Goal: Transaction & Acquisition: Purchase product/service

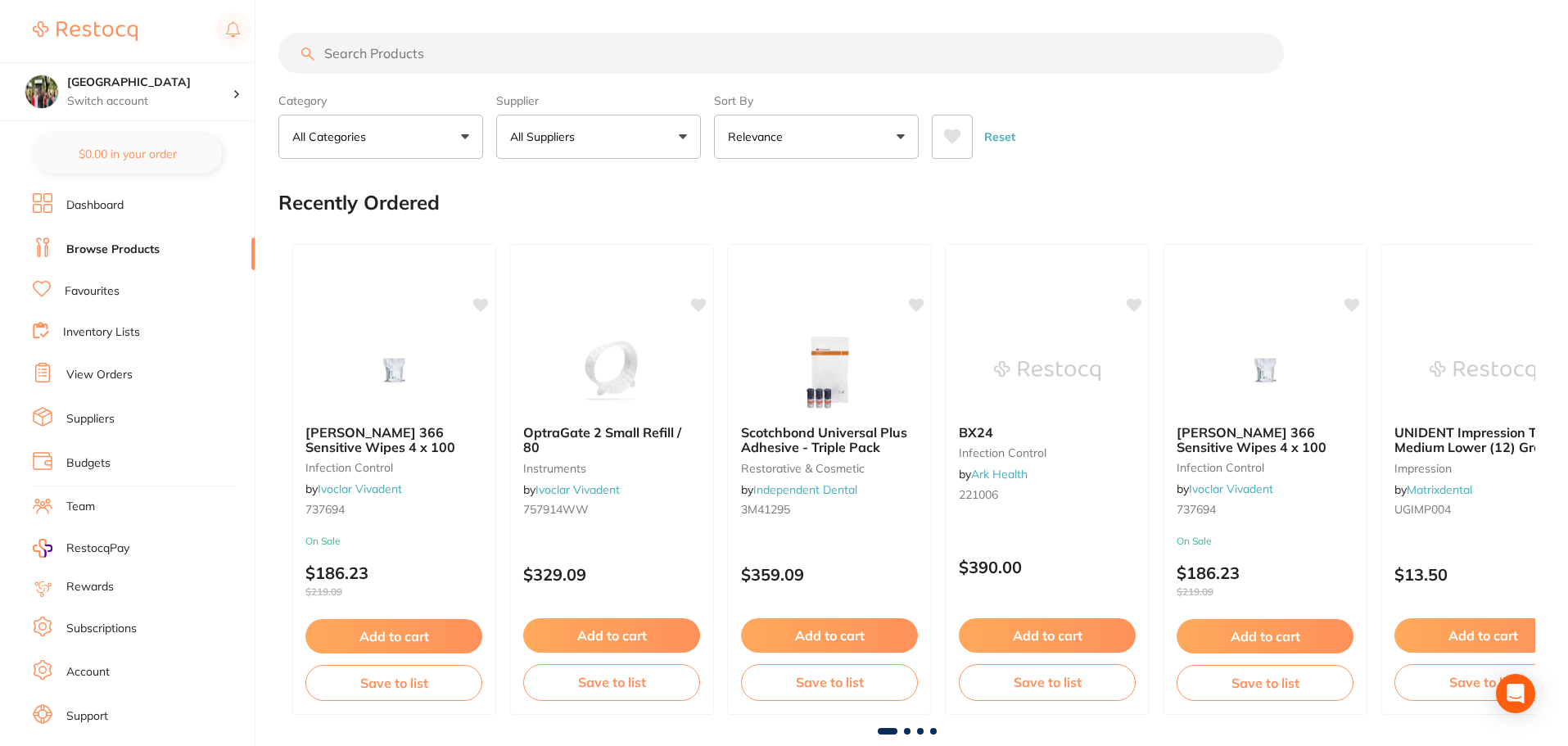
click at [456, 59] on input "search" at bounding box center [781, 53] width 1006 height 41
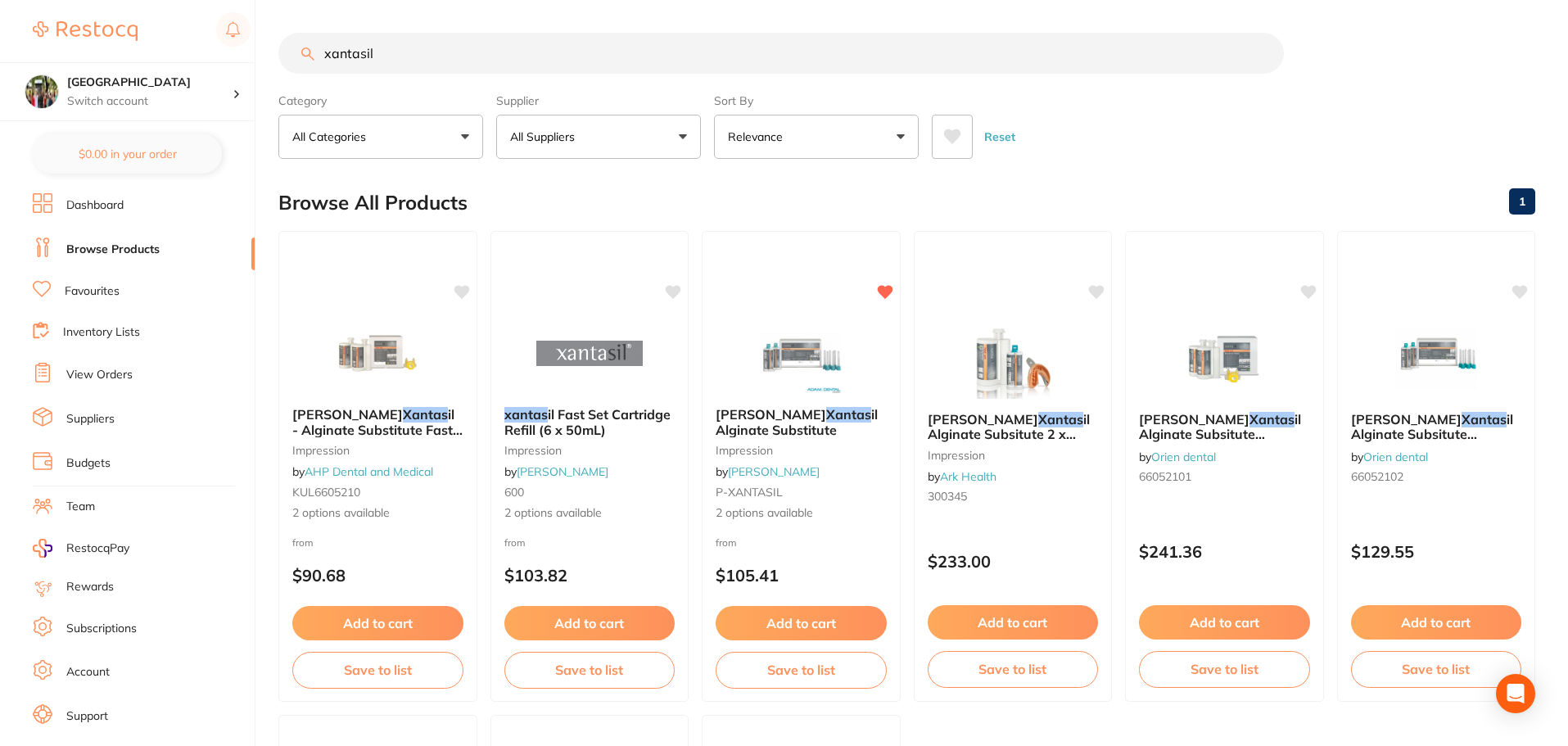
type input "xantasil"
click at [112, 384] on link "View Orders" at bounding box center [99, 375] width 66 height 17
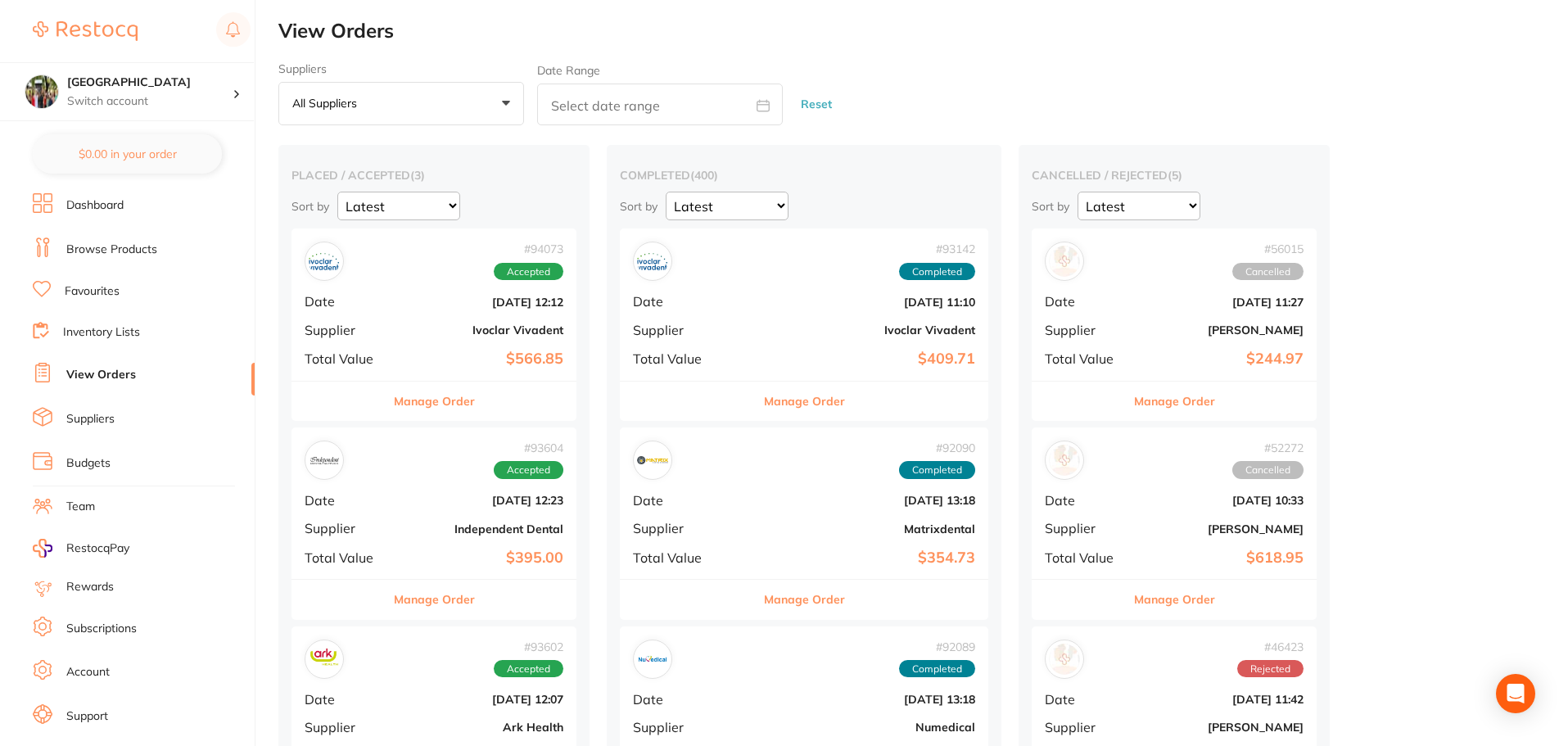
click at [430, 402] on button "Manage Order" at bounding box center [434, 402] width 81 height 39
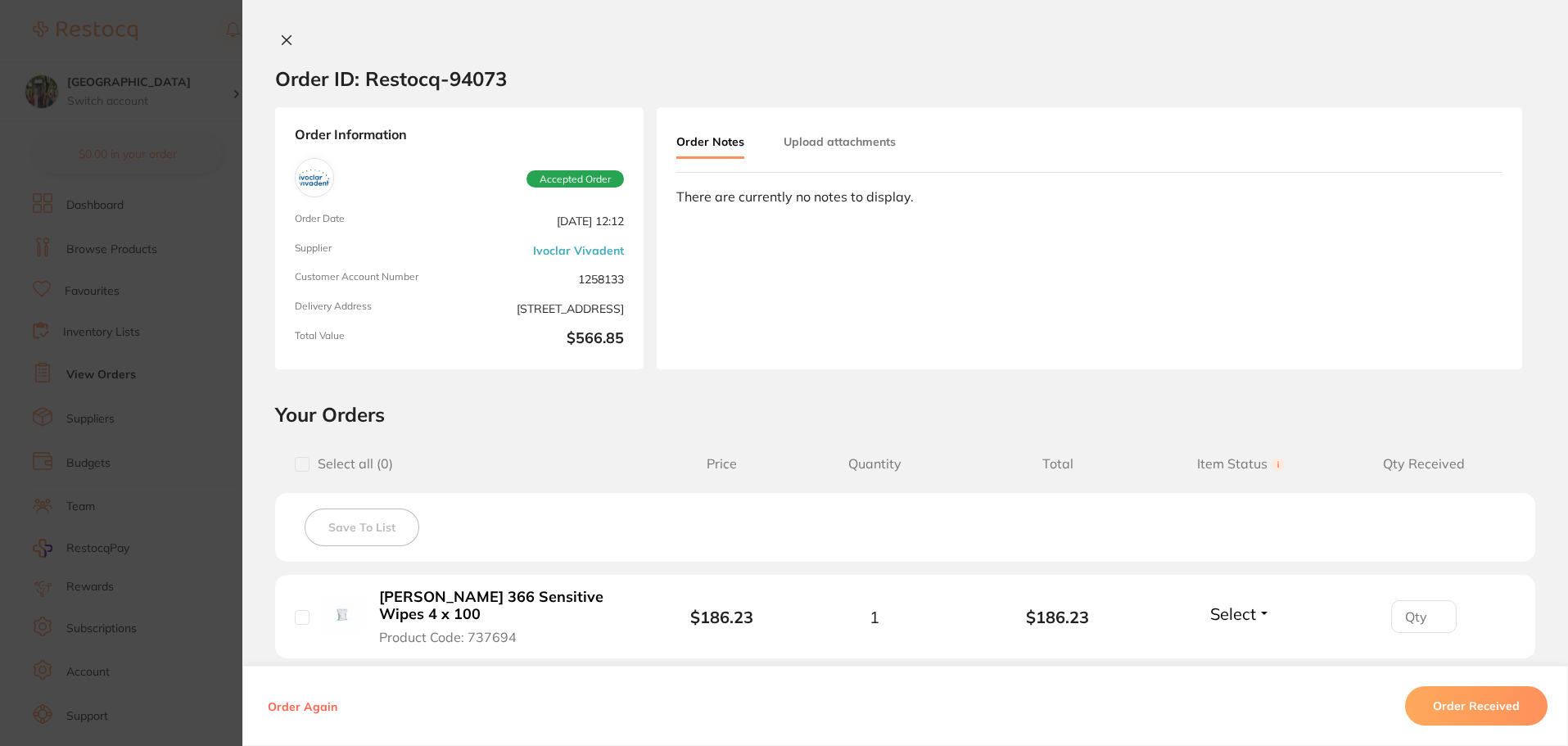
click at [1508, 698] on button "Order Received" at bounding box center [1476, 706] width 142 height 39
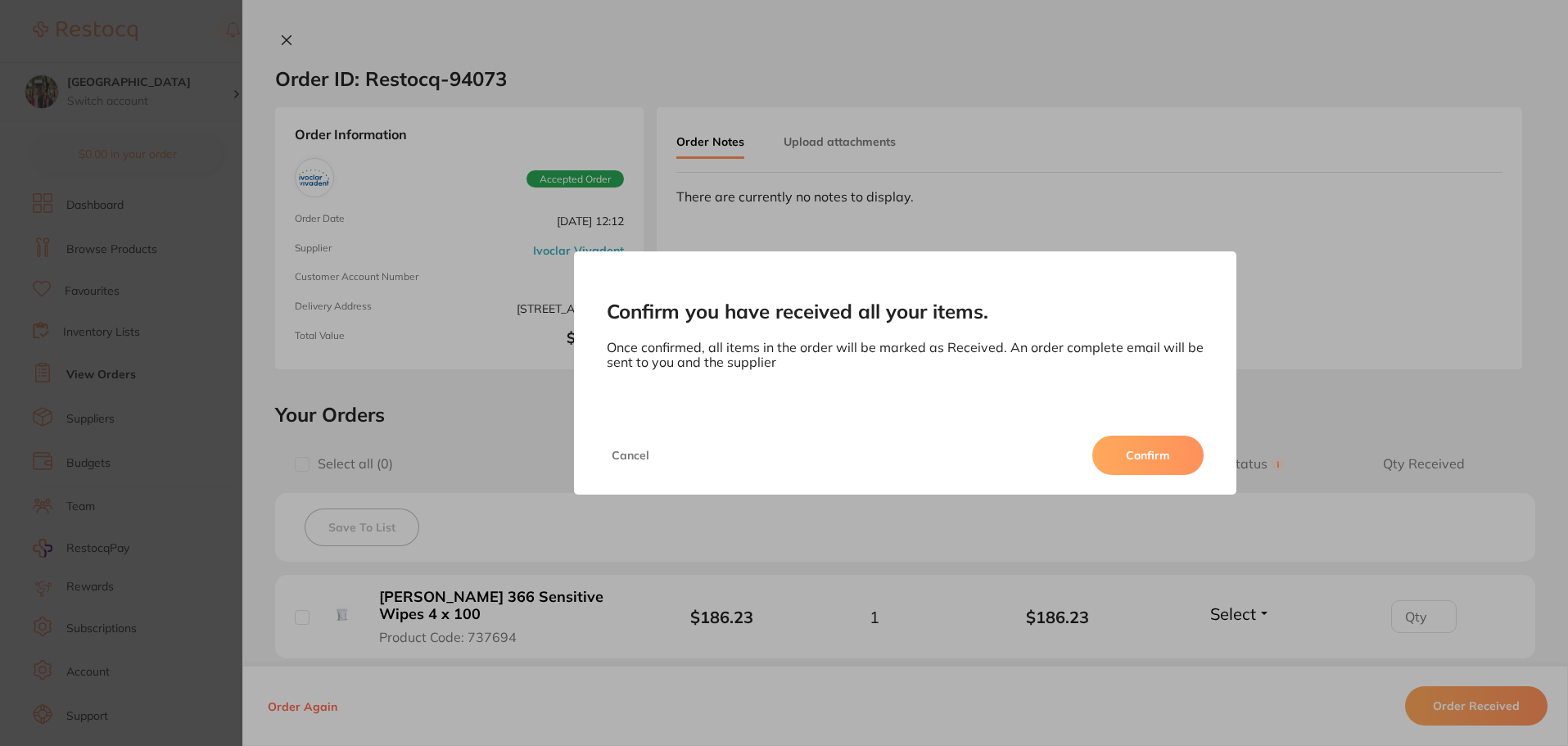
click at [1159, 464] on button "Confirm" at bounding box center [1147, 456] width 111 height 39
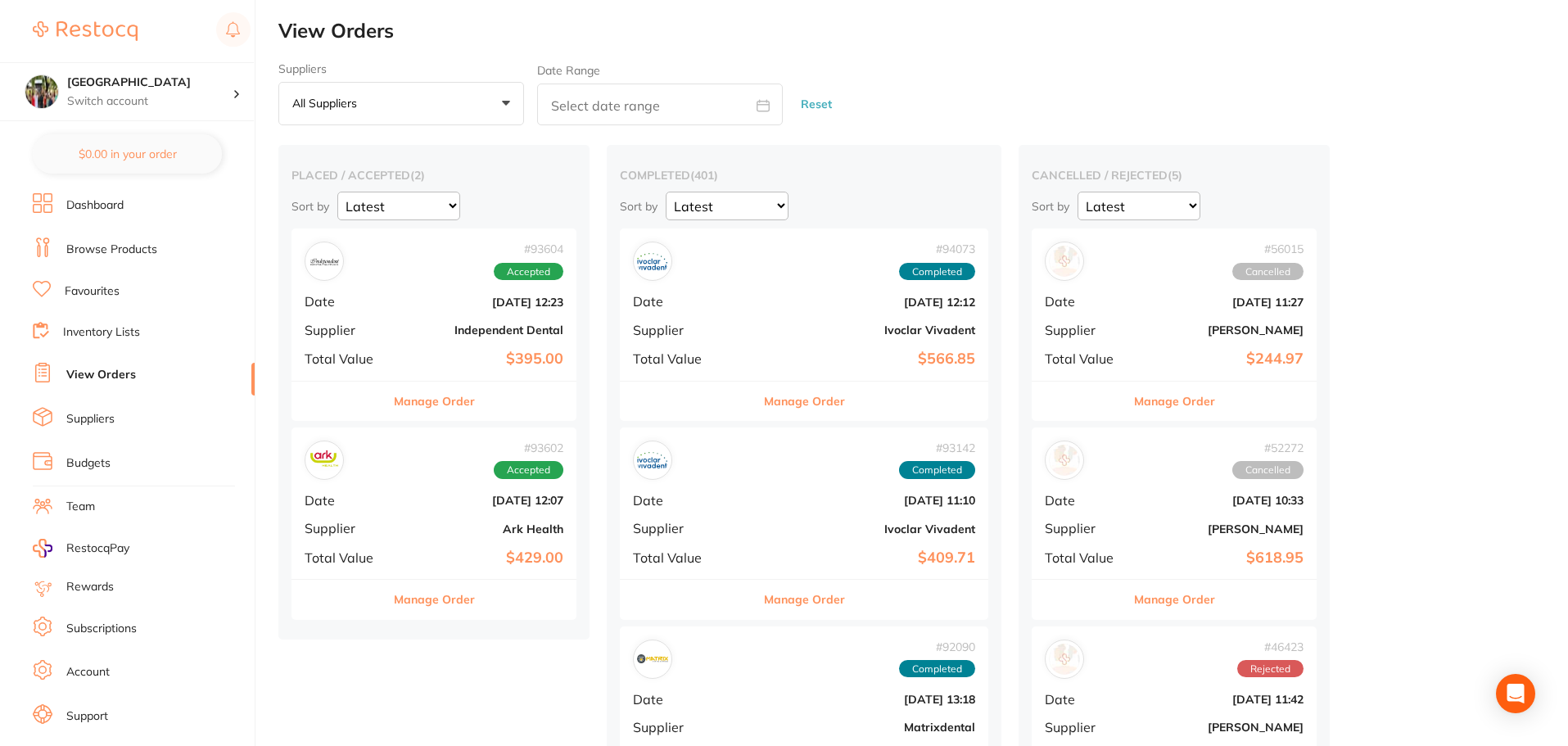
click at [454, 410] on button "Manage Order" at bounding box center [434, 402] width 81 height 39
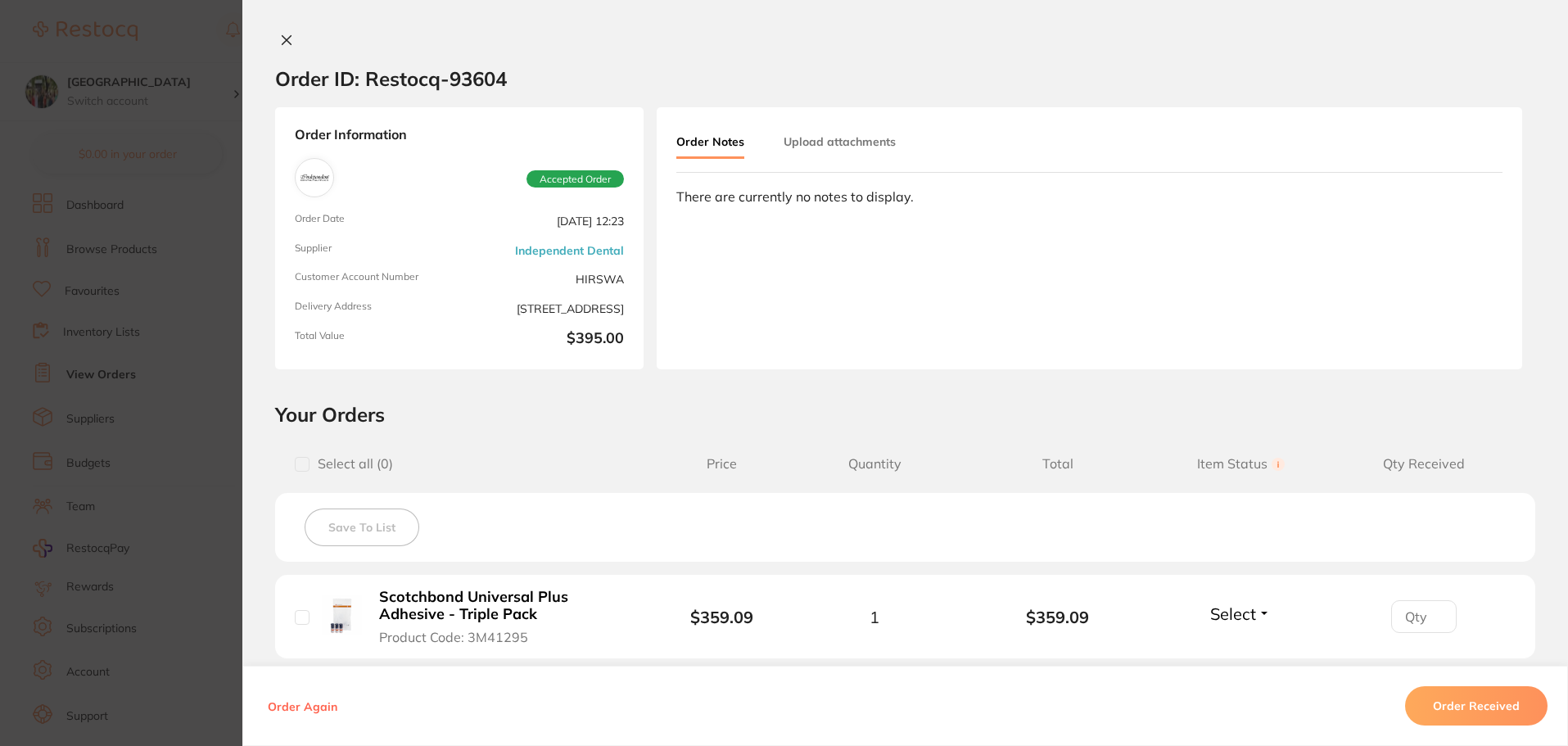
click at [283, 41] on icon at bounding box center [287, 41] width 9 height 9
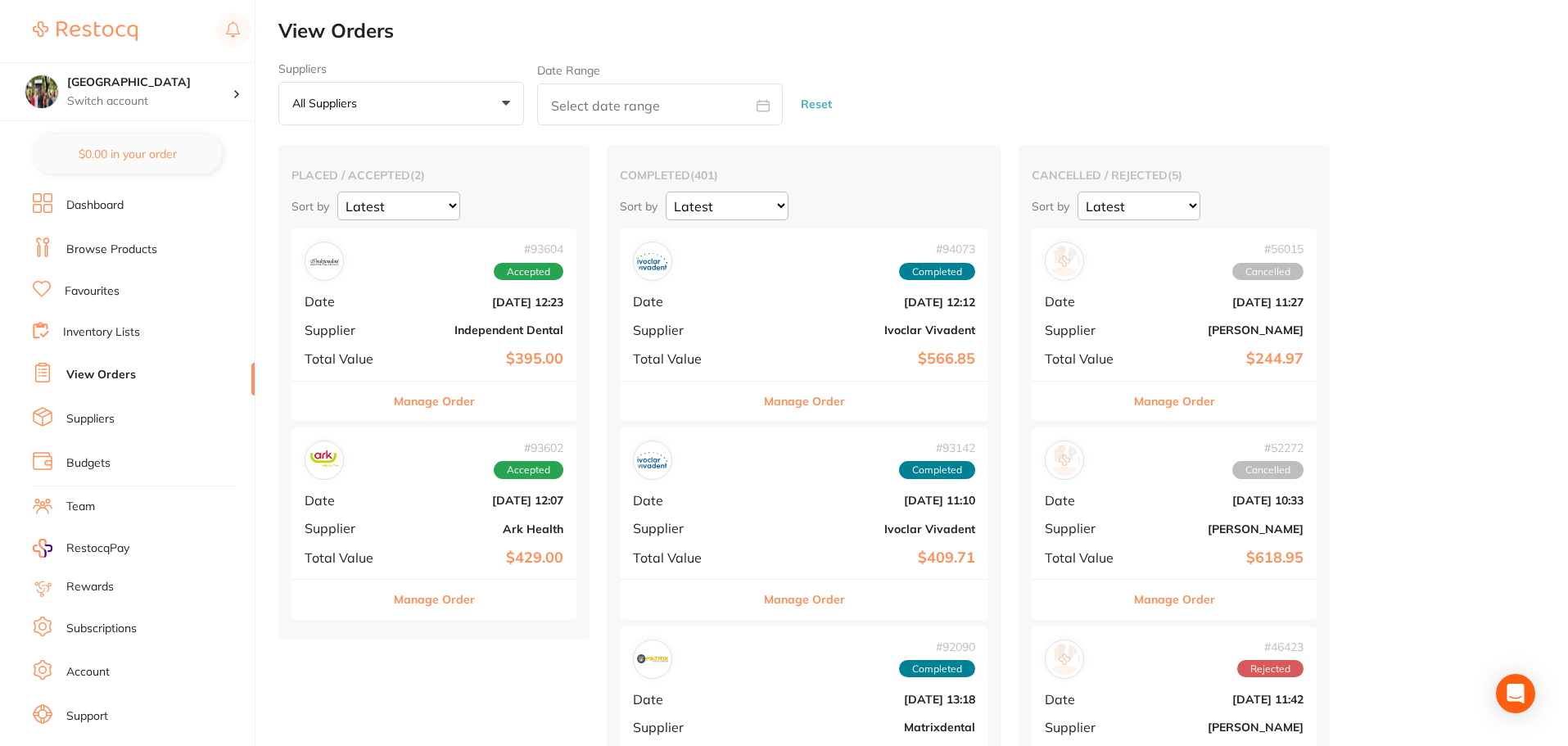
click at [107, 251] on link "Browse Products" at bounding box center [111, 250] width 91 height 17
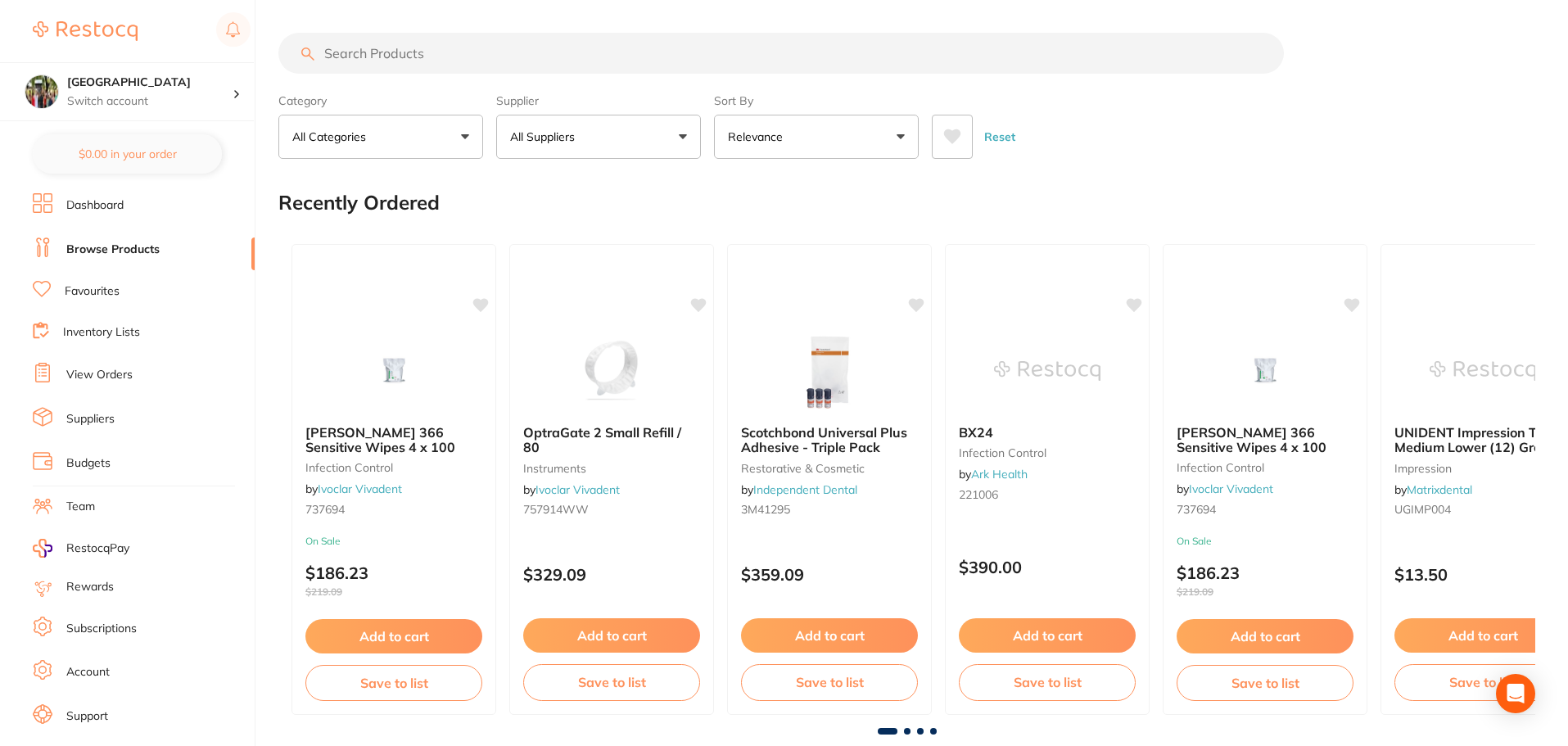
click at [508, 48] on input "search" at bounding box center [781, 53] width 1006 height 41
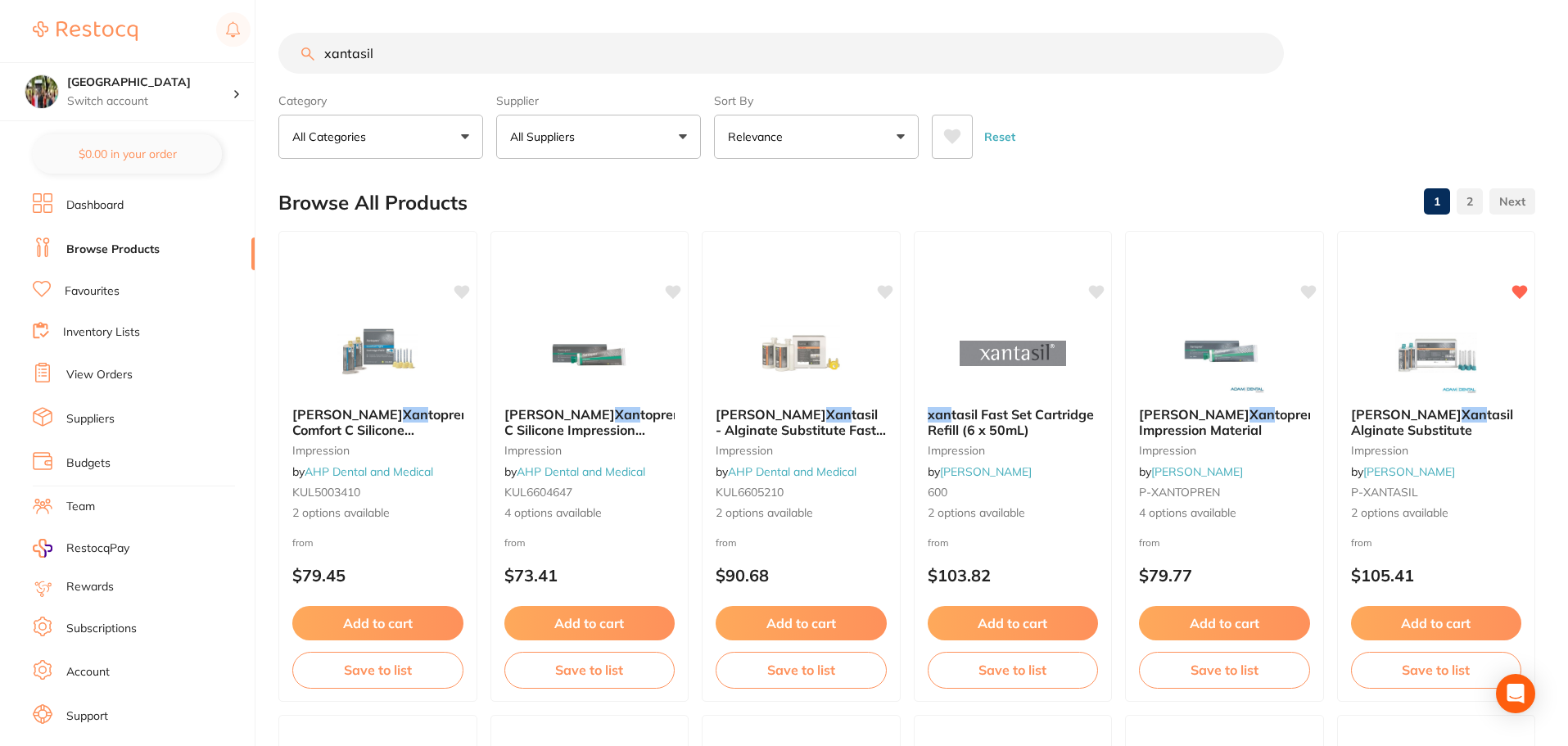
type input "xantasil"
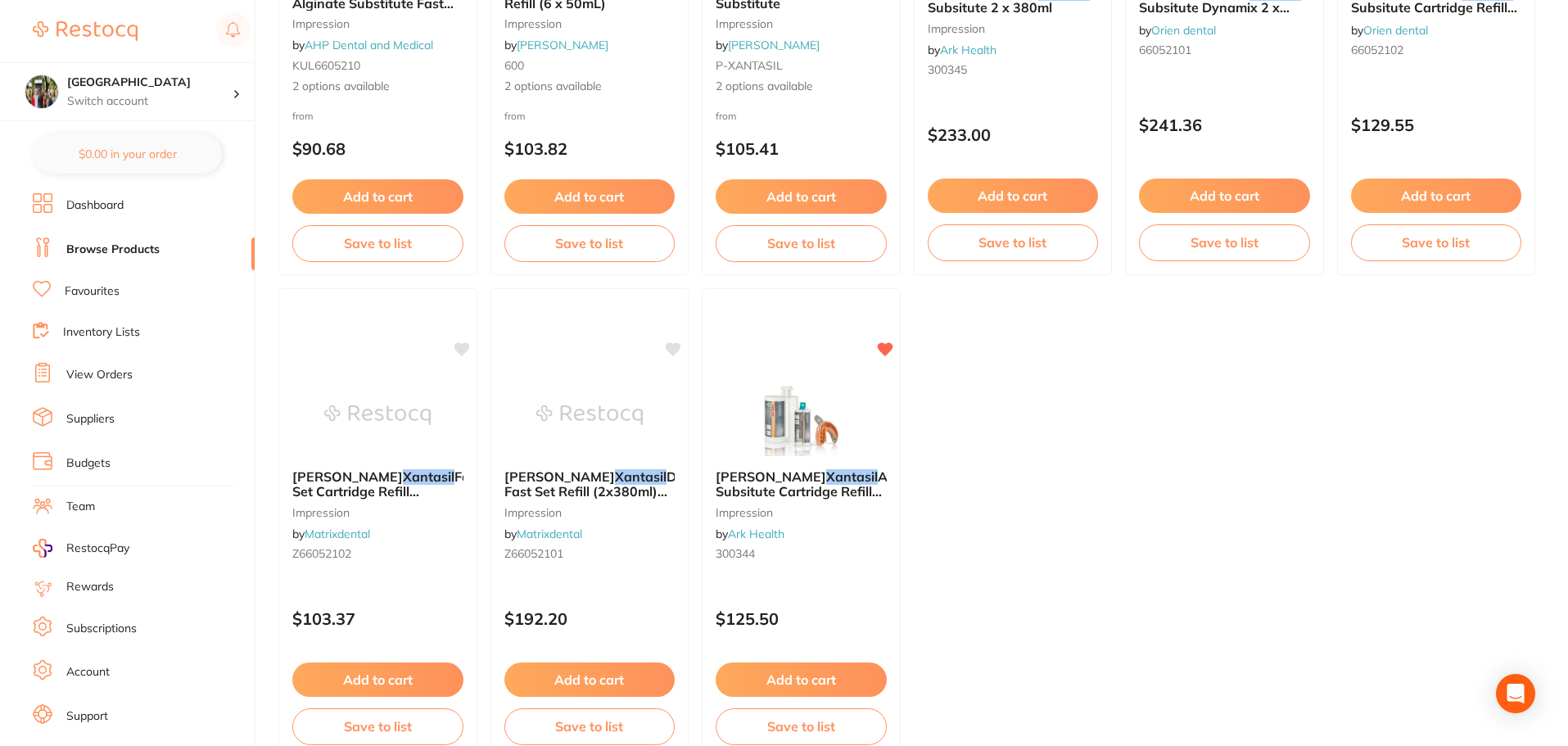
scroll to position [436, 0]
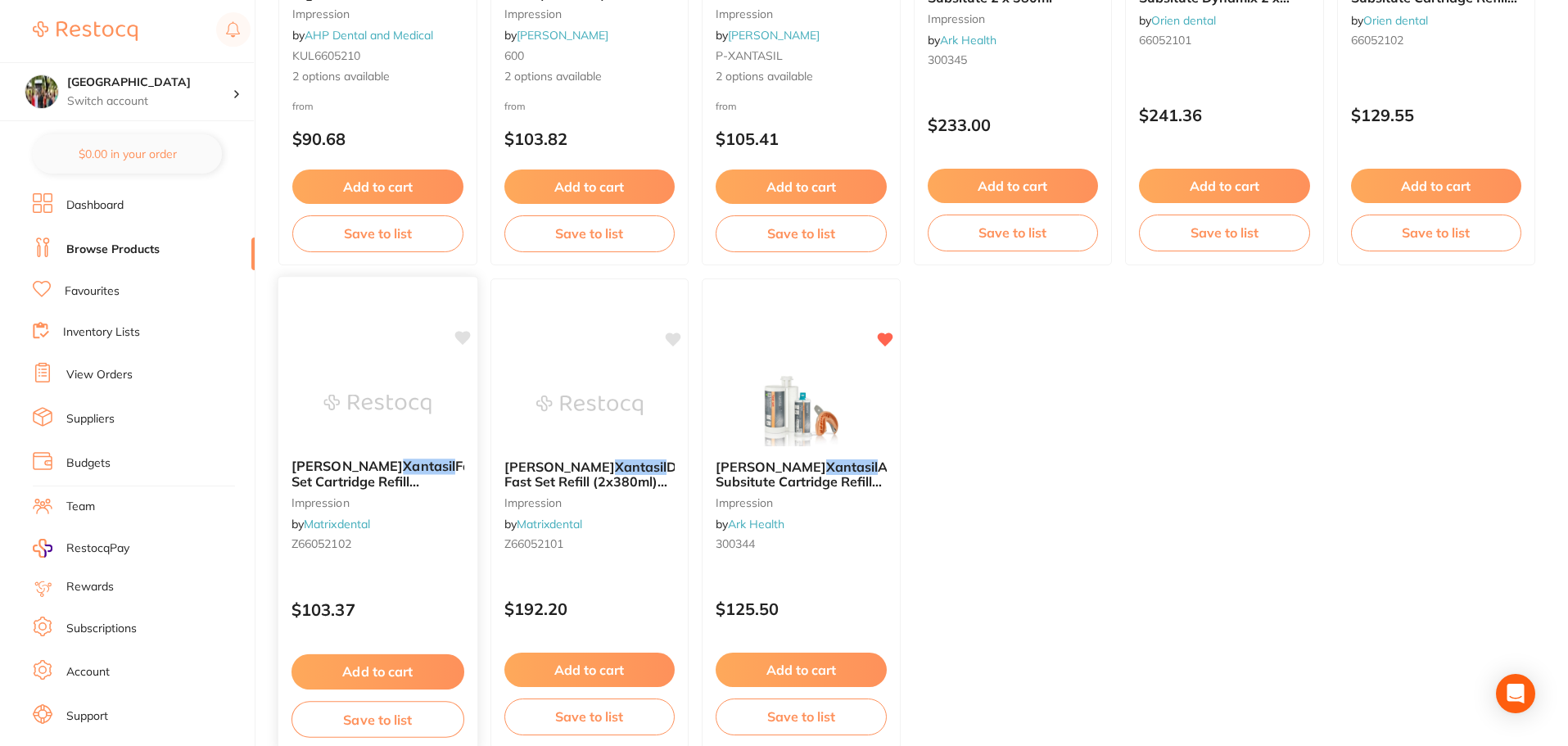
click at [380, 475] on span "Fast Set Cartridge Refill (6x50ml) Alginate Substitute" at bounding box center [387, 489] width 191 height 63
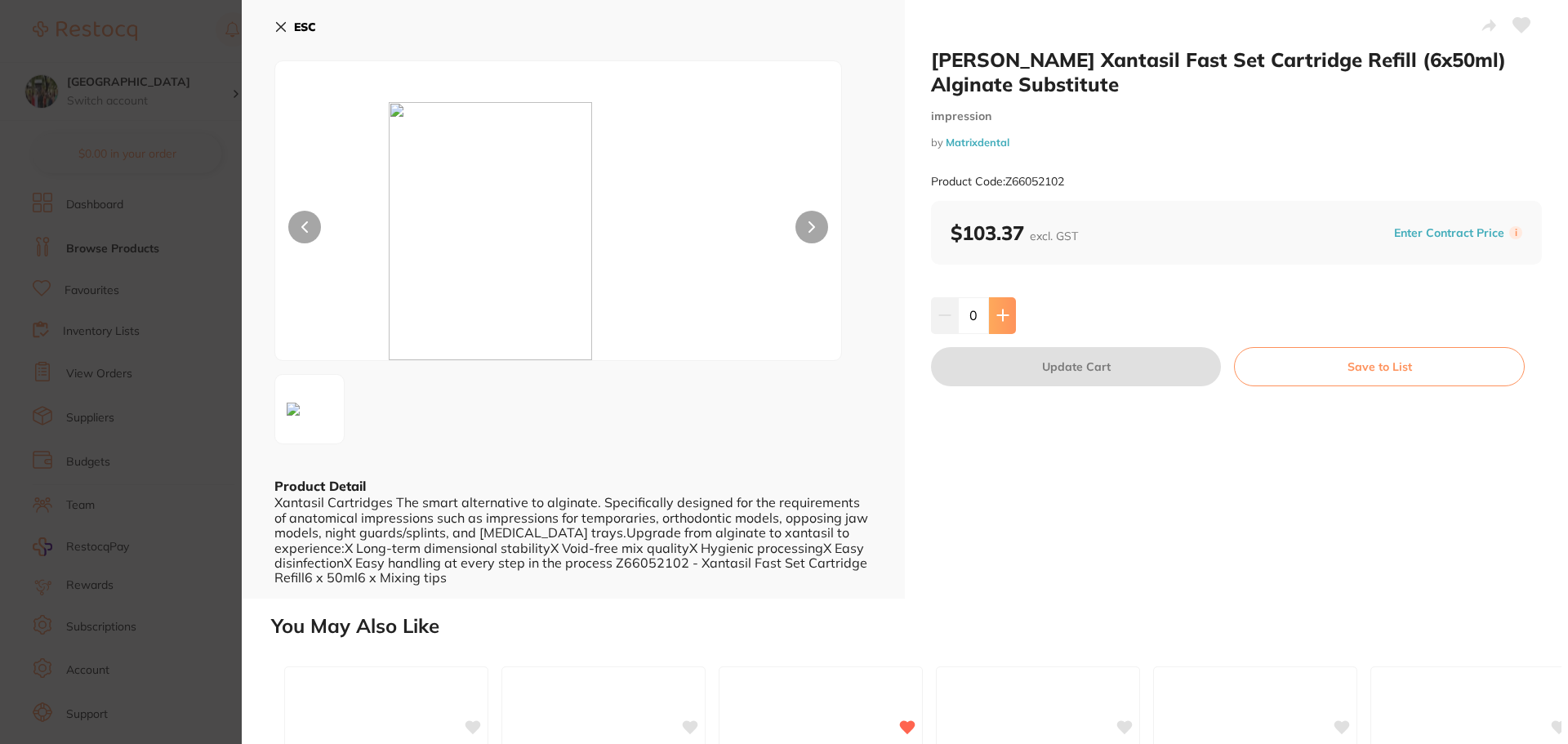
click at [992, 317] on button at bounding box center [1002, 316] width 27 height 36
type input "1"
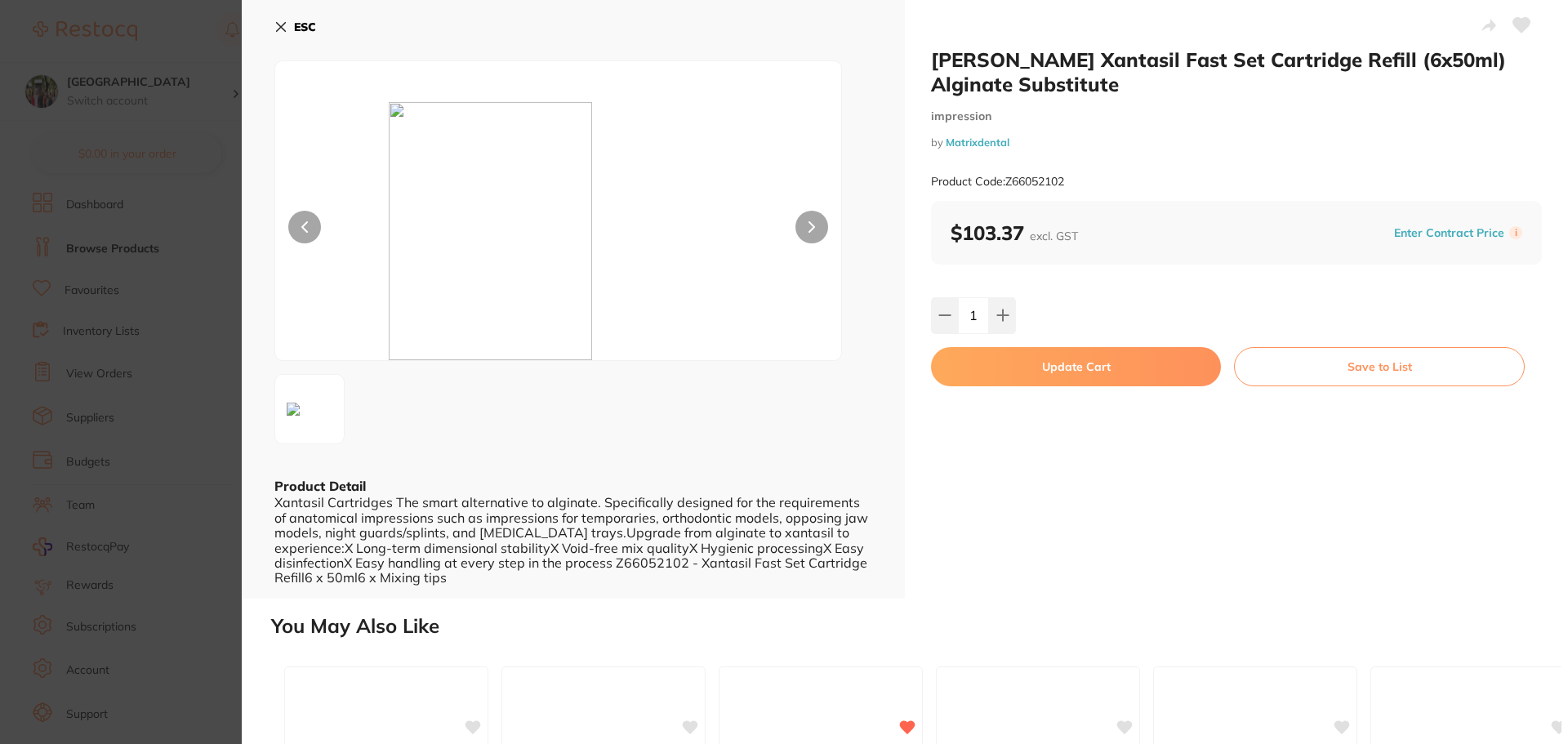
click at [1007, 357] on button "Update Cart" at bounding box center [1076, 367] width 290 height 39
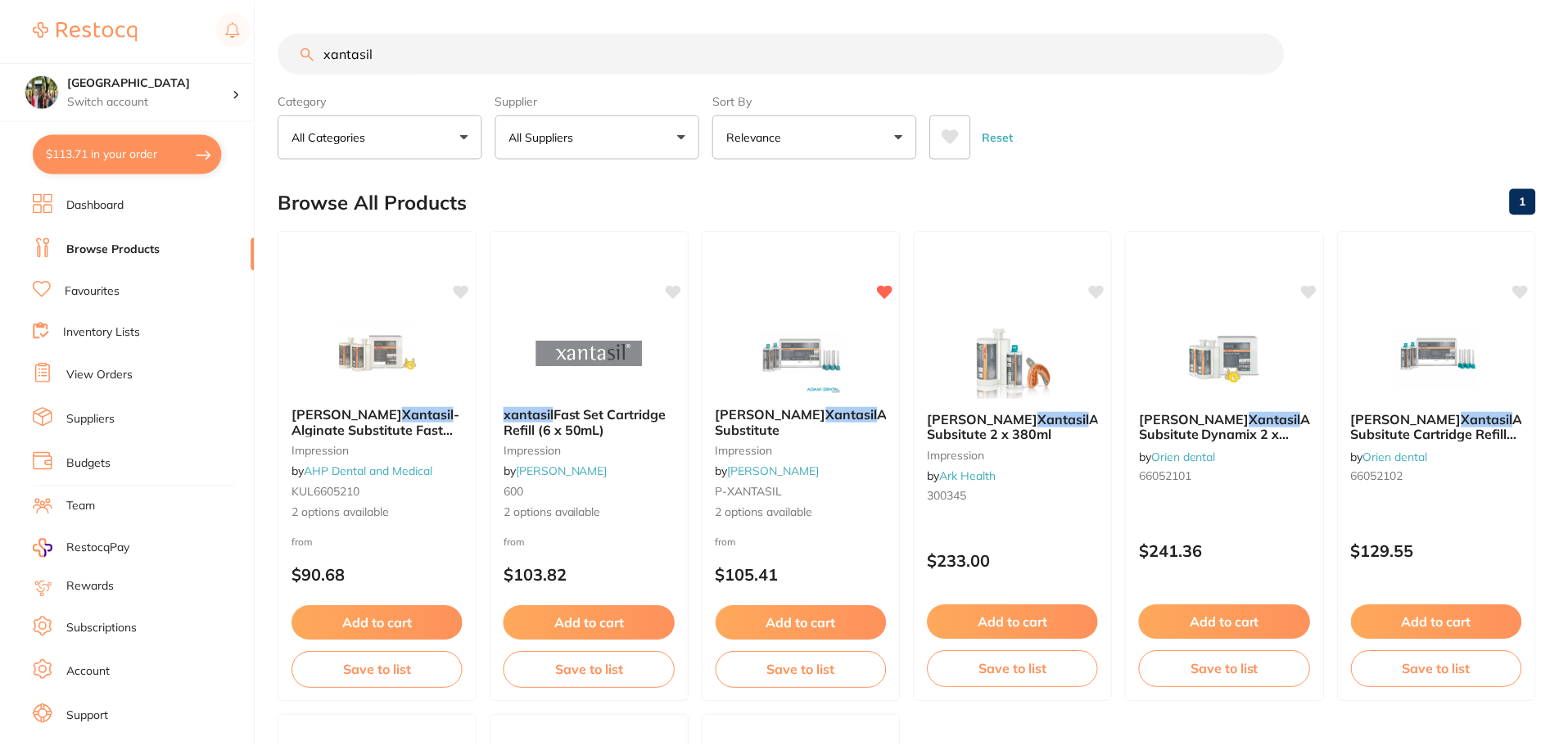
scroll to position [436, 0]
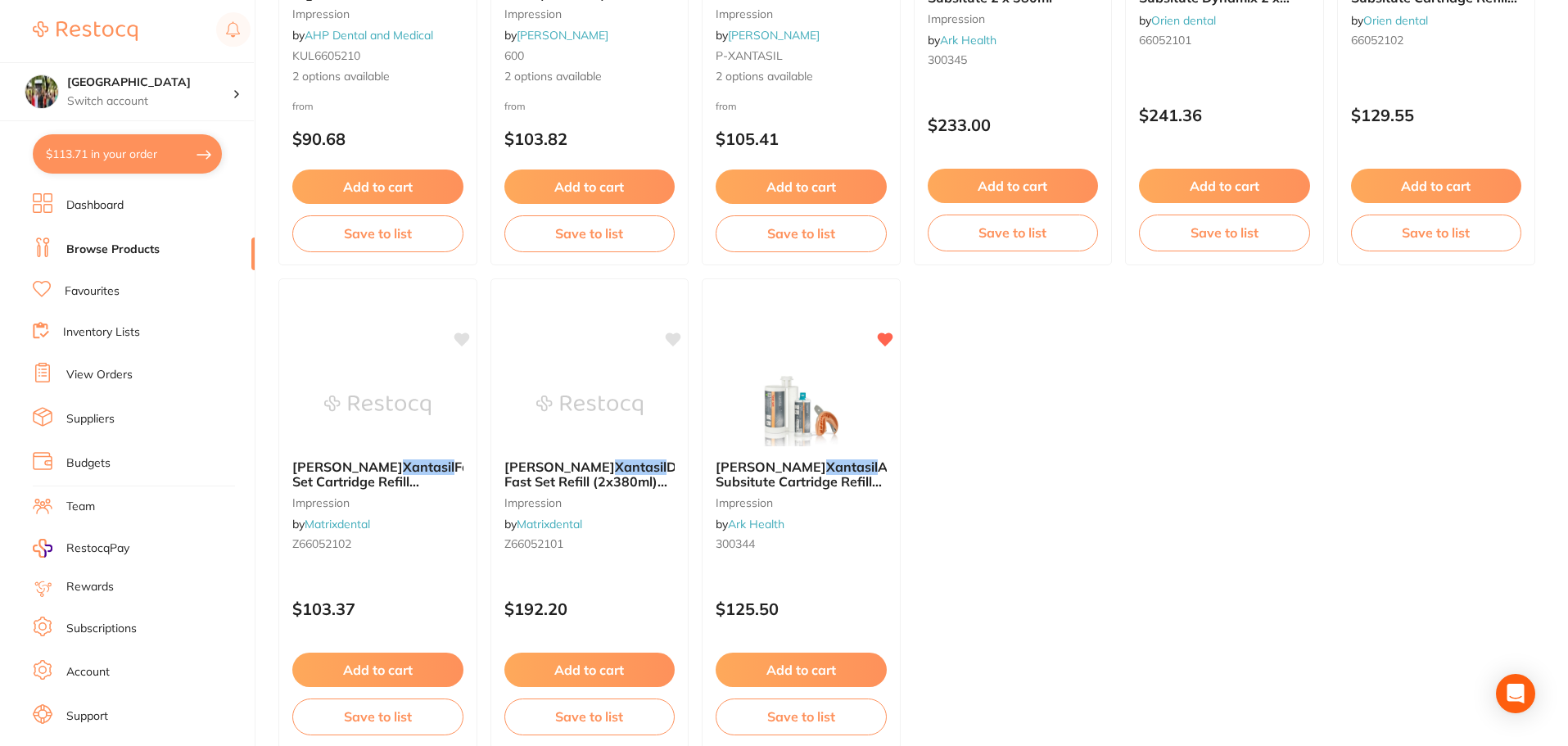
click at [94, 149] on button "$113.71 in your order" at bounding box center [127, 154] width 189 height 39
checkbox input "true"
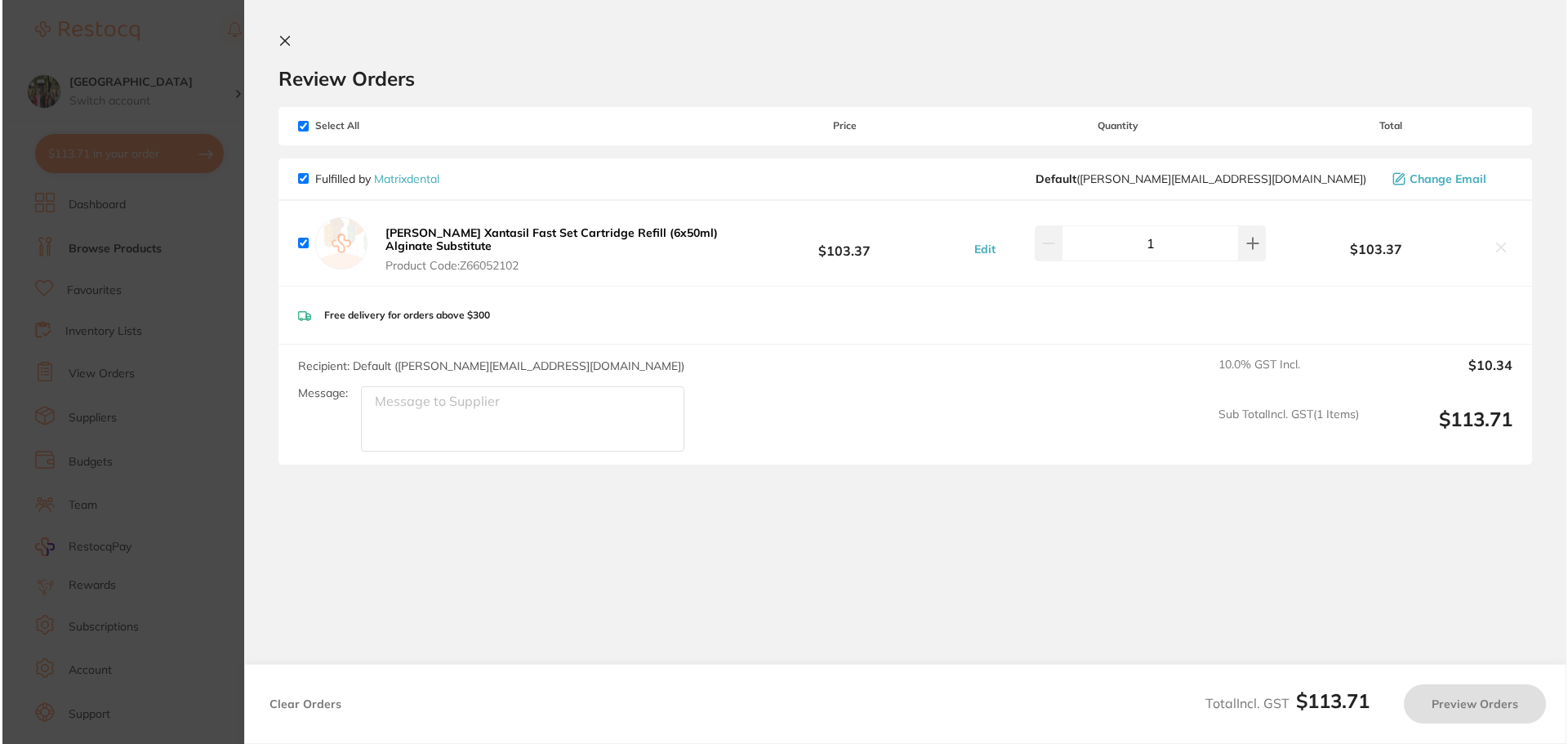
scroll to position [0, 0]
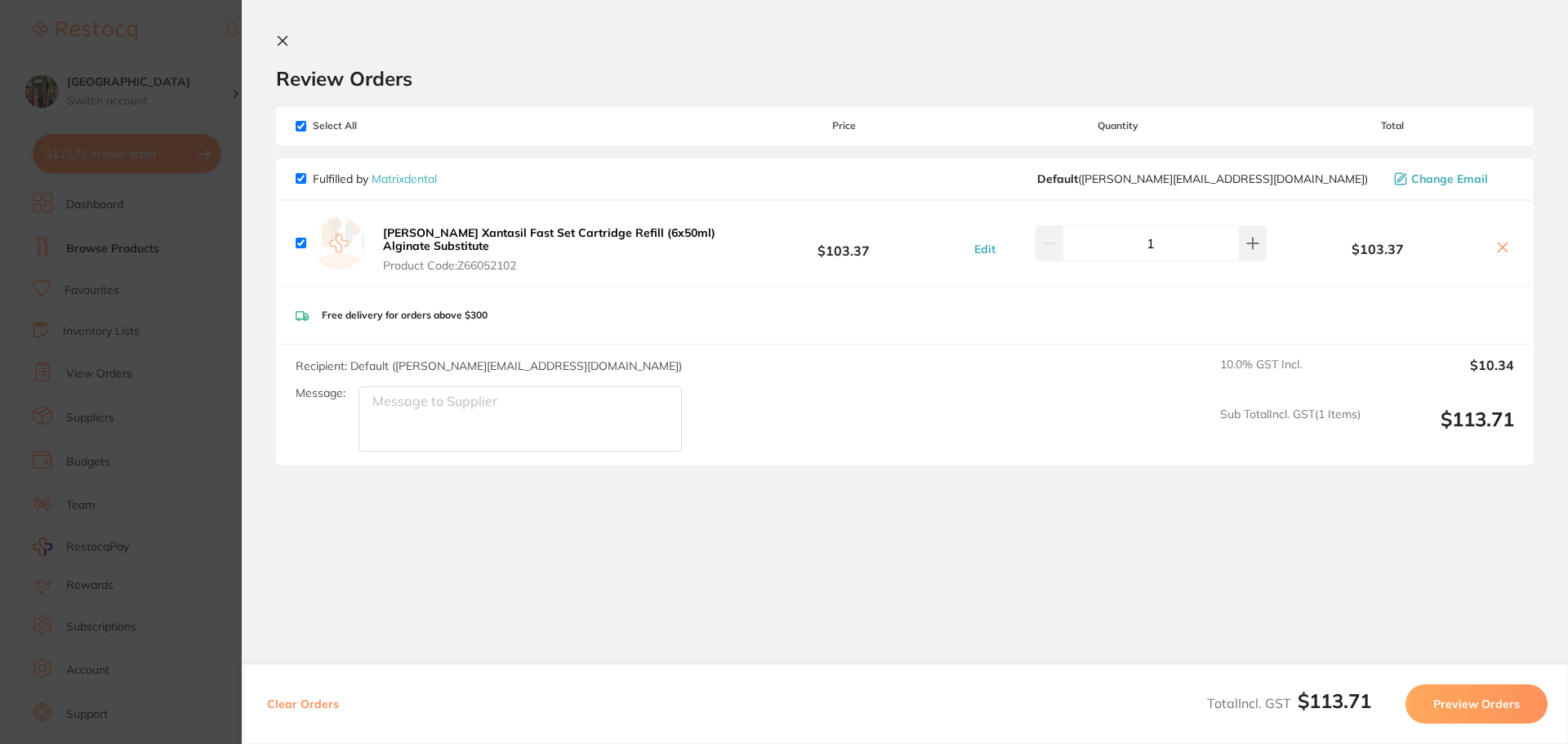
click at [285, 43] on icon at bounding box center [283, 41] width 9 height 9
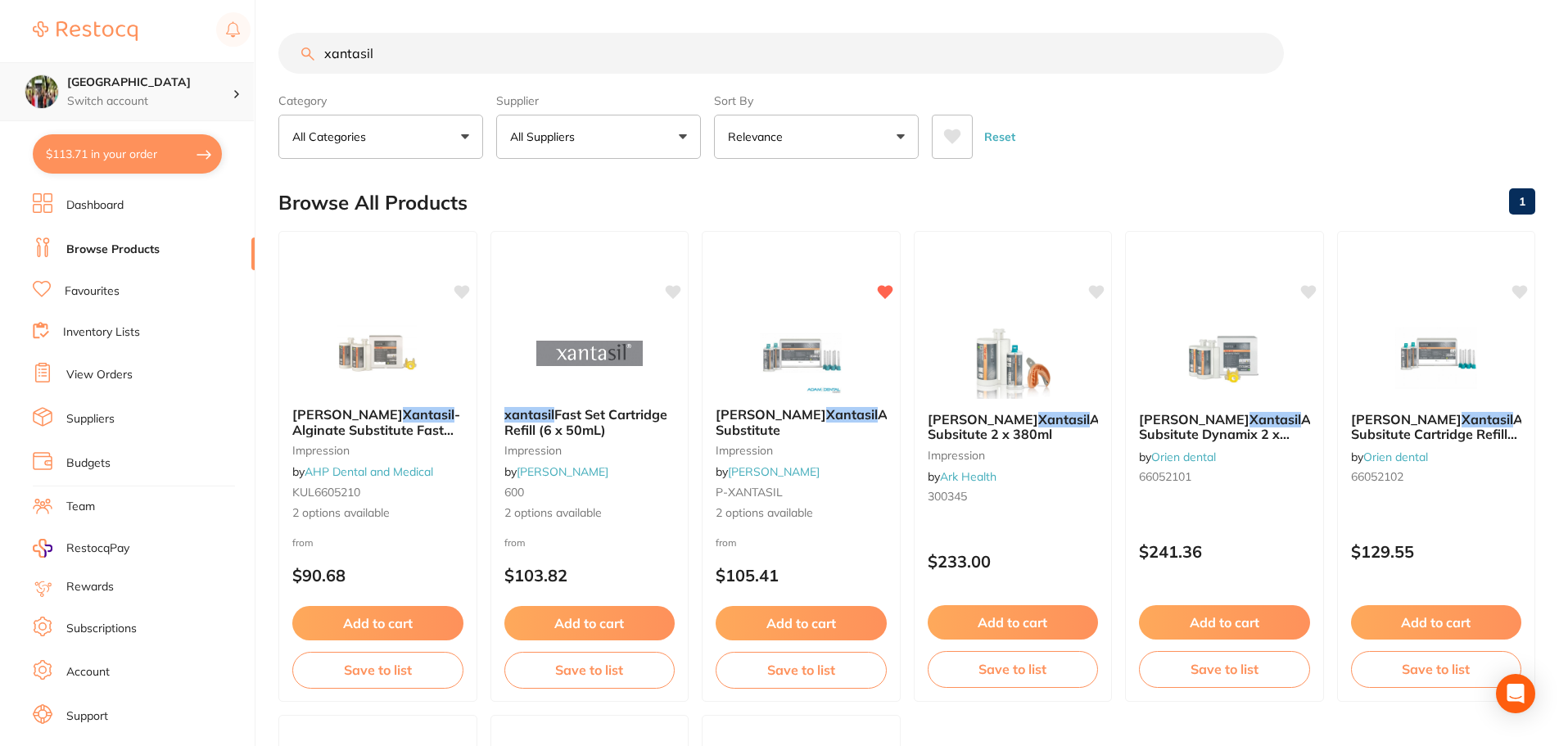
drag, startPoint x: 423, startPoint y: 58, endPoint x: 179, endPoint y: 67, distance: 244.2
click at [179, 67] on div "$113.71 Wanneroo Dental Centre Switch account Wanneroo Dental Centre $113.71 in…" at bounding box center [784, 373] width 1568 height 746
type input "adec icx"
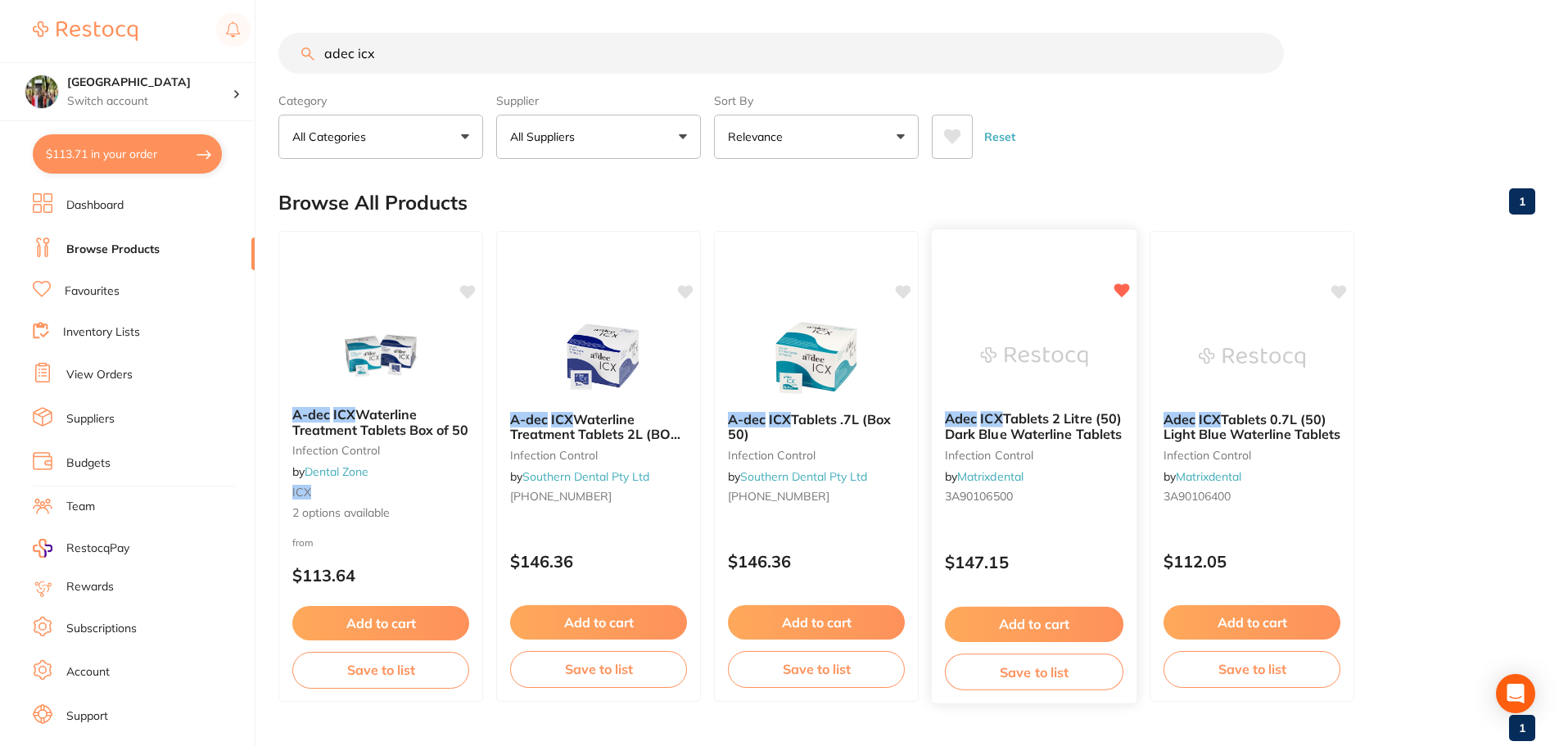
click at [1026, 423] on span "Tablets 2 Litre (50) Dark Blue Waterline Tablets" at bounding box center [1033, 426] width 177 height 32
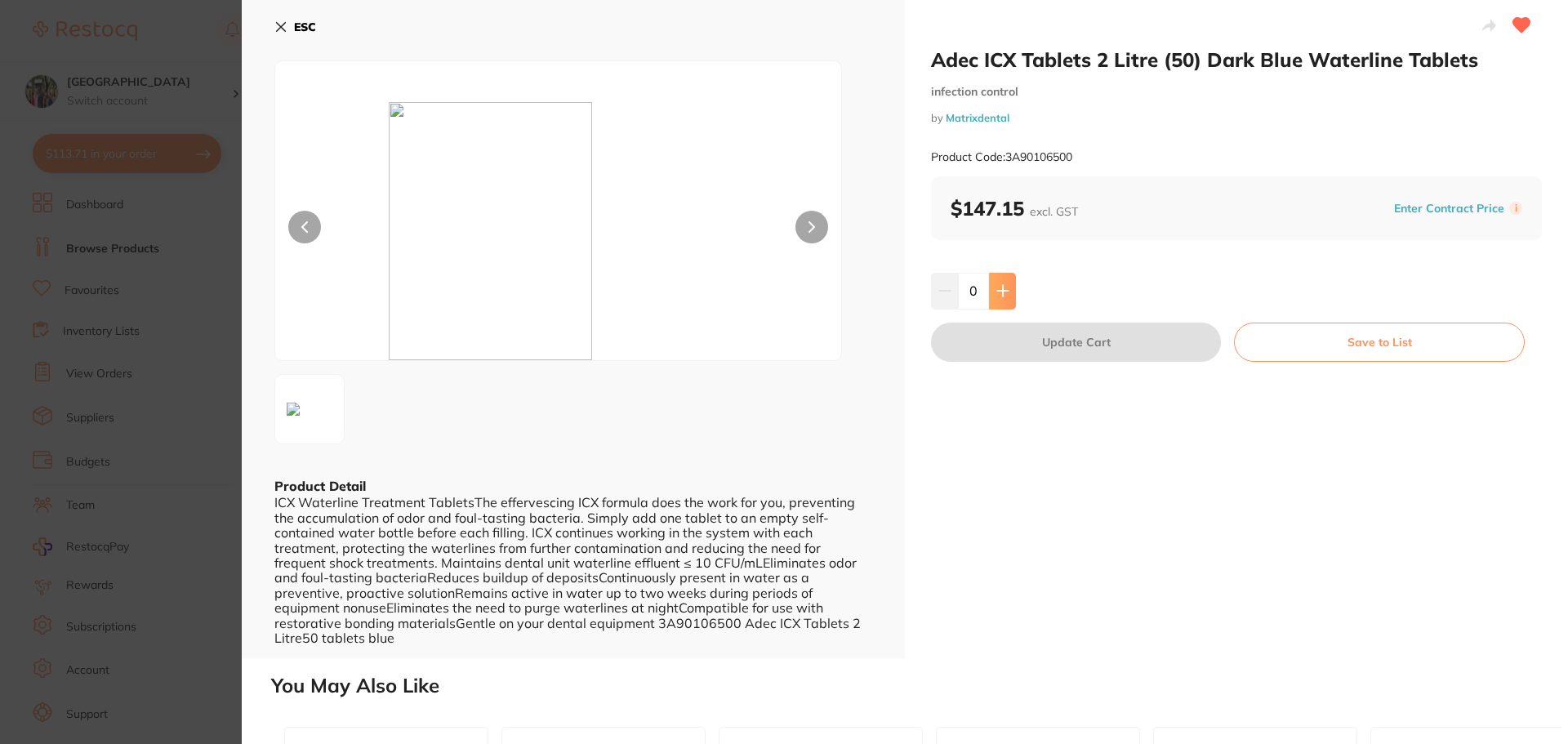
click at [1005, 292] on icon at bounding box center [1003, 291] width 13 height 13
type input "1"
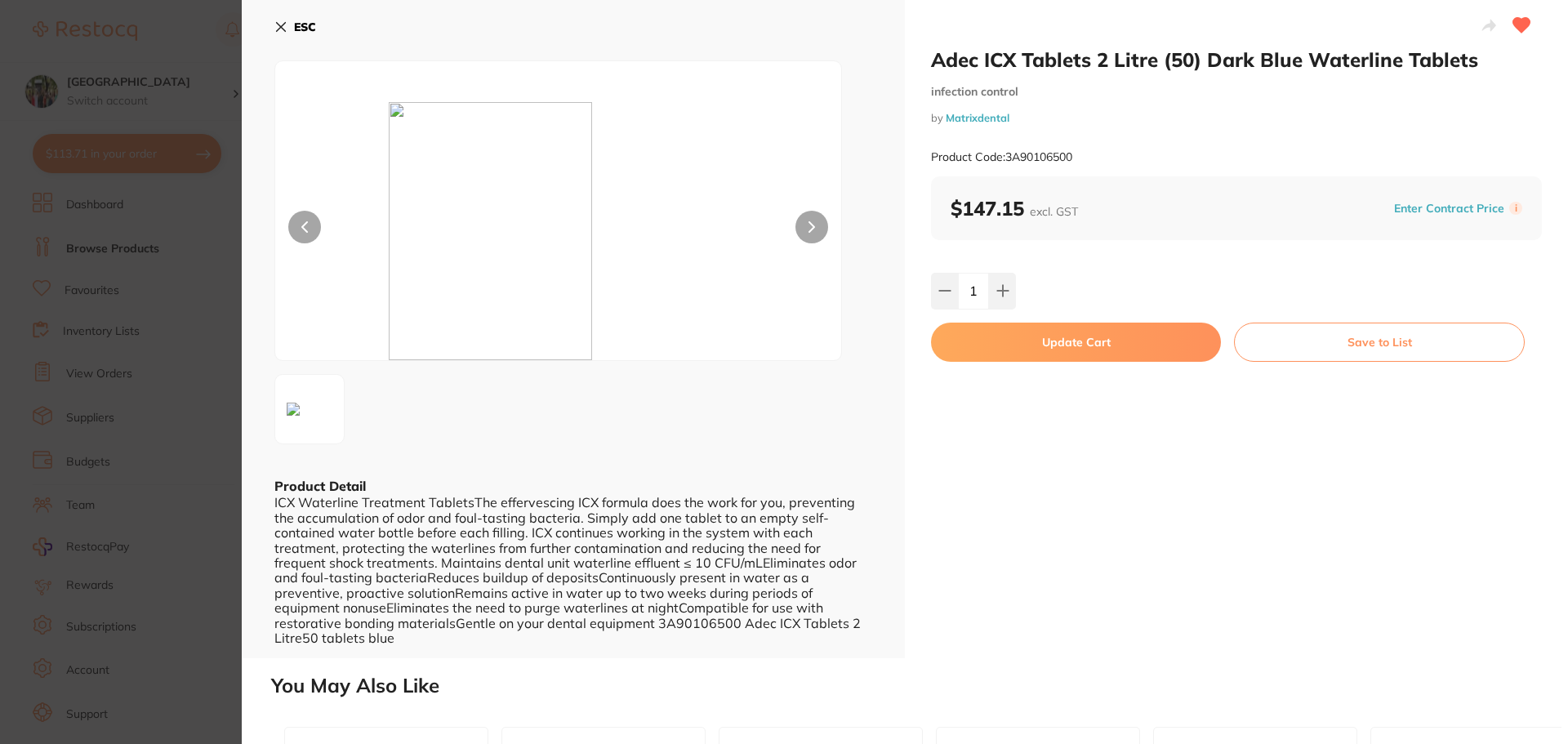
click at [1066, 355] on button "Update Cart" at bounding box center [1076, 343] width 290 height 39
checkbox input "false"
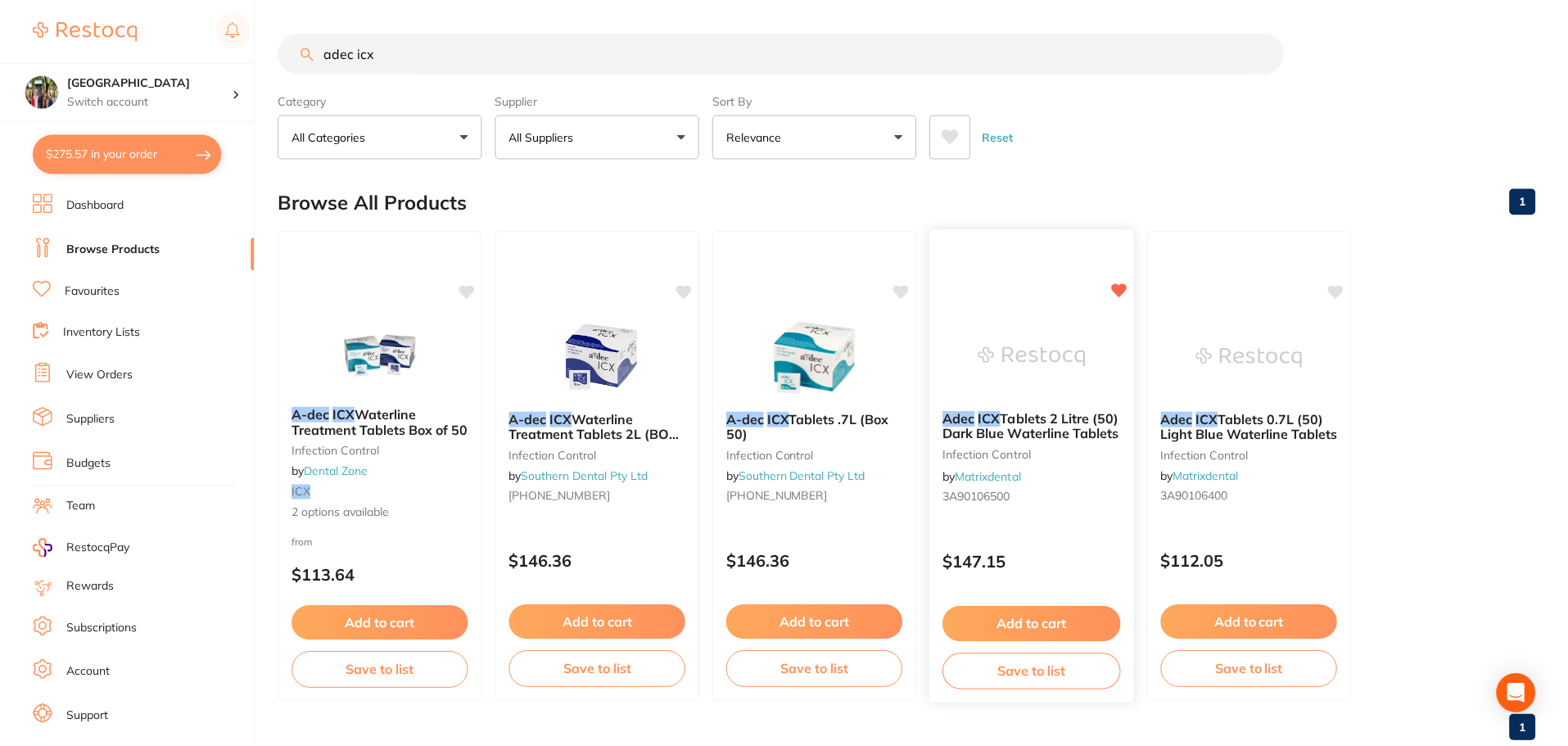
scroll to position [22, 0]
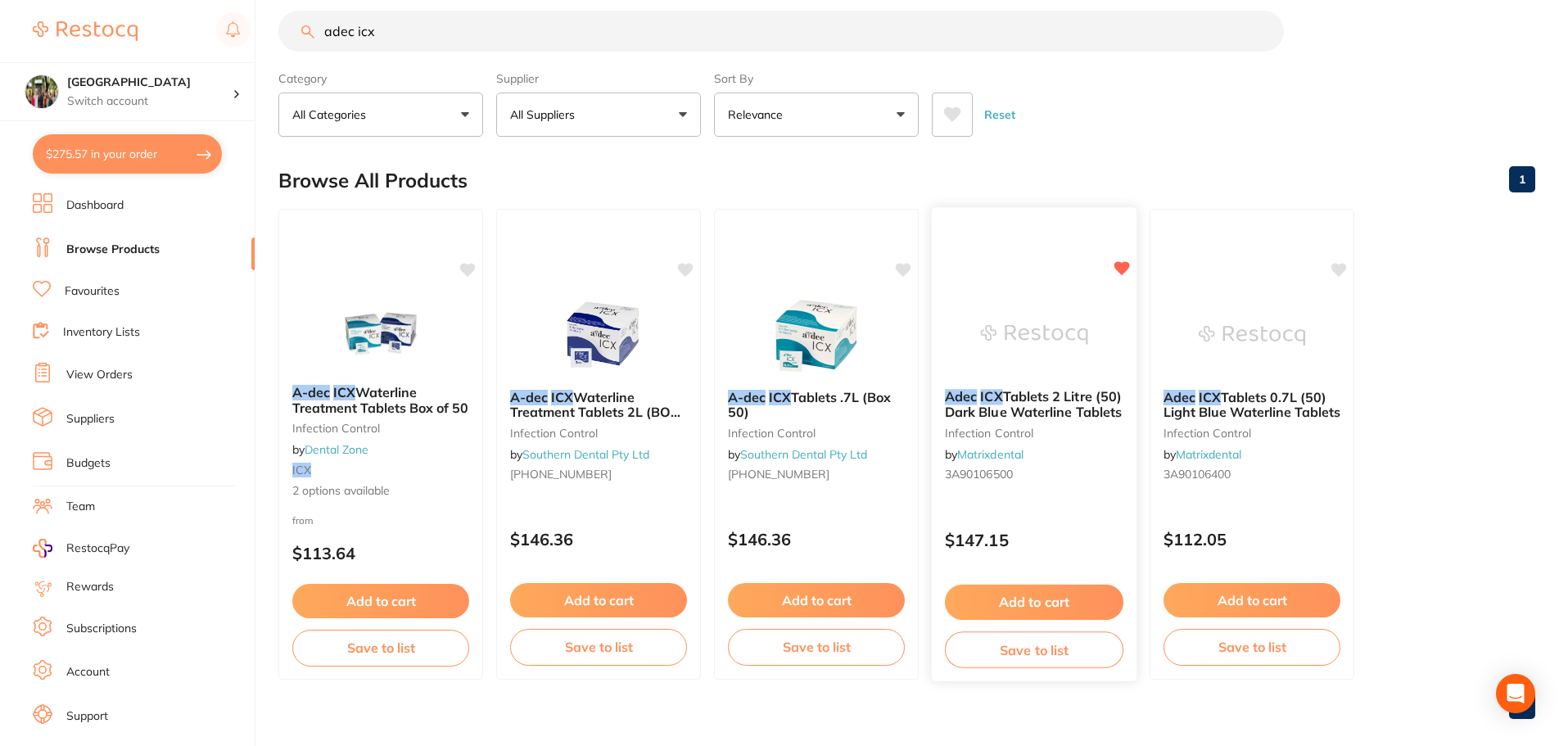
click at [1029, 596] on button "Add to cart" at bounding box center [1034, 603] width 179 height 36
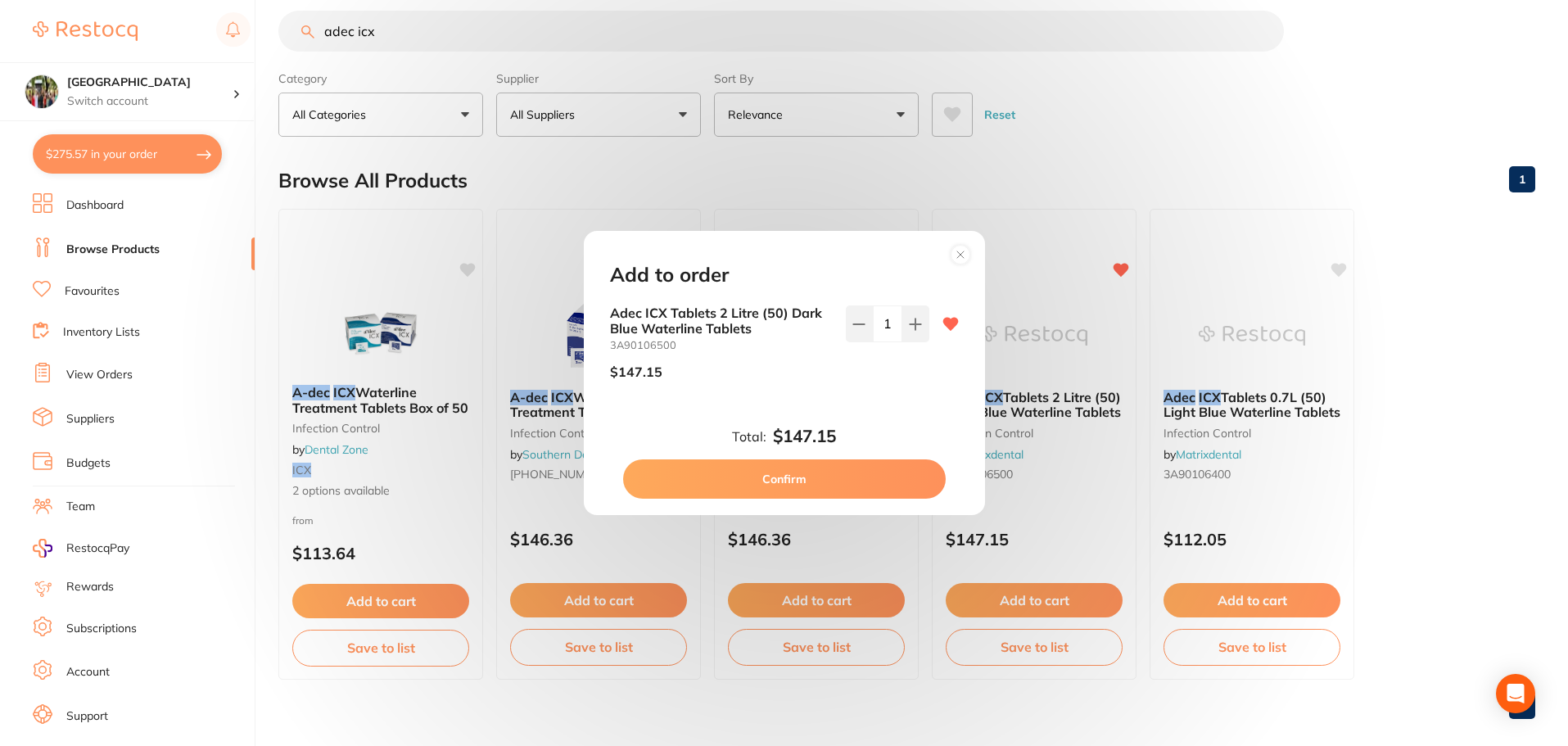
click at [958, 258] on circle at bounding box center [960, 255] width 19 height 19
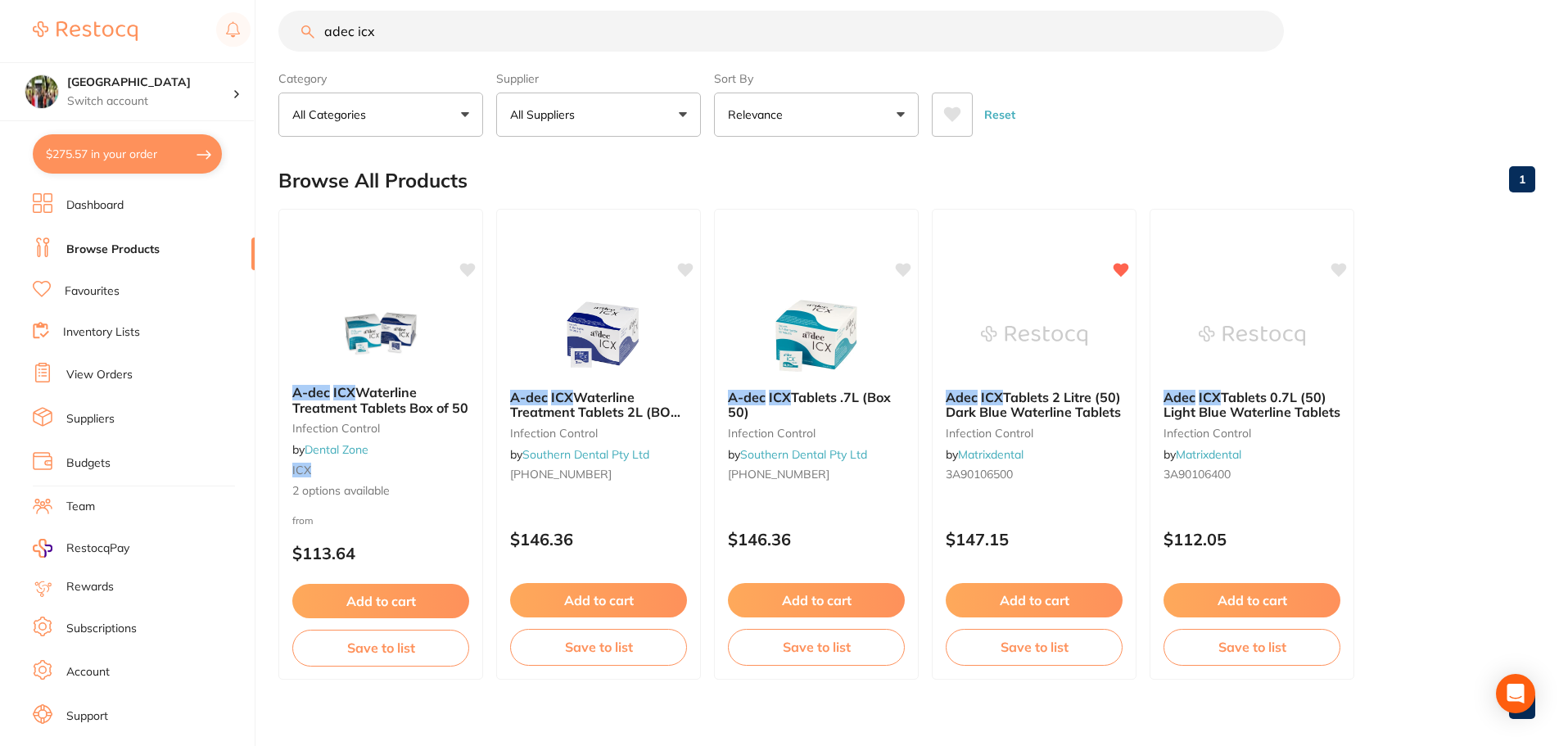
click at [80, 148] on button "$275.57 in your order" at bounding box center [127, 154] width 189 height 39
checkbox input "true"
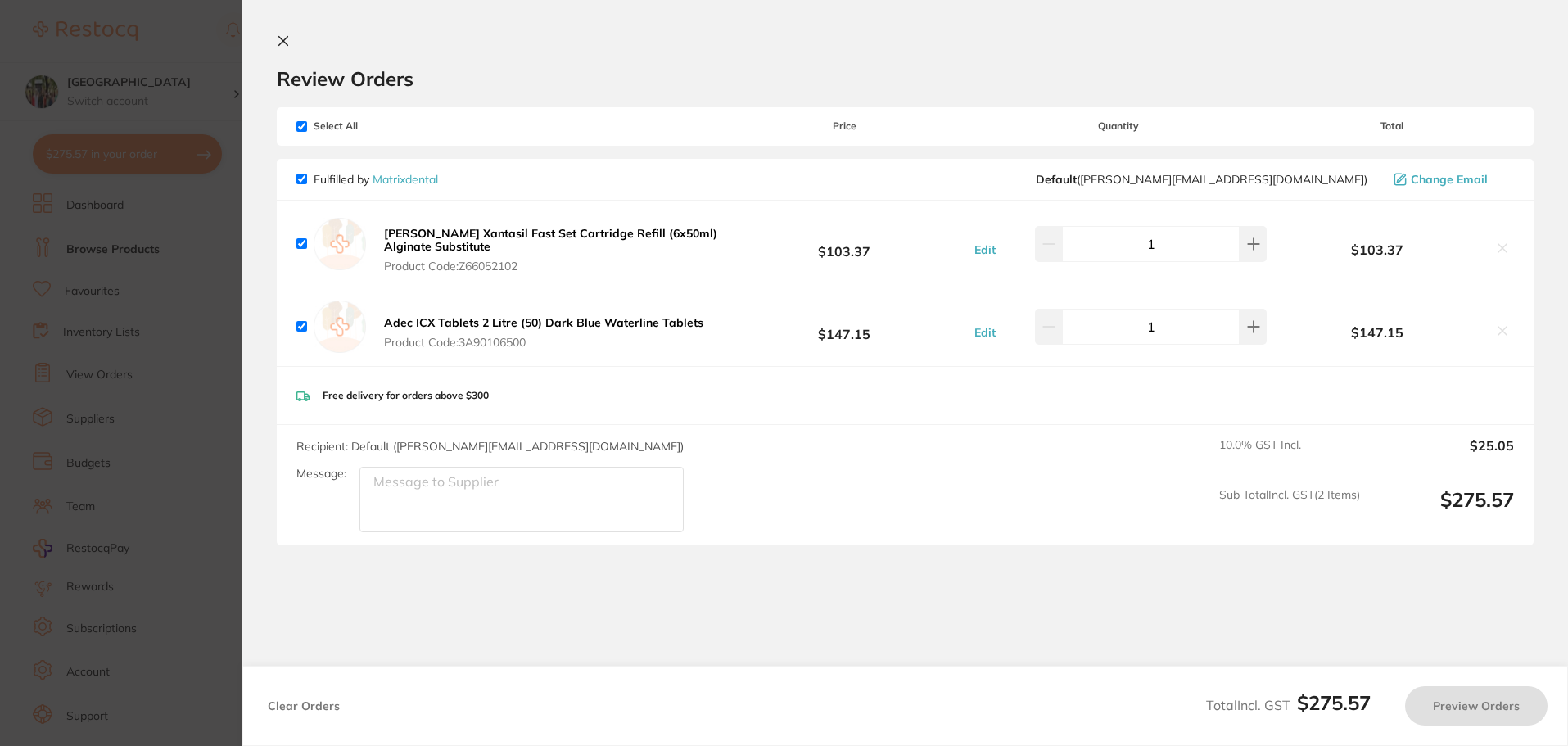
scroll to position [0, 0]
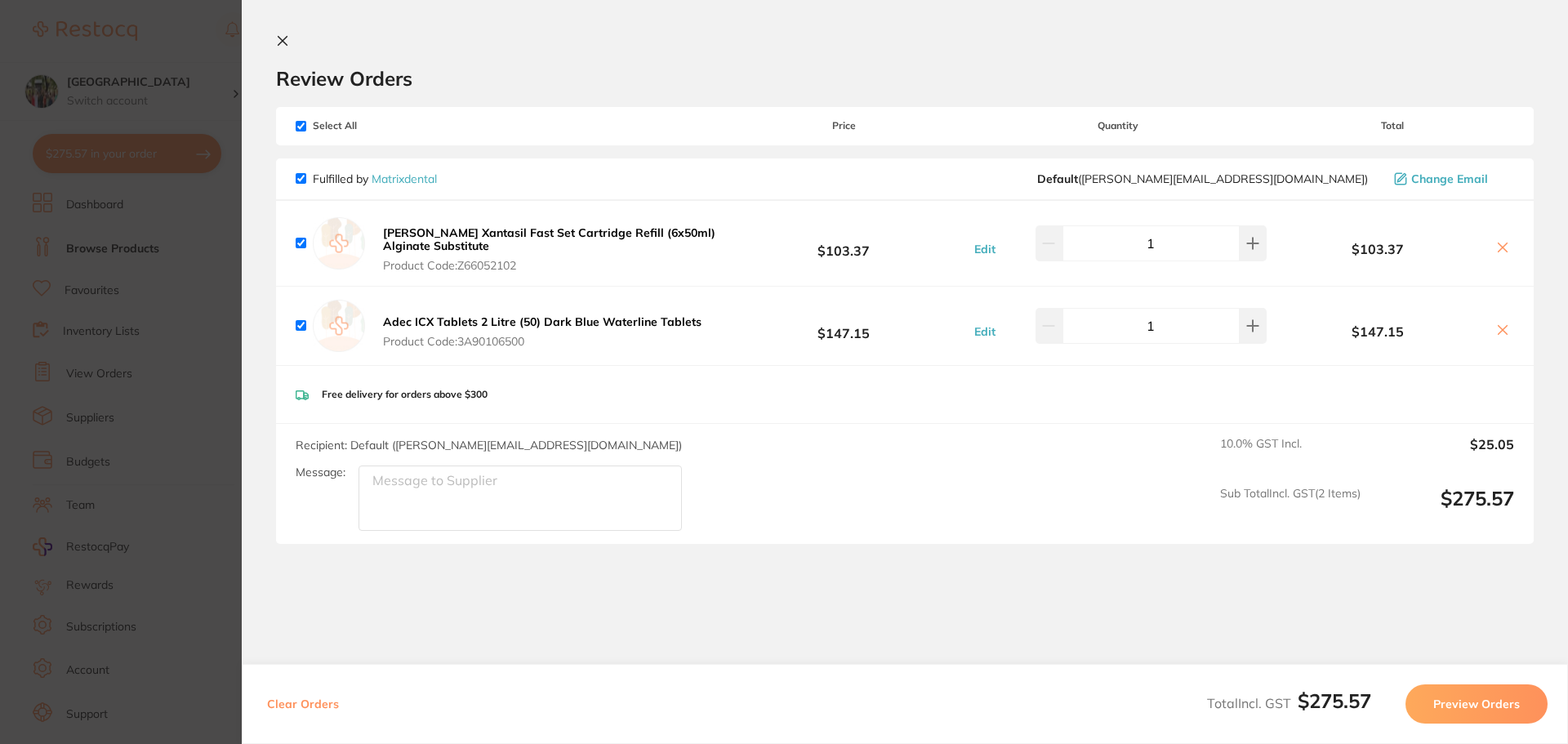
click at [422, 181] on link "Matrixdental" at bounding box center [404, 179] width 65 height 15
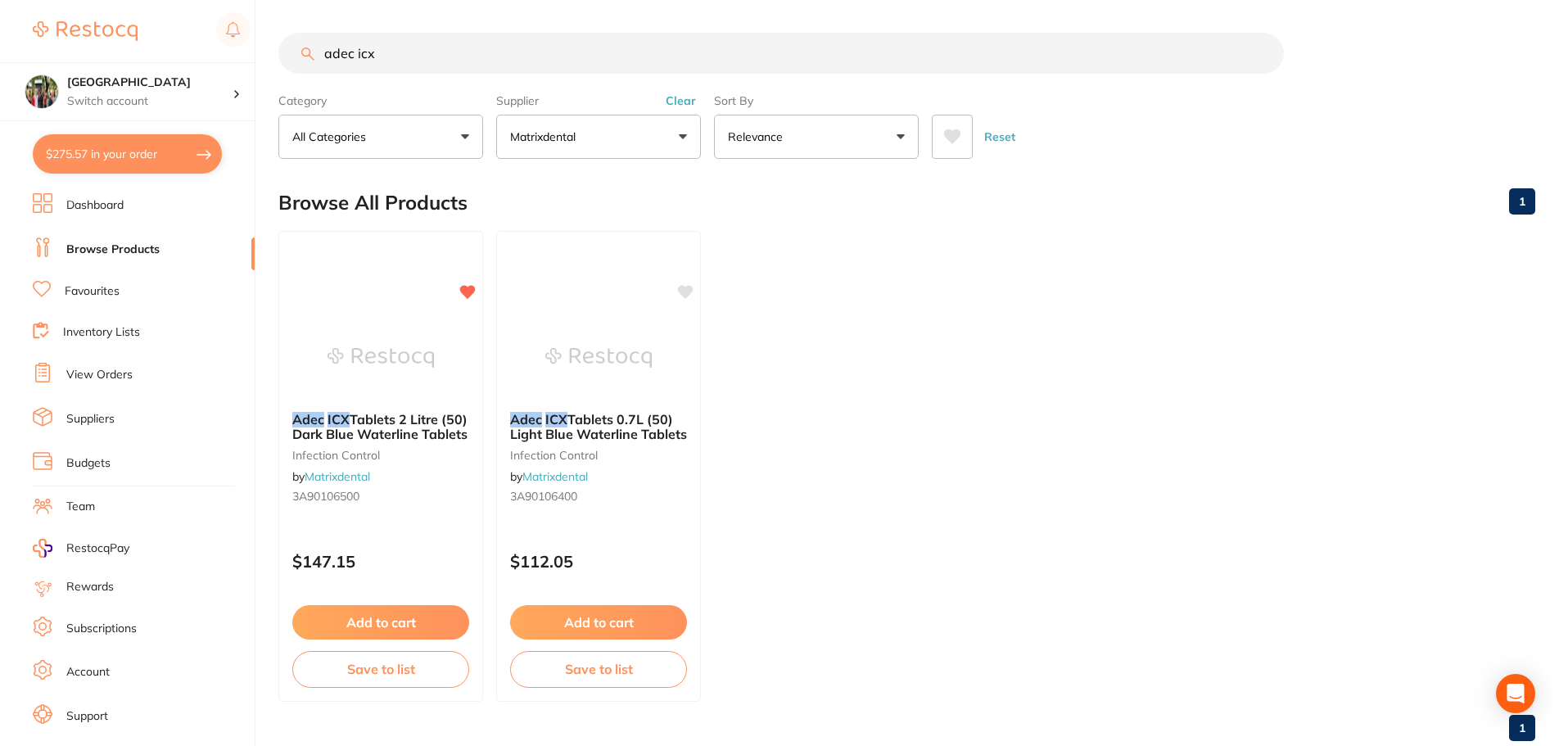
click at [606, 124] on button "Matrixdental" at bounding box center [598, 137] width 205 height 44
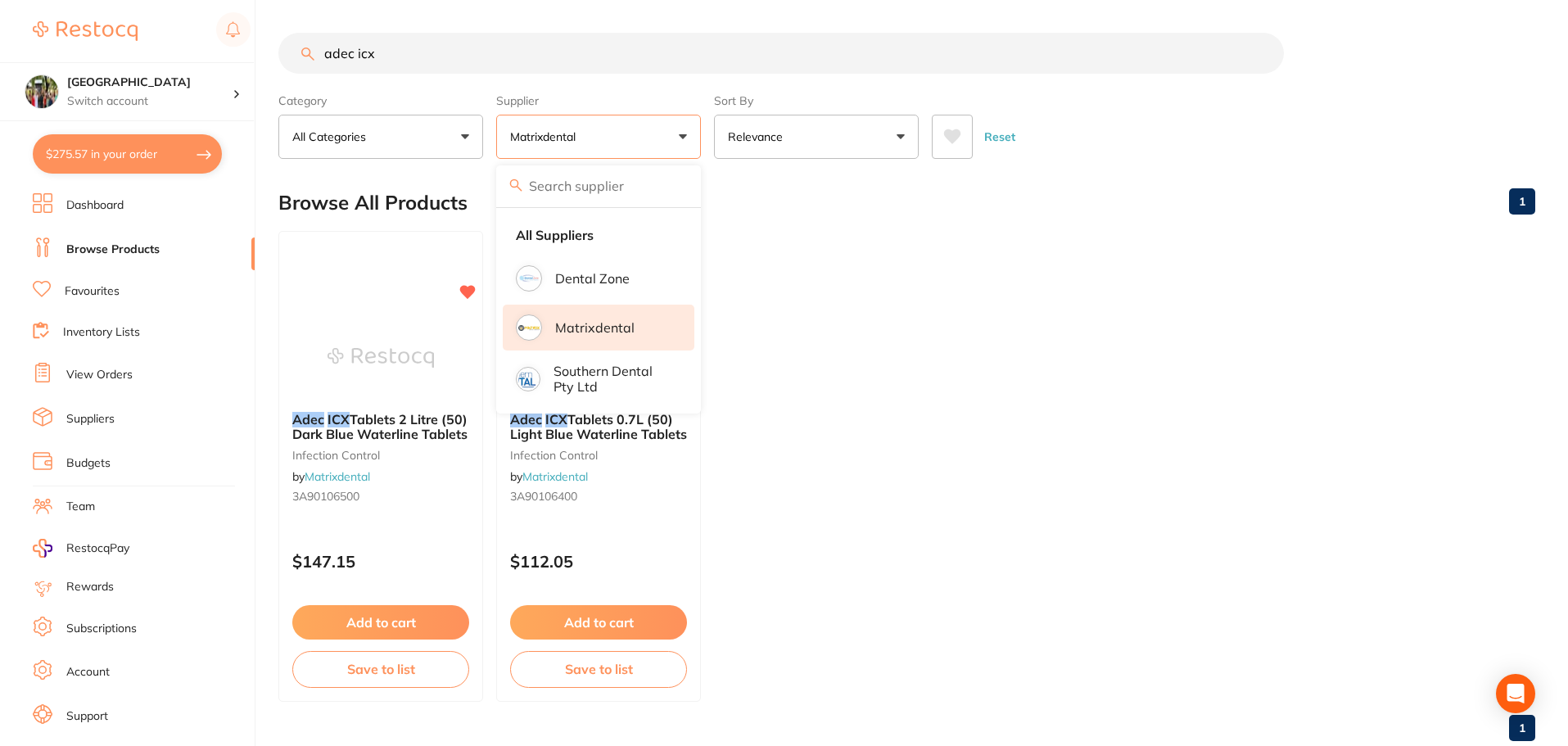
click at [452, 66] on input "adec icx" at bounding box center [781, 53] width 1006 height 41
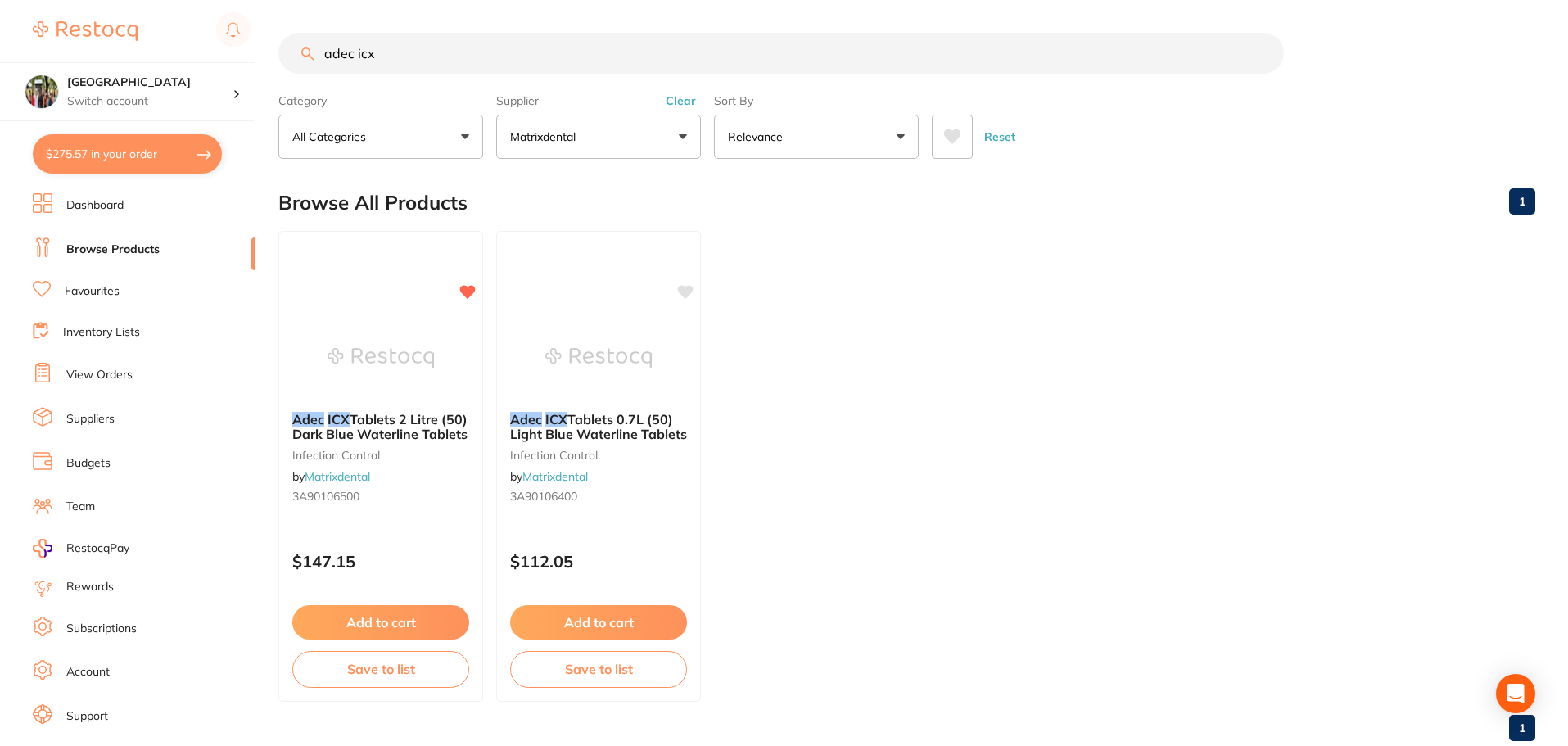
scroll to position [1, 0]
drag, startPoint x: 465, startPoint y: 65, endPoint x: 256, endPoint y: 65, distance: 209.0
click at [256, 65] on div "$275.57 Wanneroo Dental Centre Switch account Wanneroo Dental Centre $275.57 in…" at bounding box center [784, 373] width 1568 height 746
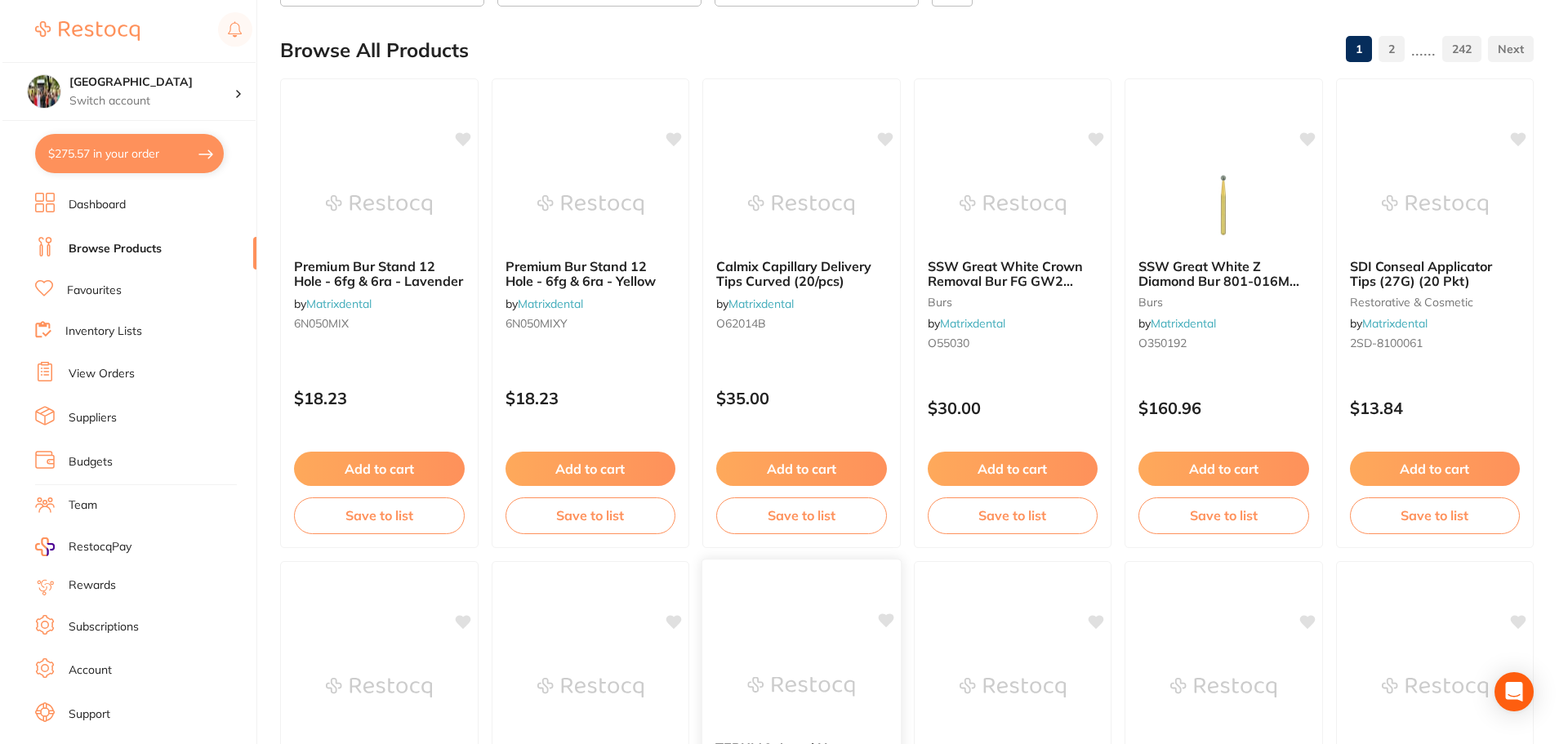
scroll to position [0, 0]
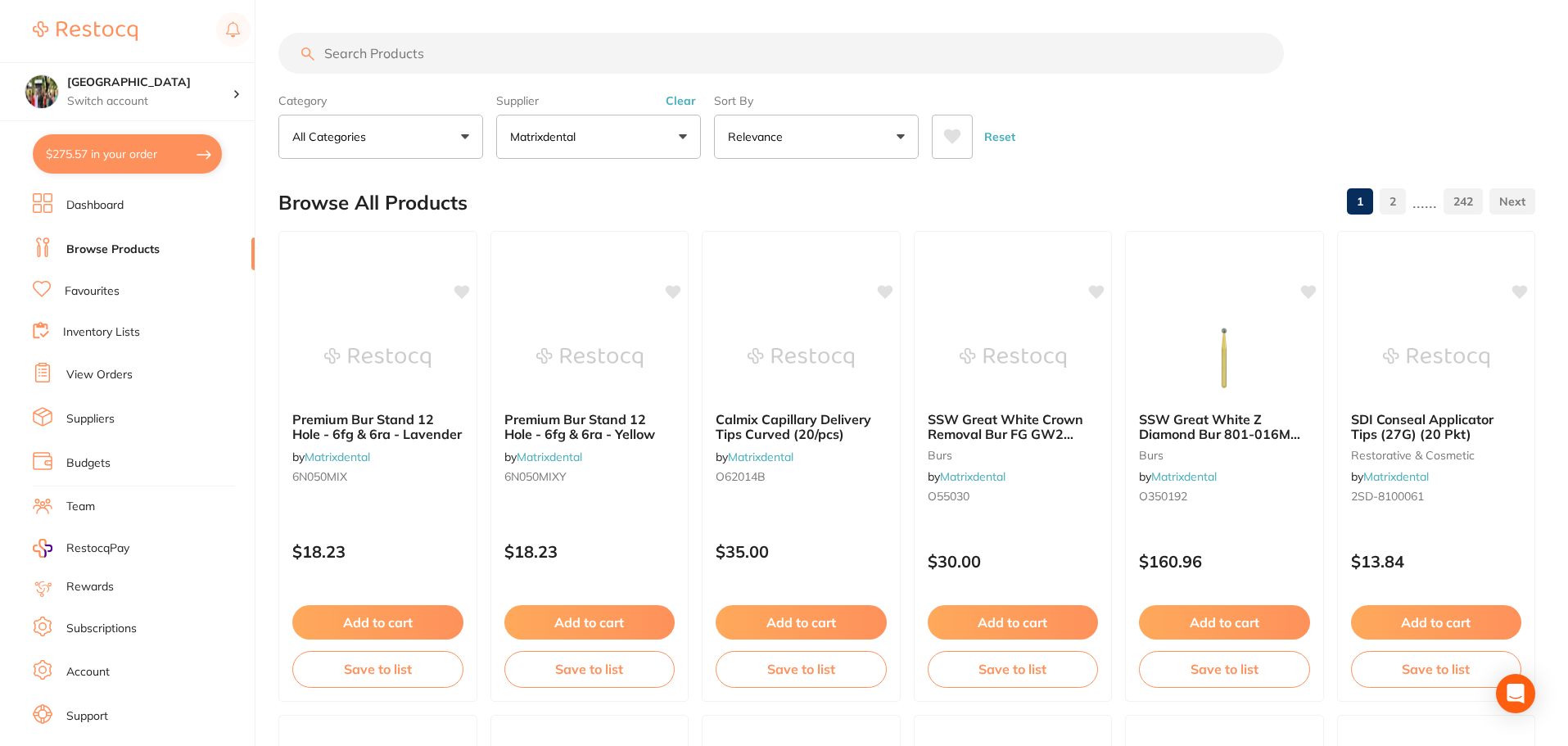
click at [114, 155] on button "$275.57 in your order" at bounding box center [127, 154] width 189 height 39
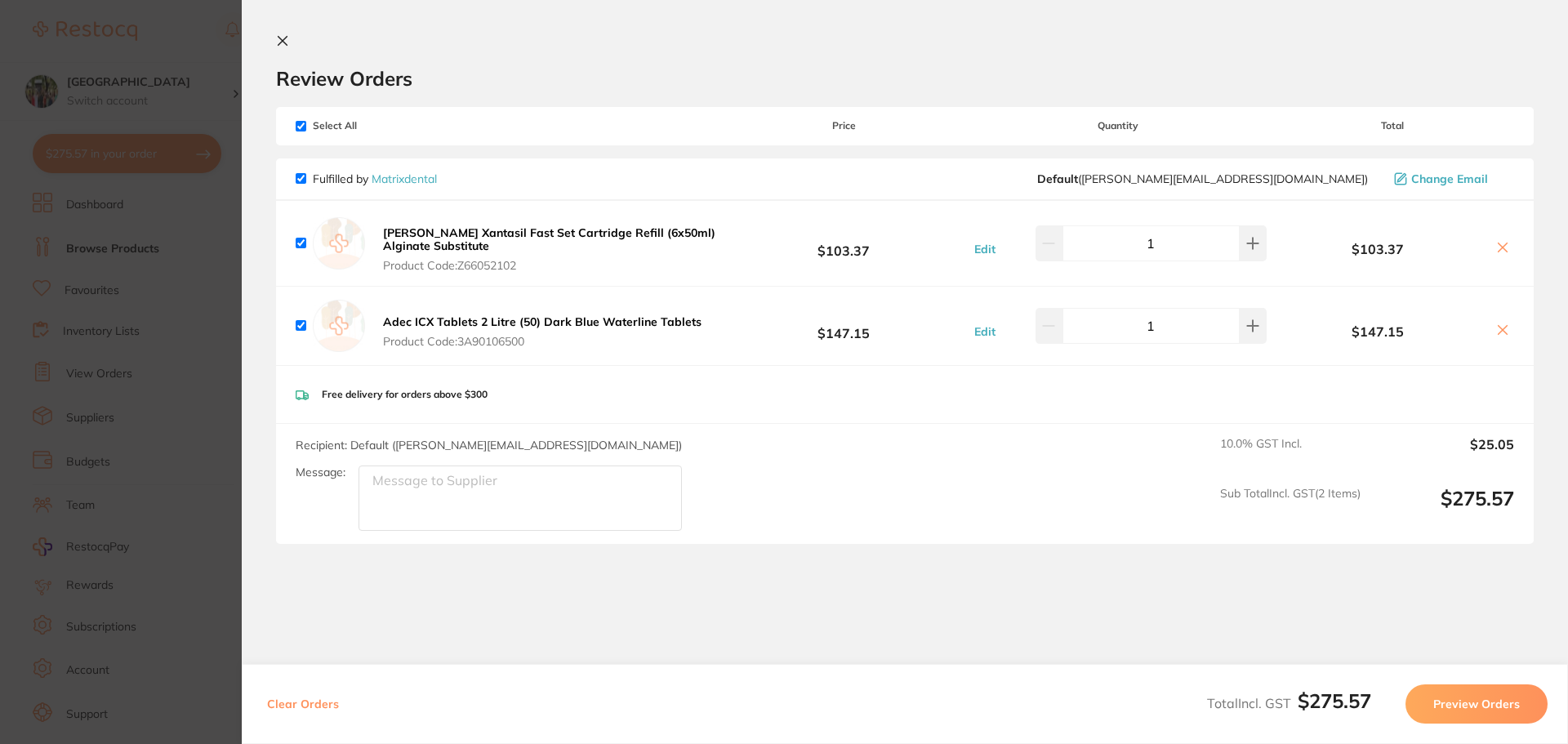
click at [1501, 246] on icon at bounding box center [1504, 248] width 9 height 9
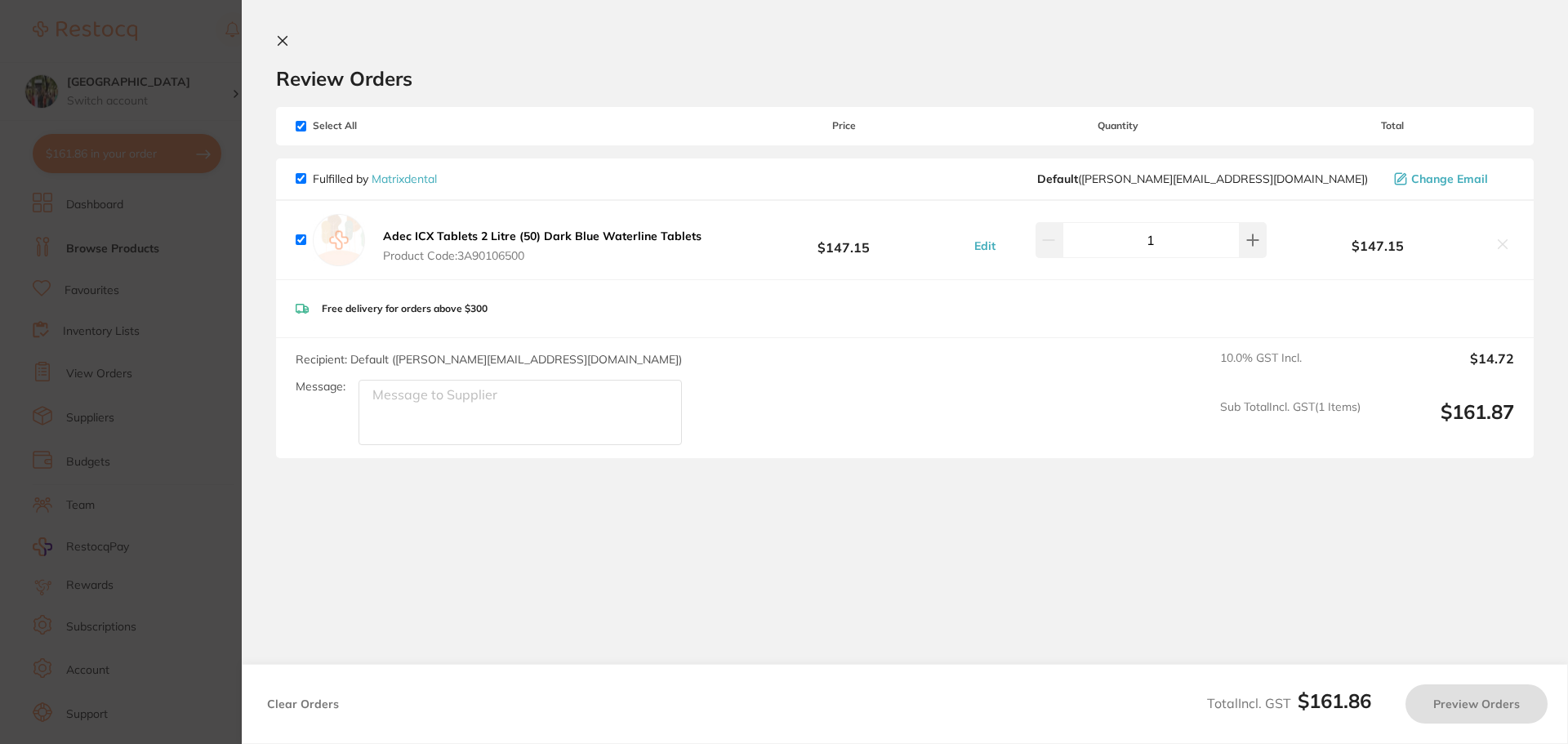
checkbox input "true"
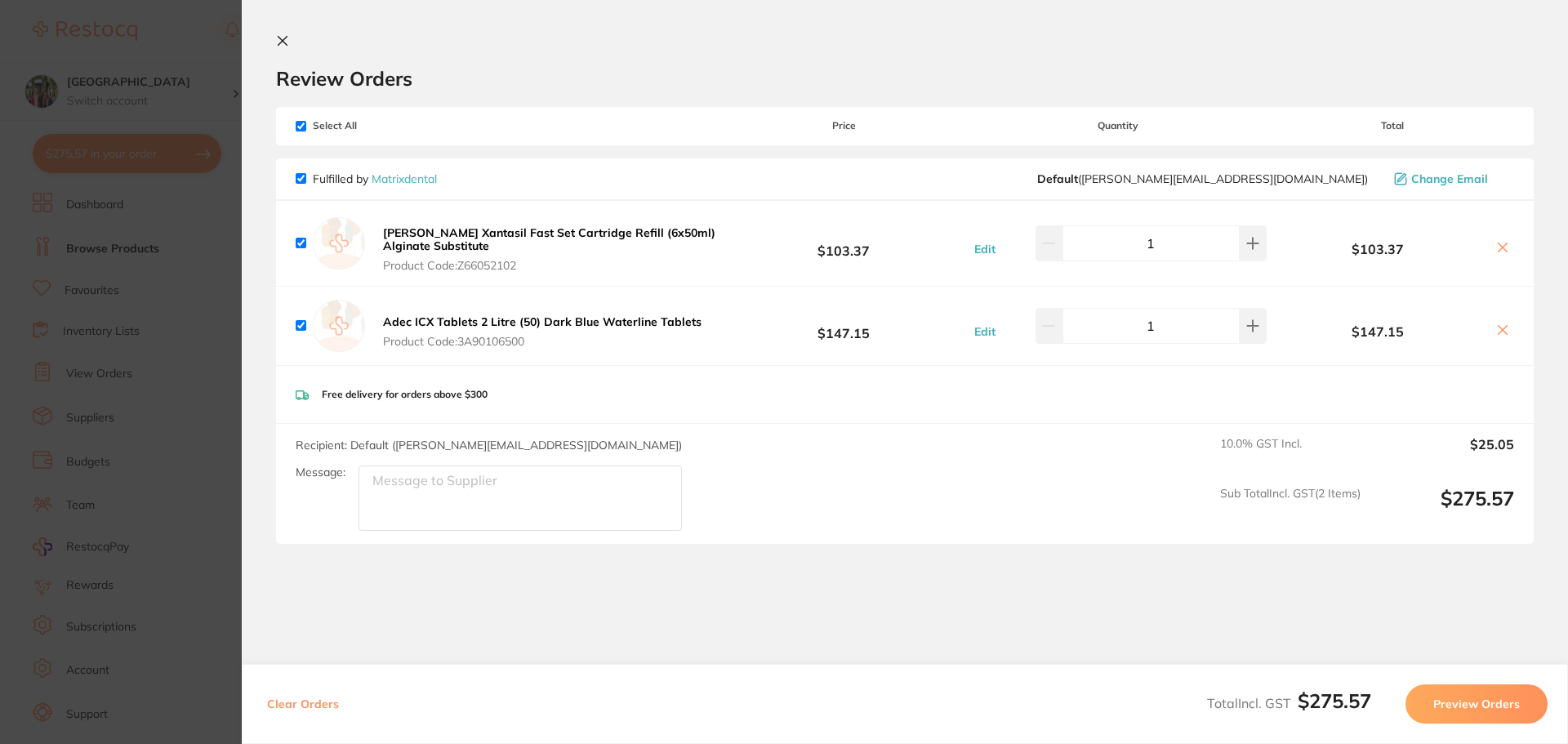
drag, startPoint x: 311, startPoint y: 237, endPoint x: 301, endPoint y: 246, distance: 13.5
click at [305, 240] on div "Kulzer Xantasil Fast Set Cartridge Refill (6x50ml) Alginate Substitute Product …" at bounding box center [509, 243] width 427 height 59
click at [301, 246] on input "checkbox" at bounding box center [301, 243] width 10 height 10
checkbox input "false"
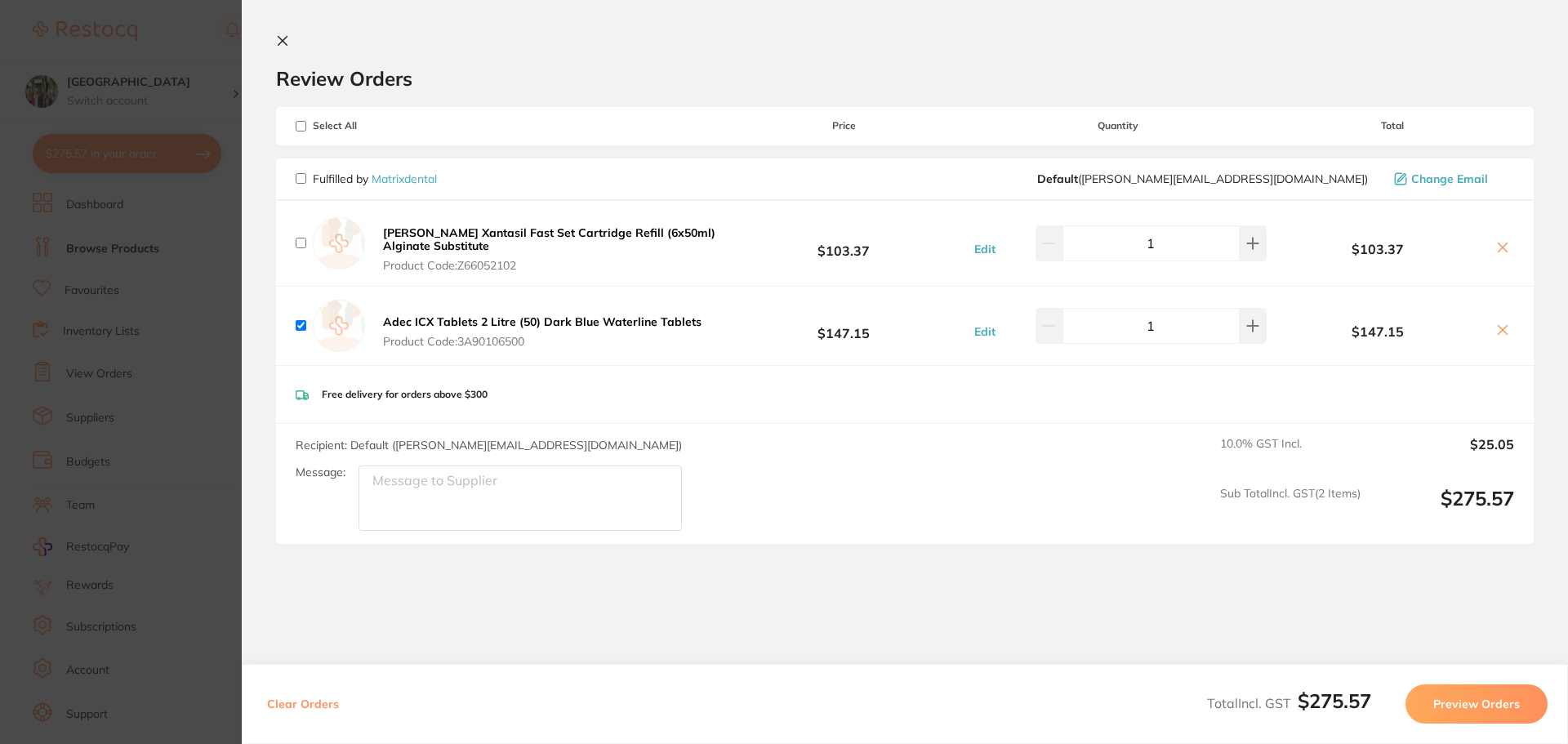
checkbox input "false"
click at [303, 324] on input "checkbox" at bounding box center [301, 325] width 10 height 10
checkbox input "false"
click at [1502, 240] on button at bounding box center [1503, 248] width 23 height 17
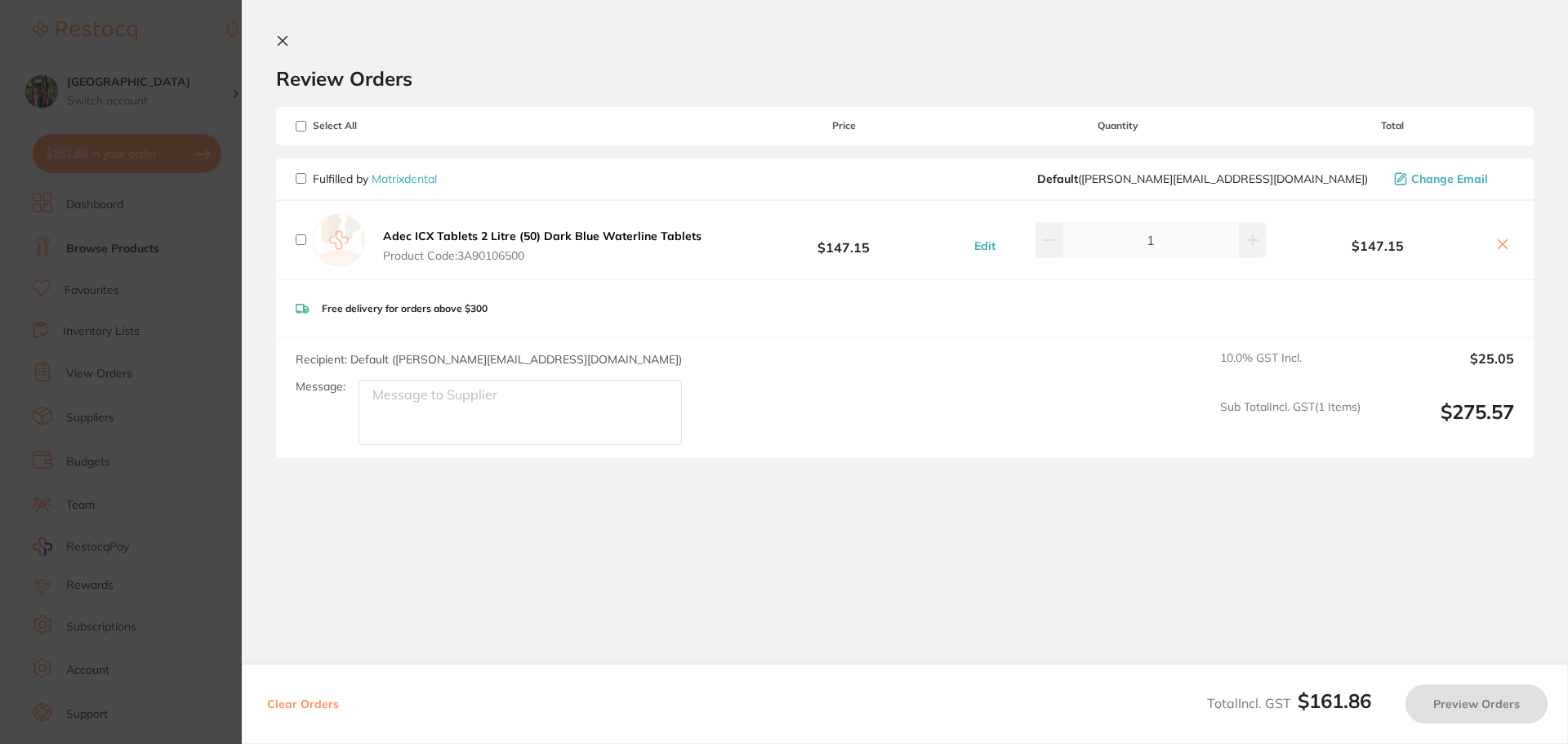
click at [1500, 242] on icon at bounding box center [1503, 245] width 13 height 13
checkbox input "true"
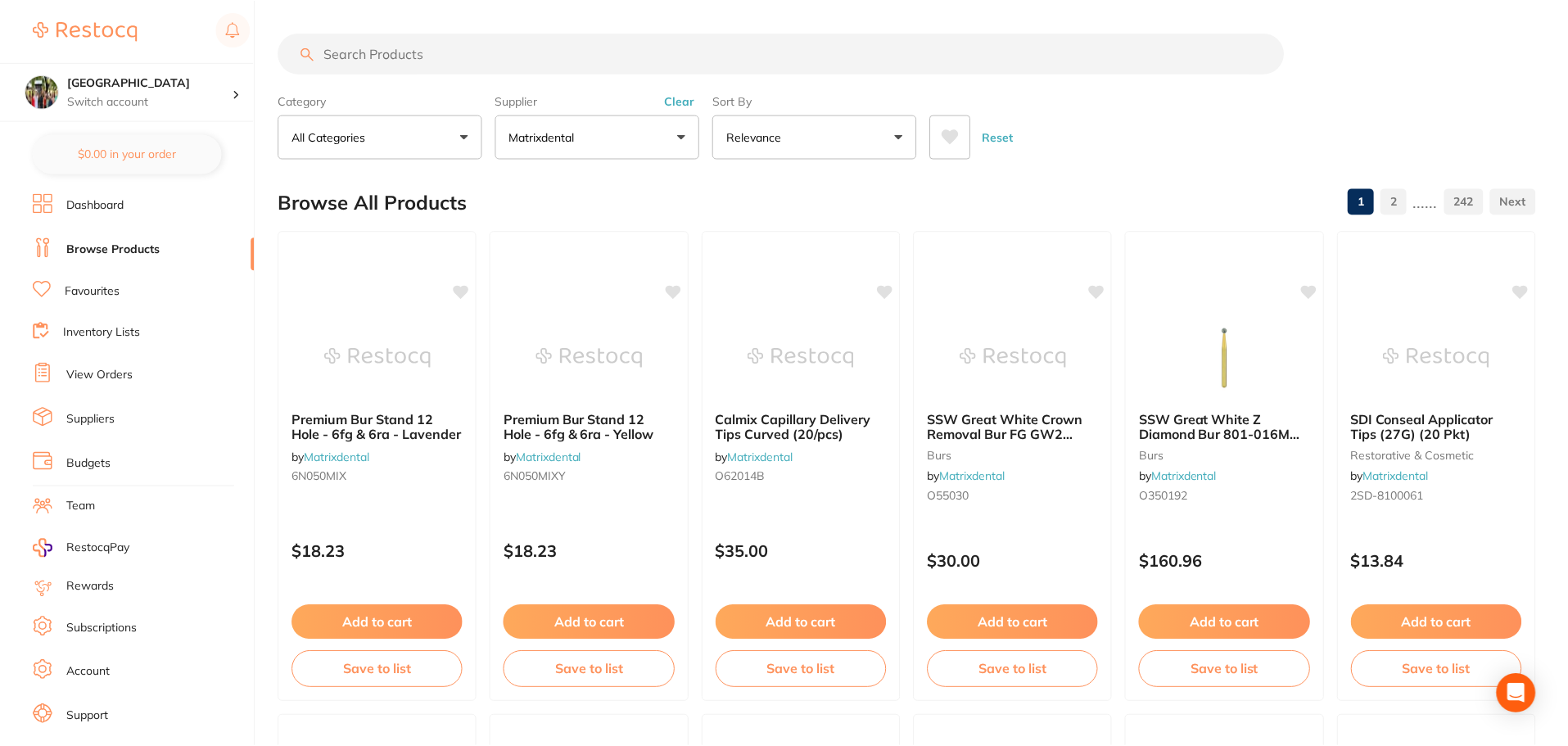
scroll to position [4, 0]
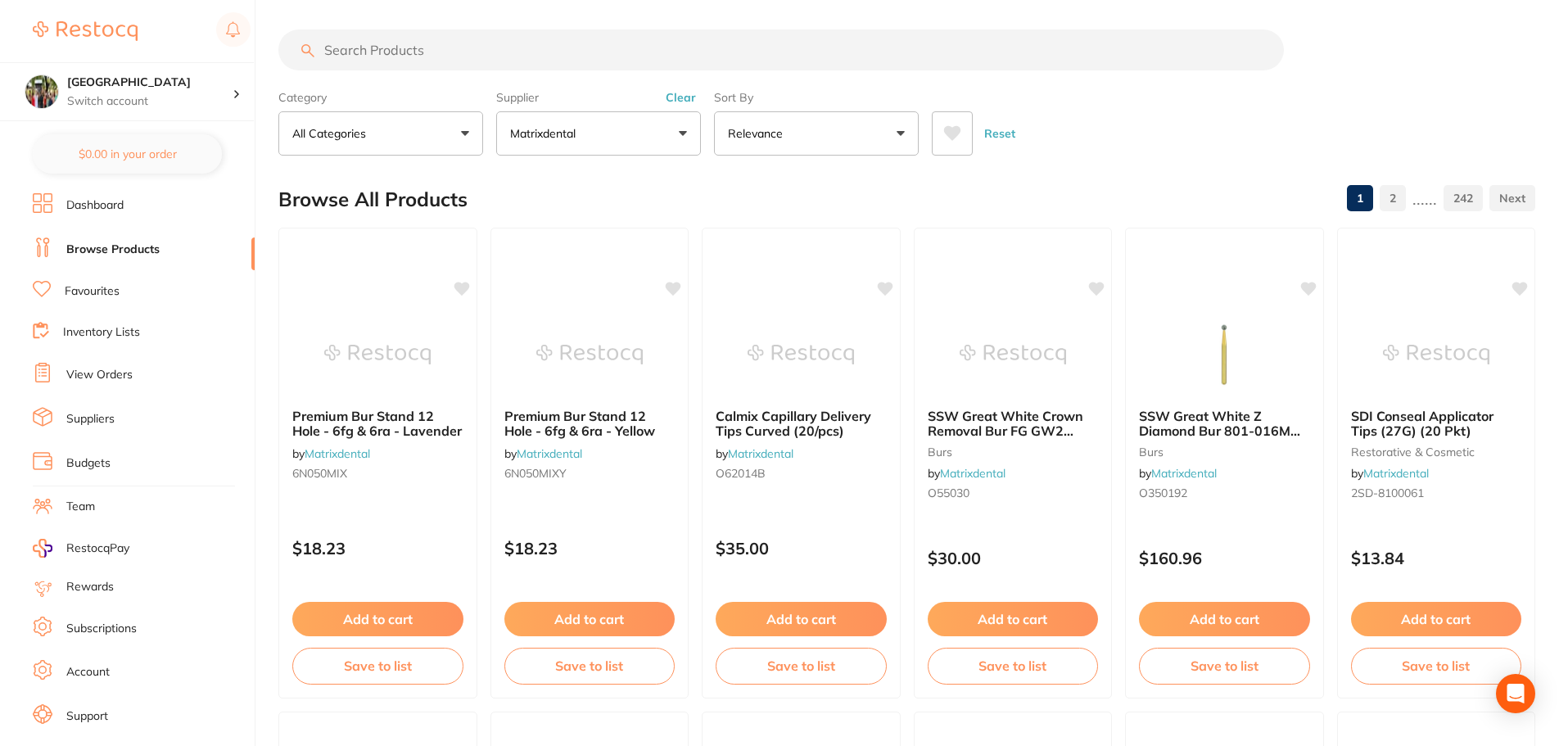
click at [454, 49] on input "search" at bounding box center [781, 51] width 1006 height 41
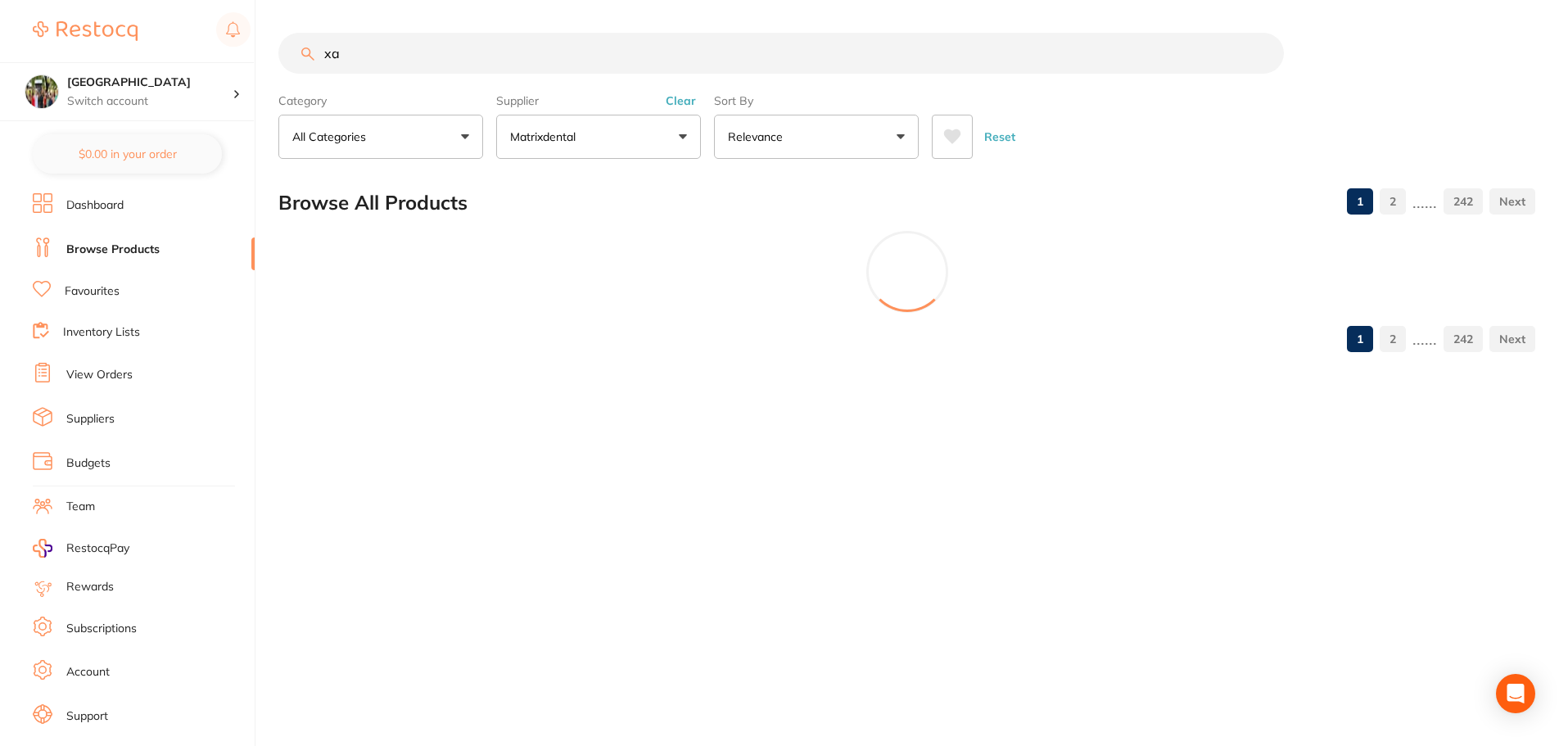
scroll to position [0, 0]
type input "x"
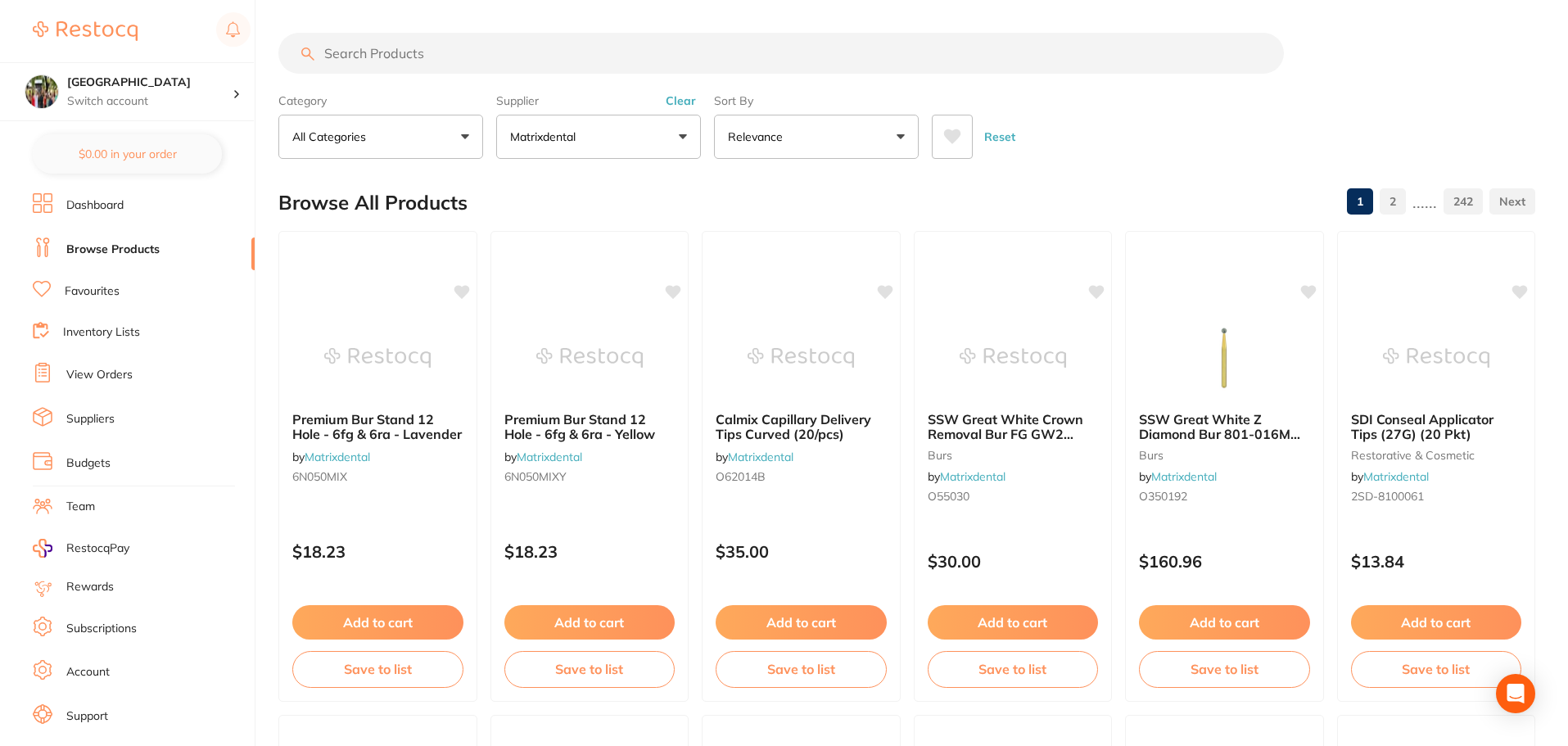
click at [416, 51] on input "search" at bounding box center [781, 53] width 1006 height 41
click at [672, 135] on button "Matrixdental" at bounding box center [598, 137] width 205 height 44
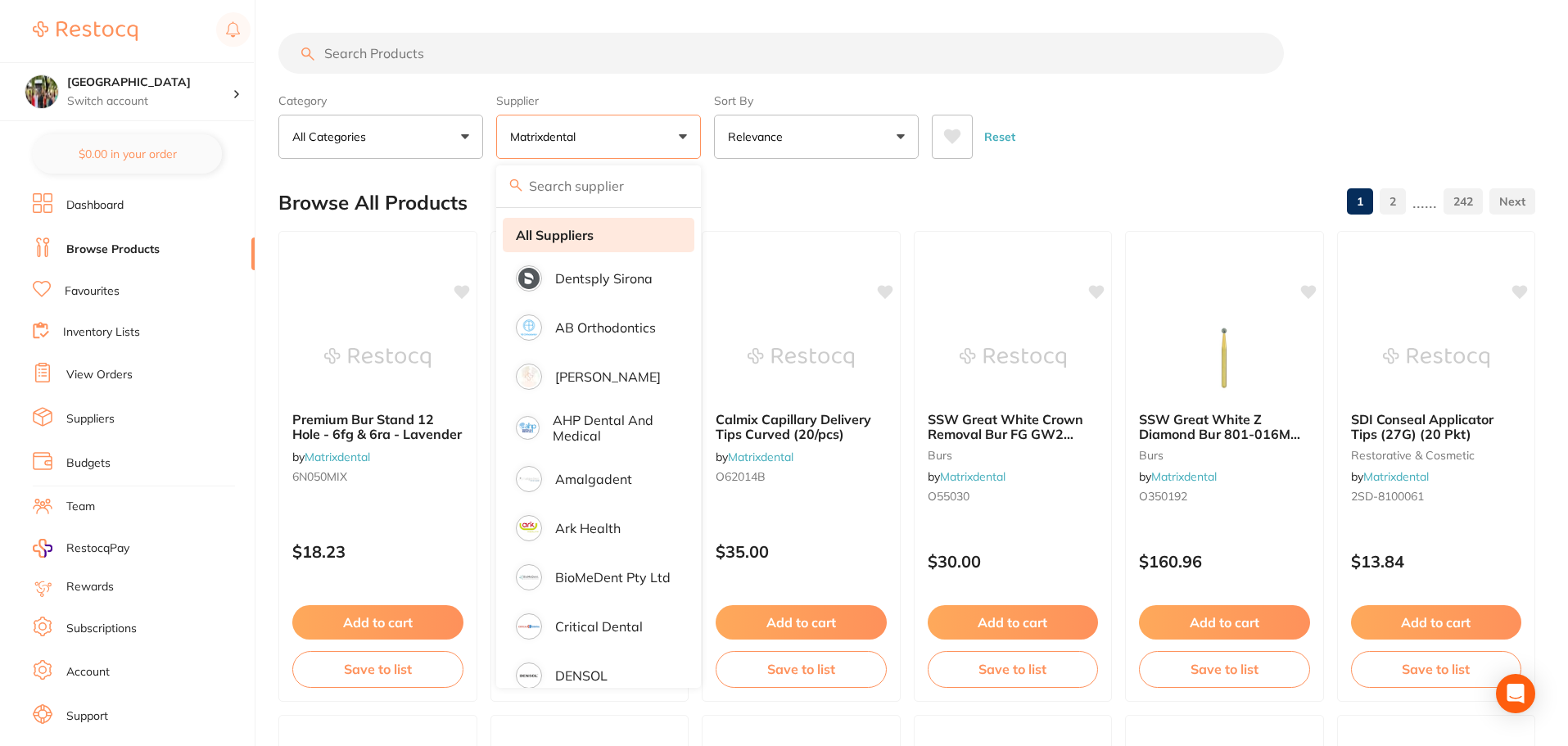
click at [604, 232] on li "All Suppliers" at bounding box center [598, 235] width 192 height 35
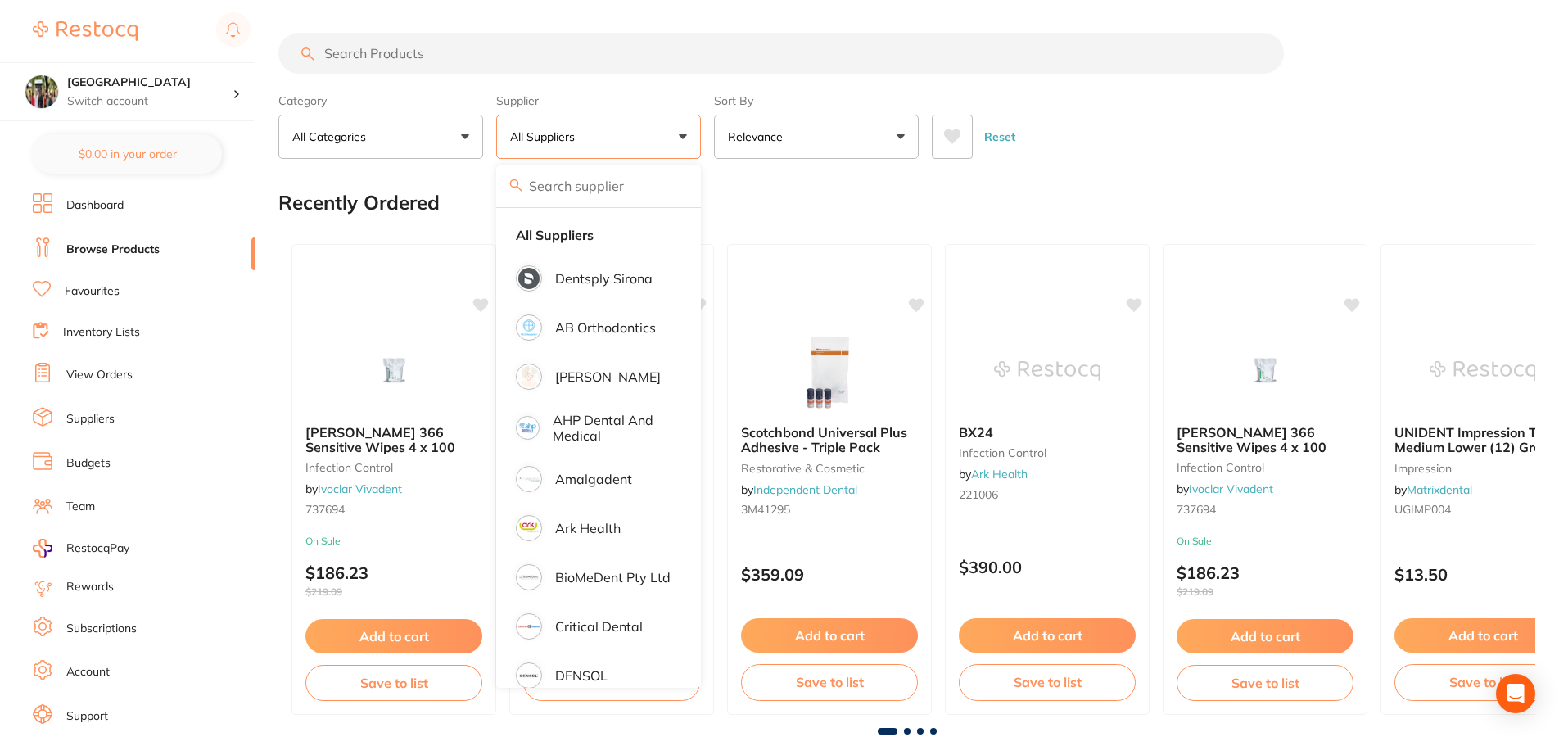
click at [431, 50] on input "search" at bounding box center [781, 53] width 1006 height 41
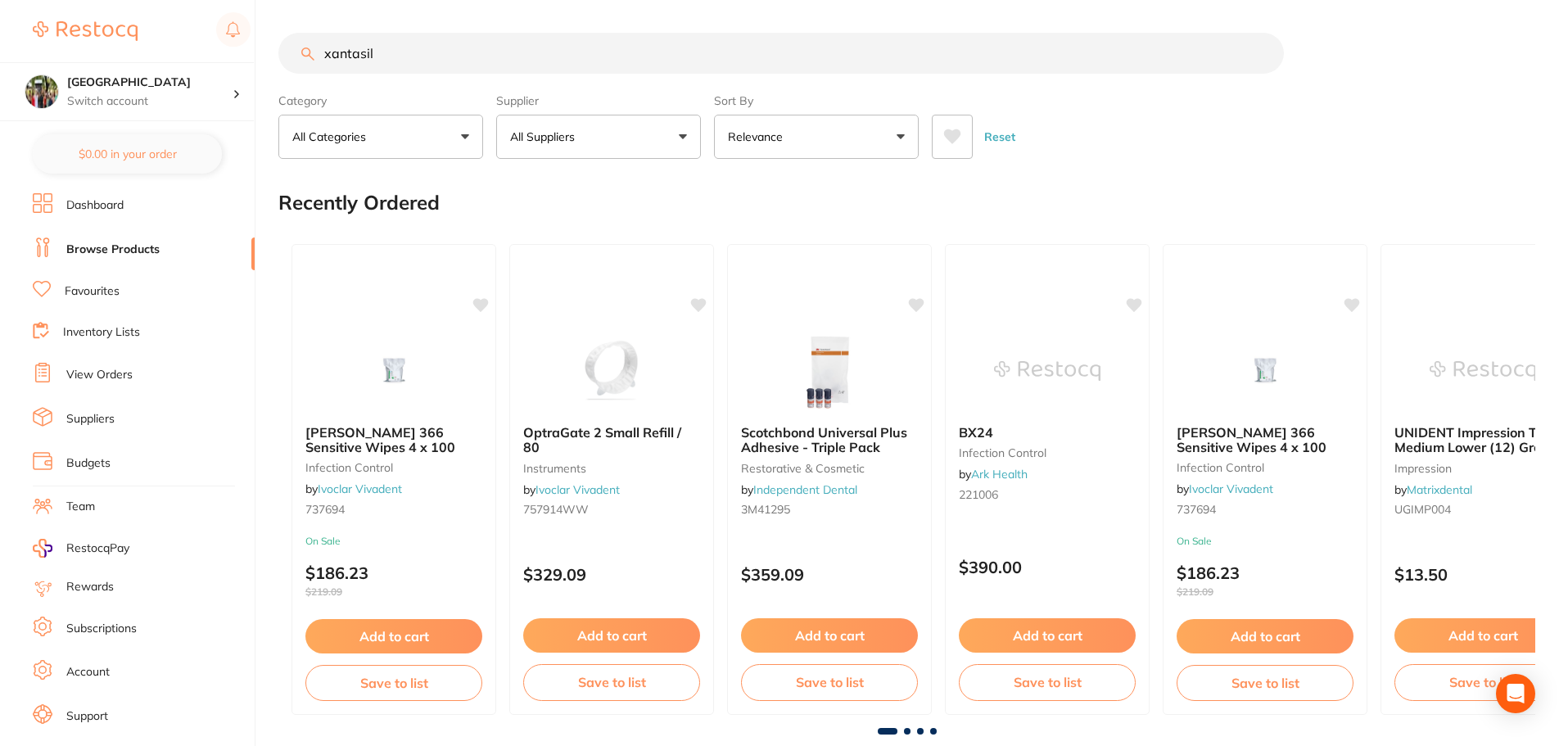
type input "xantasil"
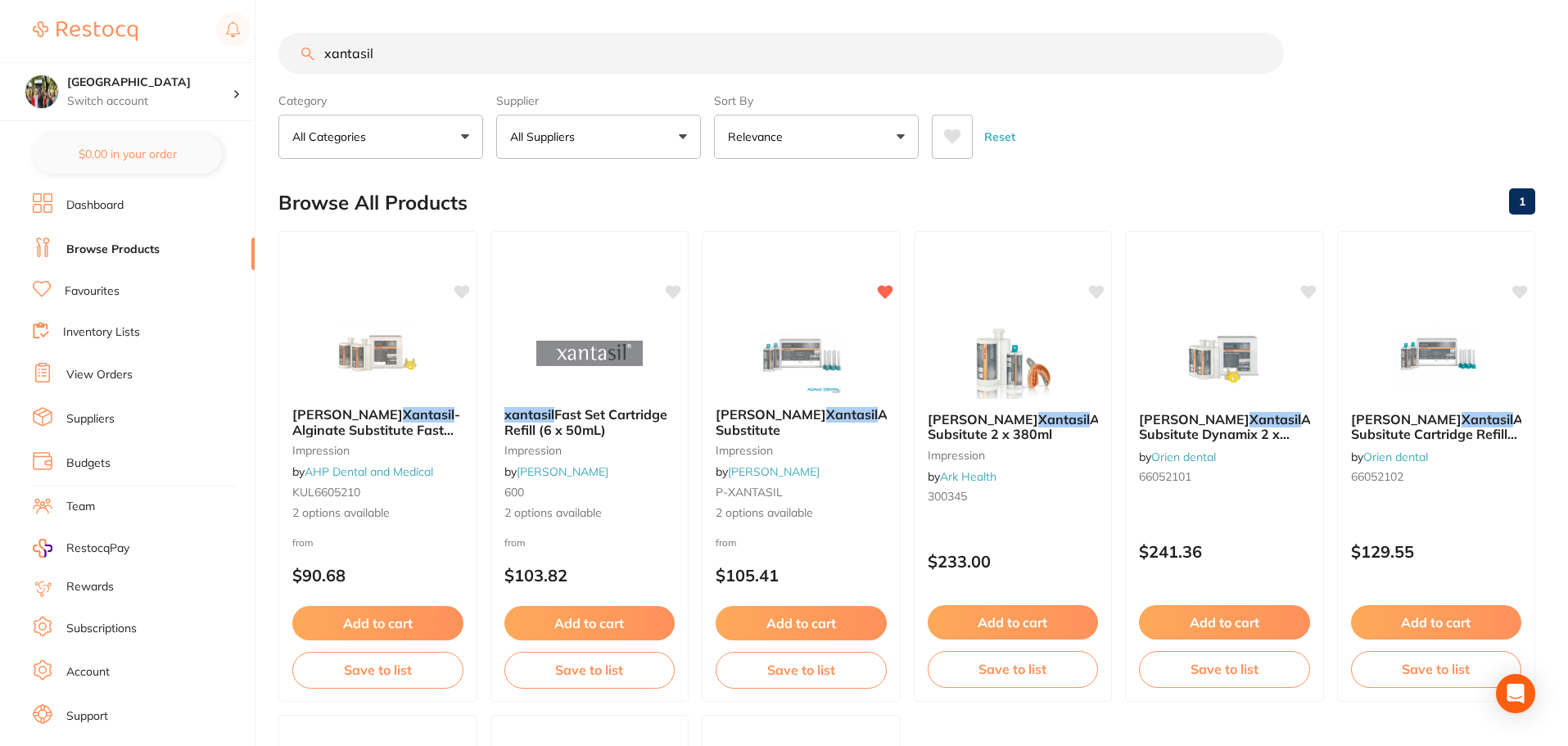
drag, startPoint x: 396, startPoint y: 55, endPoint x: 181, endPoint y: 58, distance: 215.0
click at [181, 58] on div "$161.86 Wanneroo Dental Centre Switch account Wanneroo Dental Centre $0.00 in y…" at bounding box center [784, 373] width 1568 height 746
type input "small latex gloves"
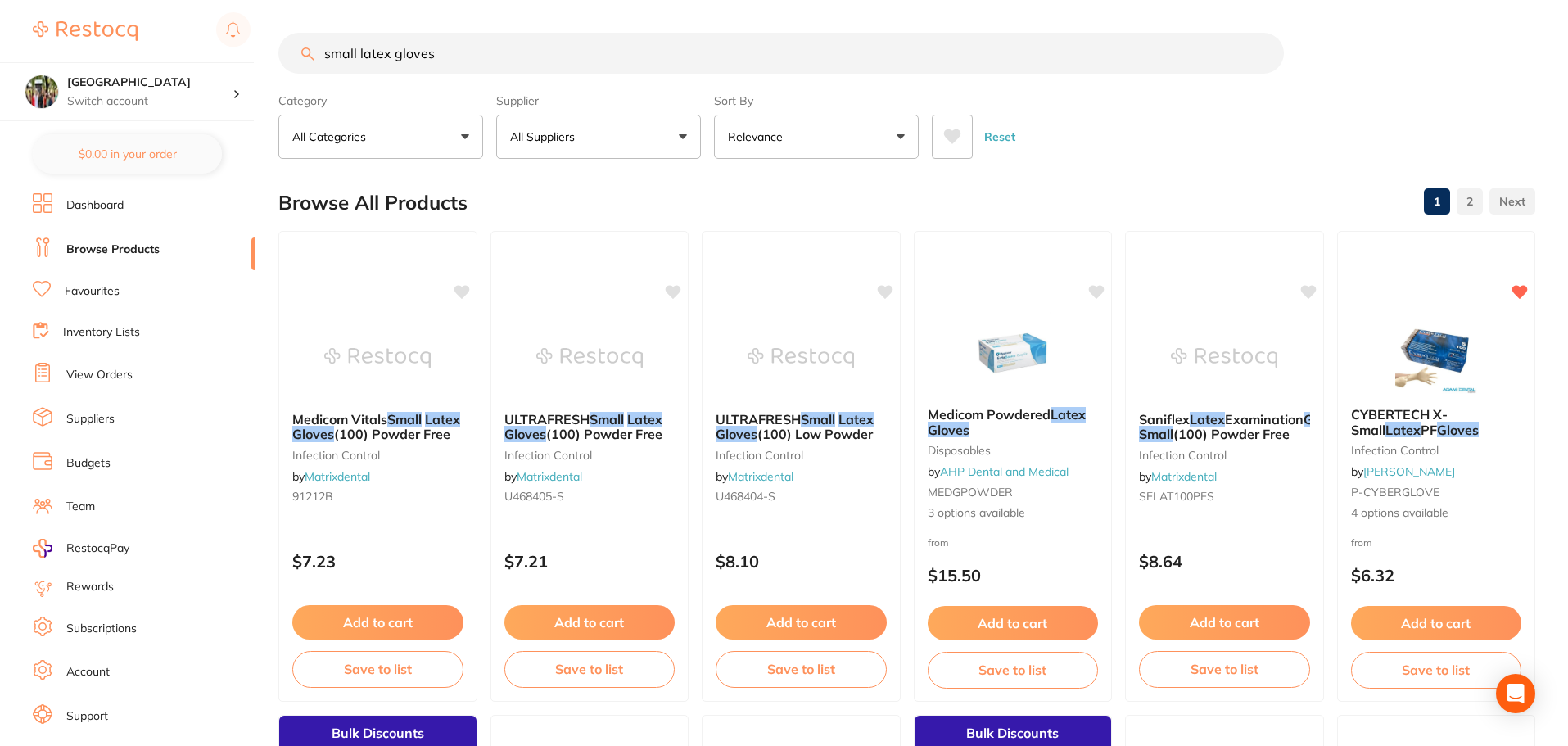
click at [612, 133] on button "All Suppliers" at bounding box center [598, 137] width 205 height 44
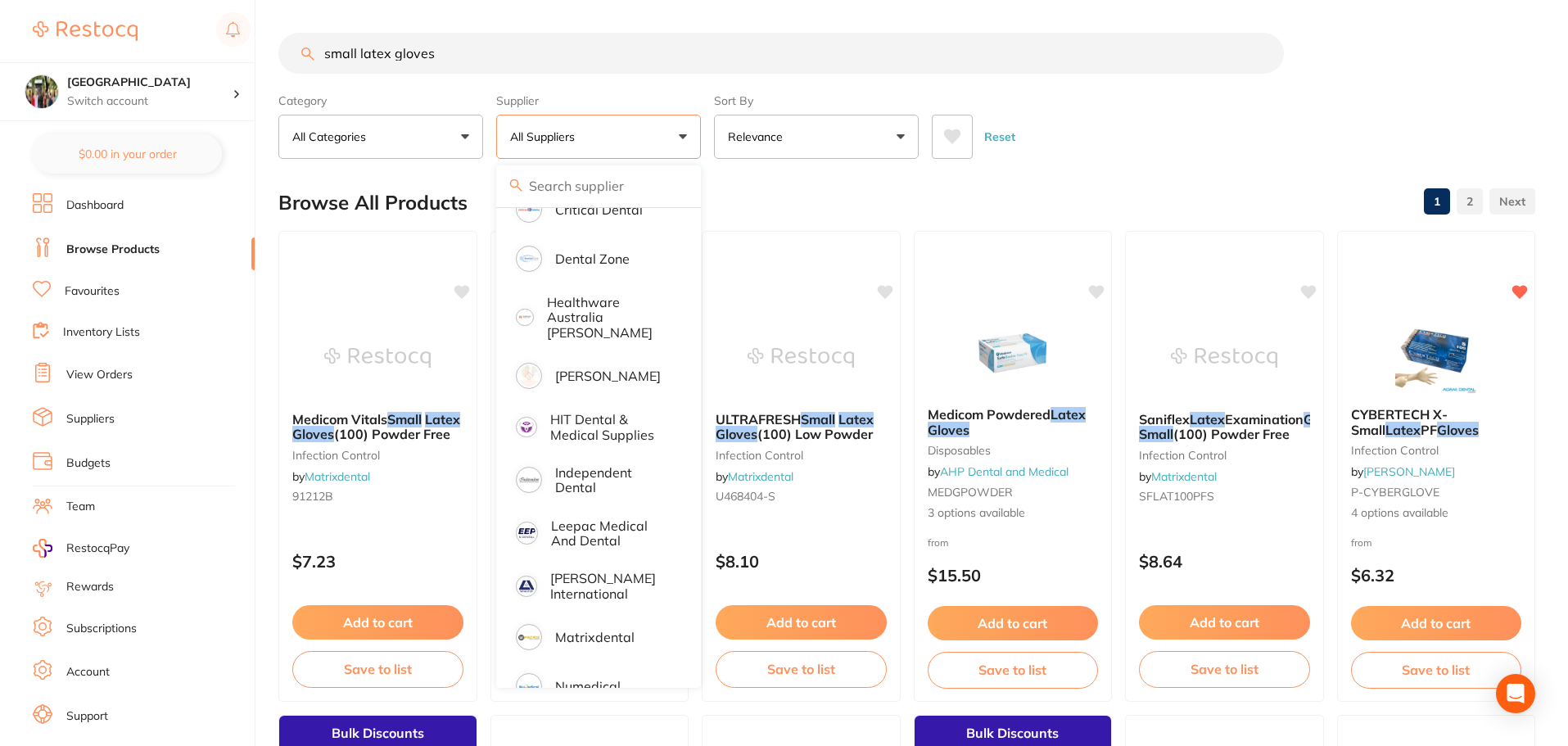
scroll to position [346, 0]
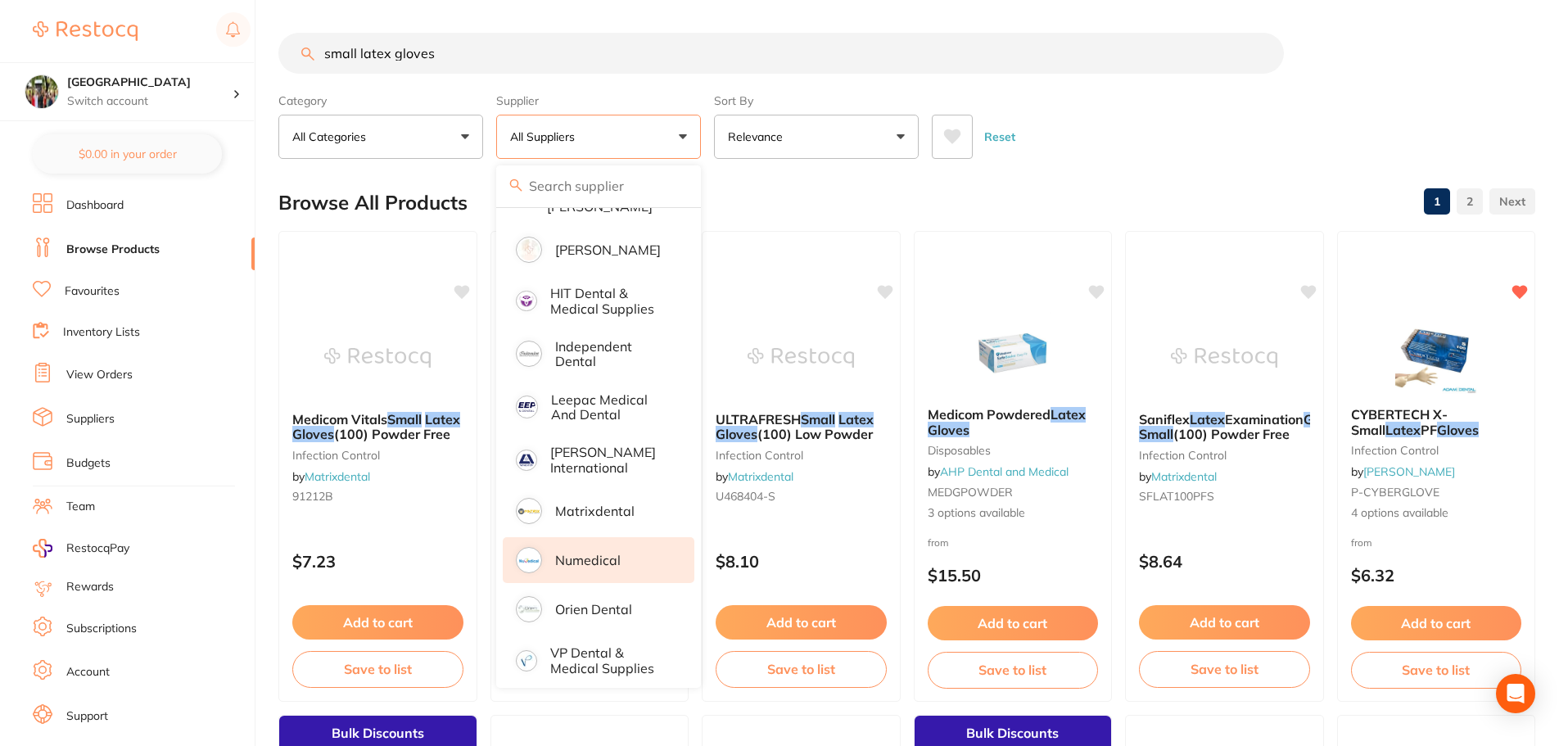
click at [599, 553] on p "Numedical" at bounding box center [588, 561] width 65 height 15
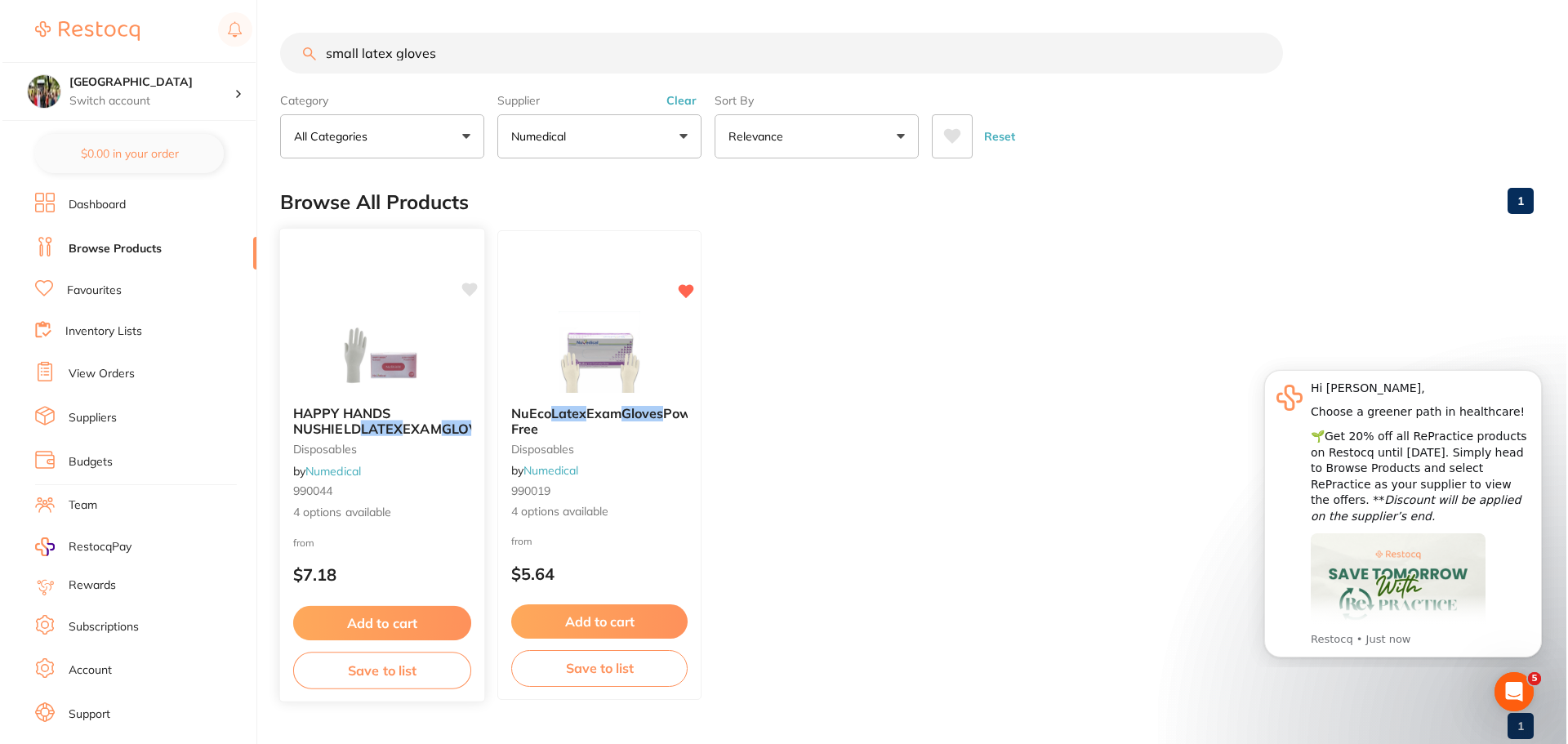
scroll to position [0, 0]
click at [537, 428] on span "Powder Free" at bounding box center [609, 421] width 202 height 32
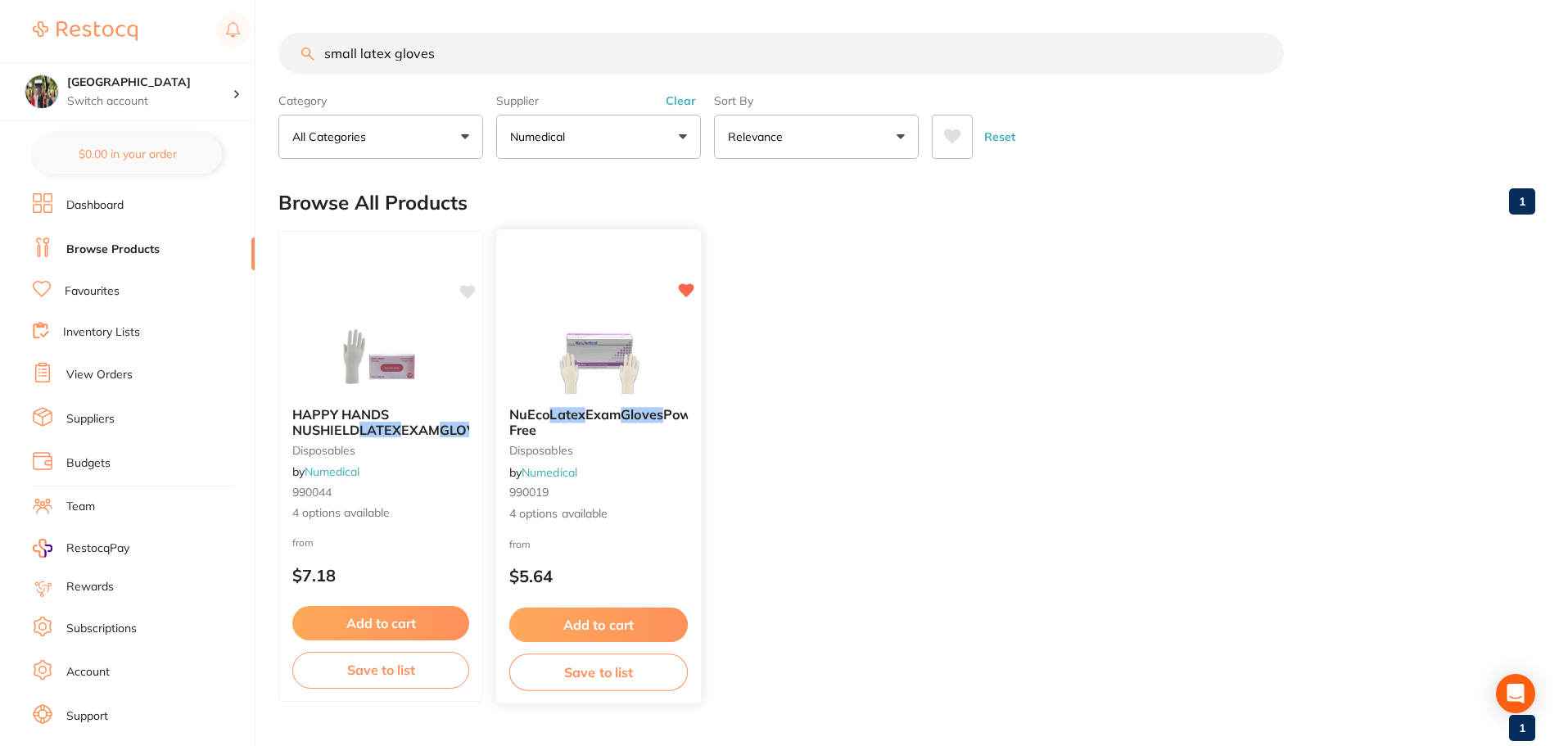
click at [548, 426] on span "Powder Free" at bounding box center [610, 422] width 202 height 32
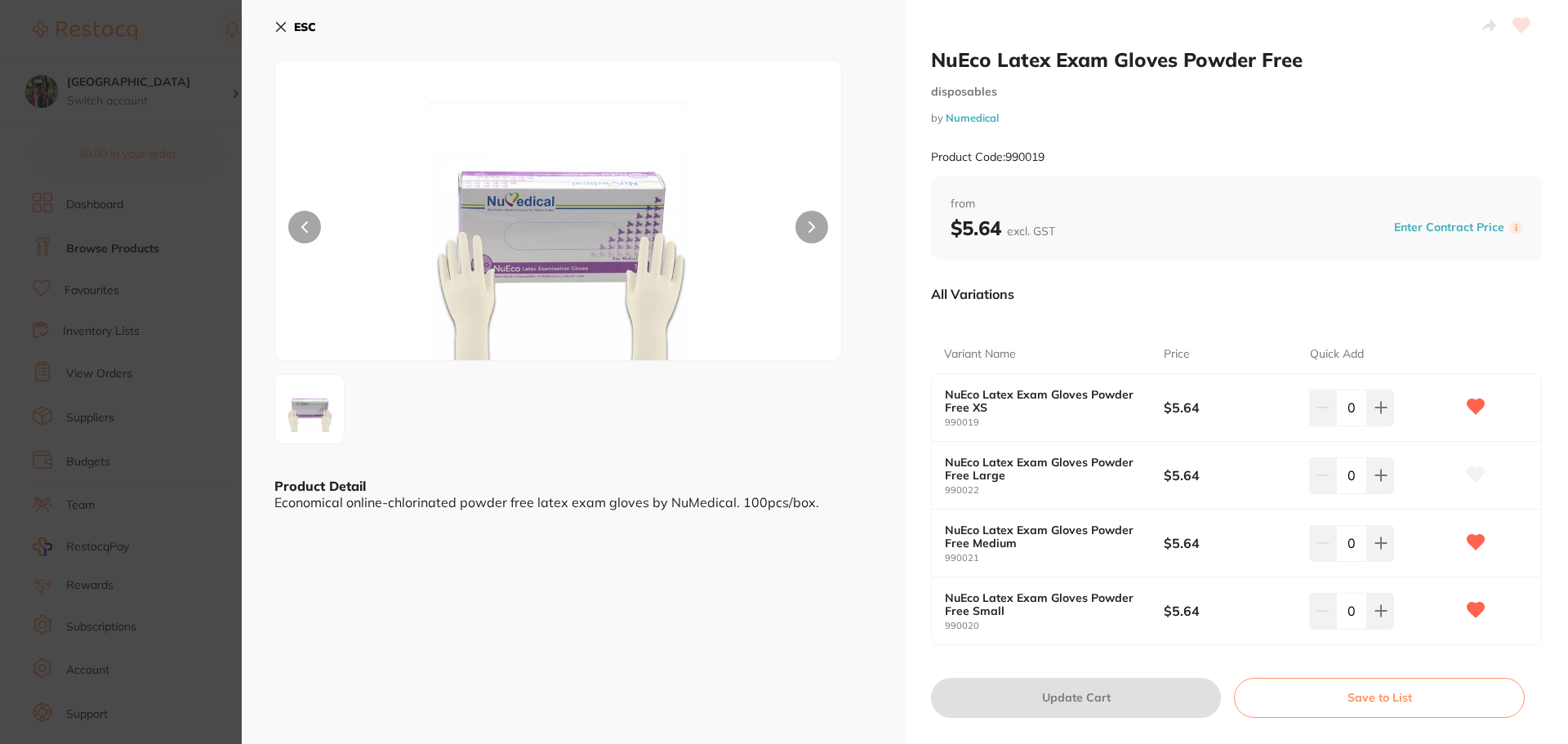
click at [1347, 617] on input "0" at bounding box center [1351, 611] width 31 height 36
click at [1338, 610] on input "40" at bounding box center [1351, 611] width 31 height 36
click at [1359, 610] on input "40" at bounding box center [1351, 611] width 31 height 36
click at [1375, 611] on icon at bounding box center [1381, 611] width 13 height 13
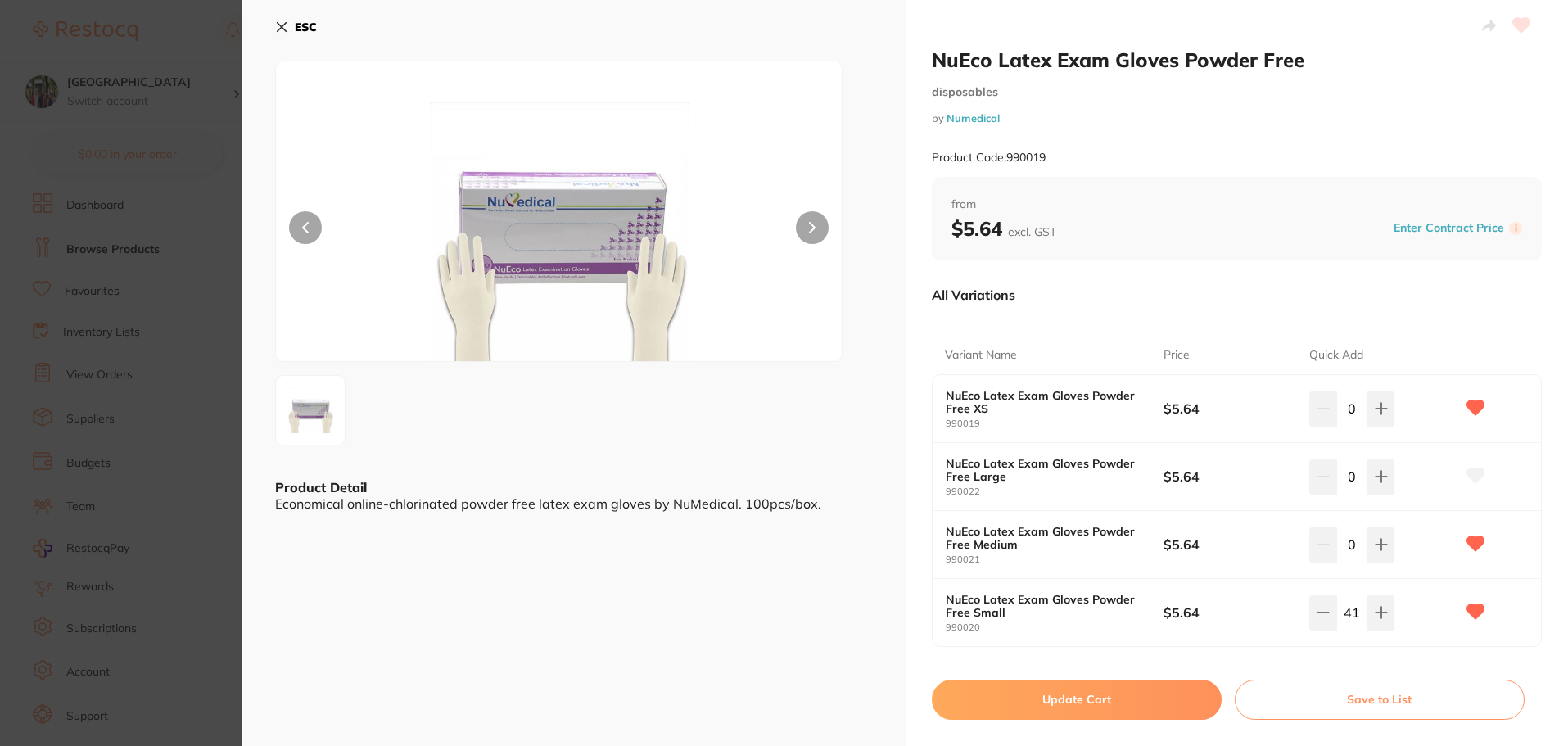
click at [1355, 611] on input "41" at bounding box center [1351, 612] width 31 height 37
type input "40"
click at [1098, 704] on button "Update Cart" at bounding box center [1079, 699] width 291 height 39
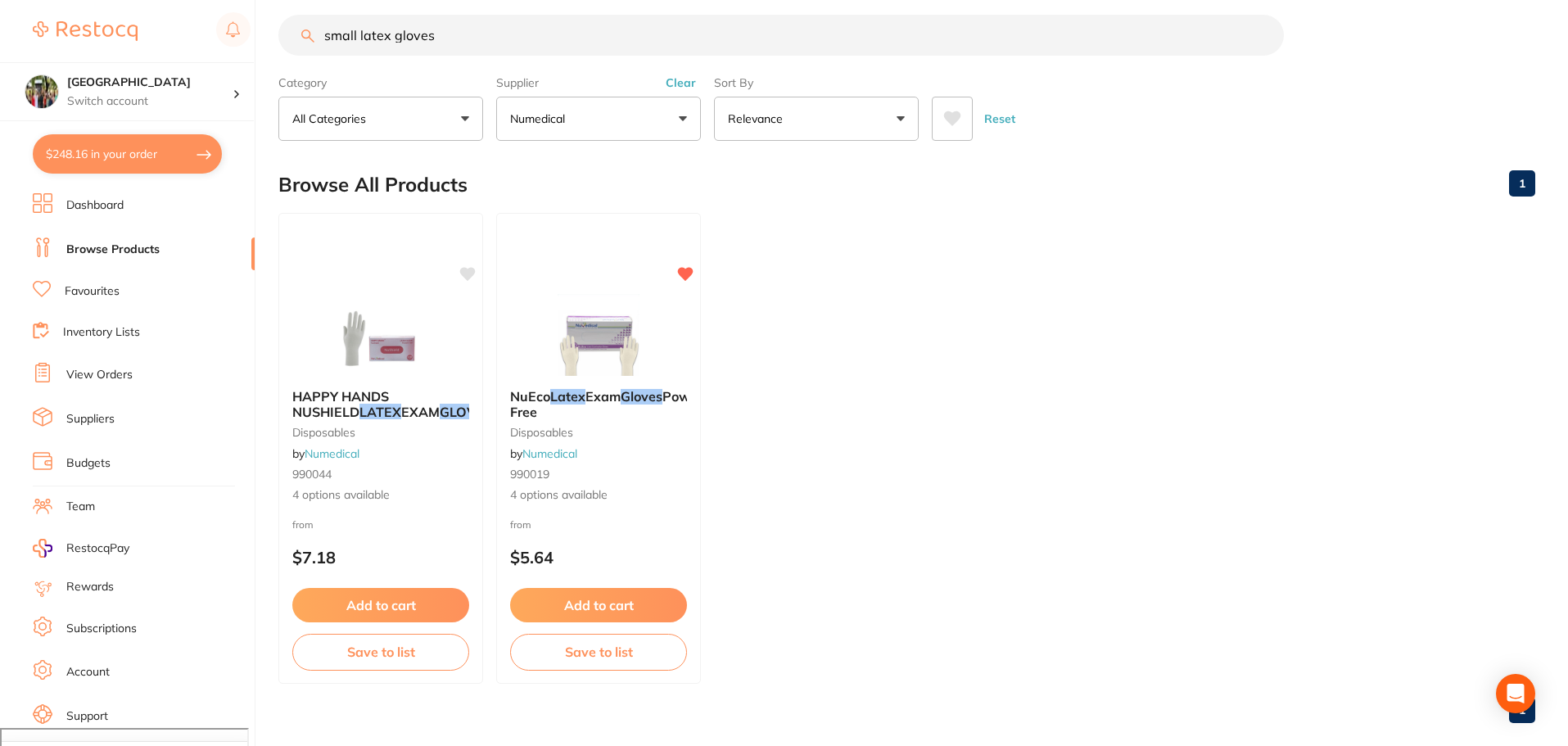
click at [97, 132] on section "Wanneroo Dental Centre Switch account Wanneroo Dental Centre $248.16 in your or…" at bounding box center [127, 373] width 255 height 746
click at [97, 157] on button "$248.16 in your order" at bounding box center [127, 154] width 189 height 39
checkbox input "true"
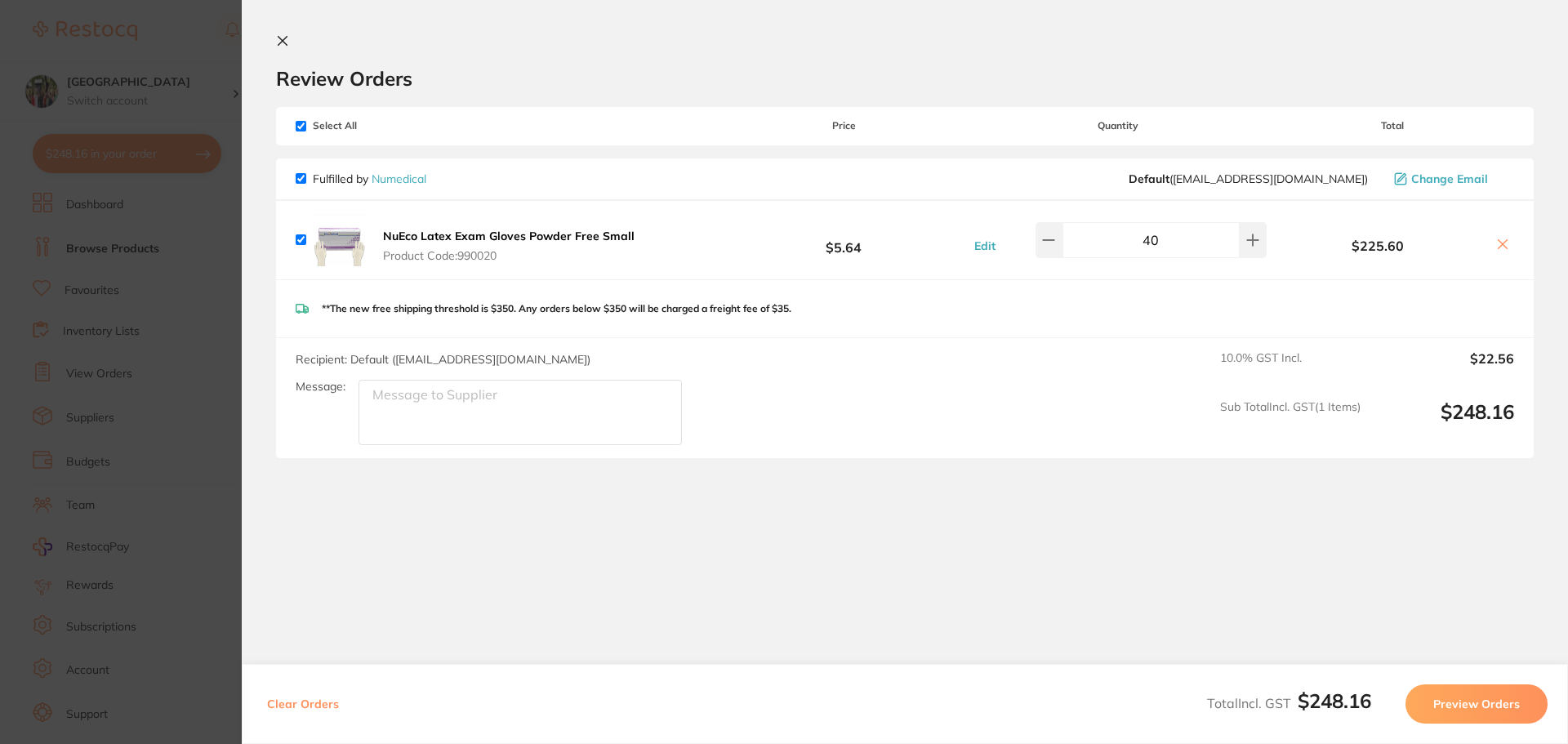
scroll to position [0, 0]
click at [278, 40] on icon at bounding box center [283, 41] width 13 height 13
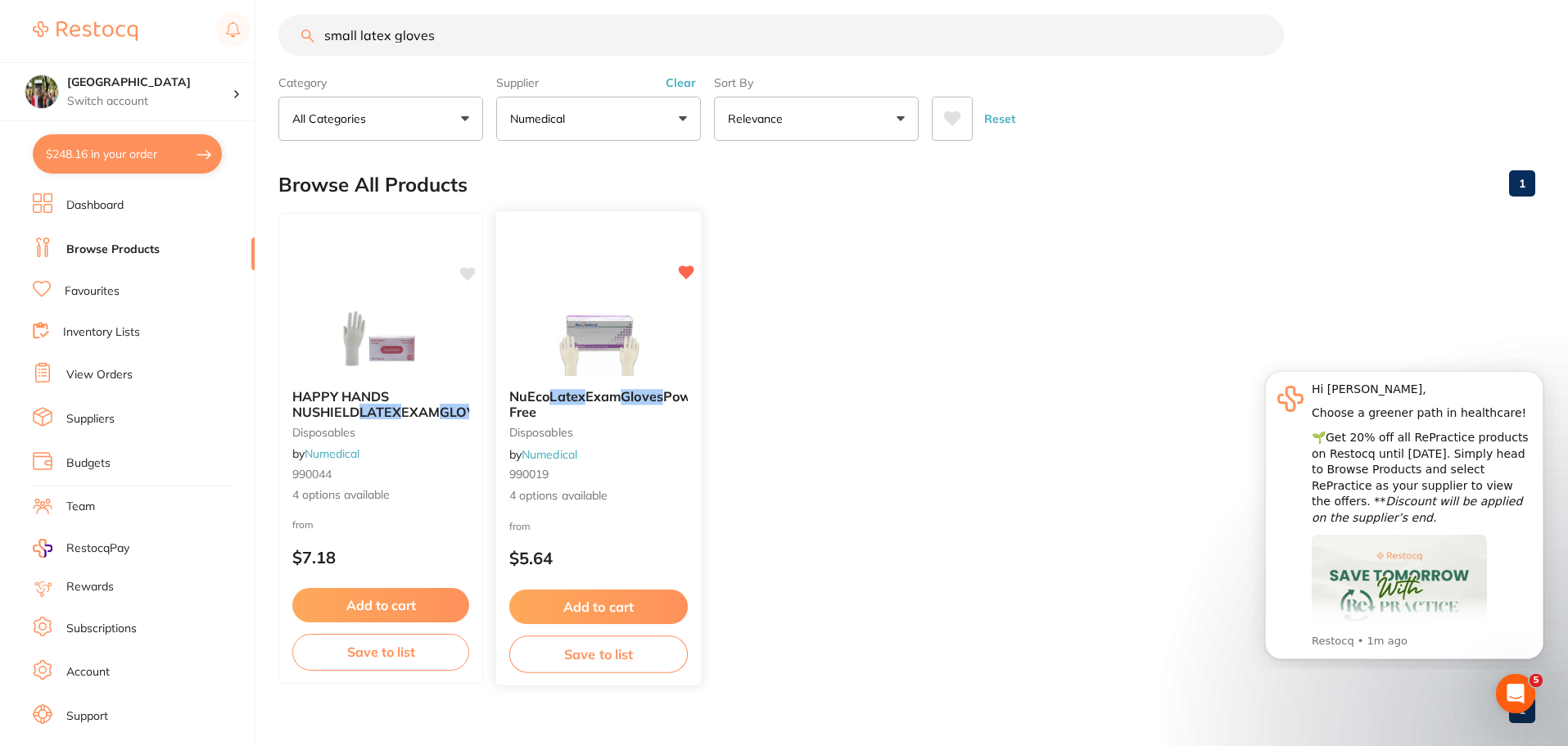
click at [566, 381] on div "NuEco Latex Exam Gloves Powder Free disposables by Numedical 990019 4 options a…" at bounding box center [598, 446] width 205 height 141
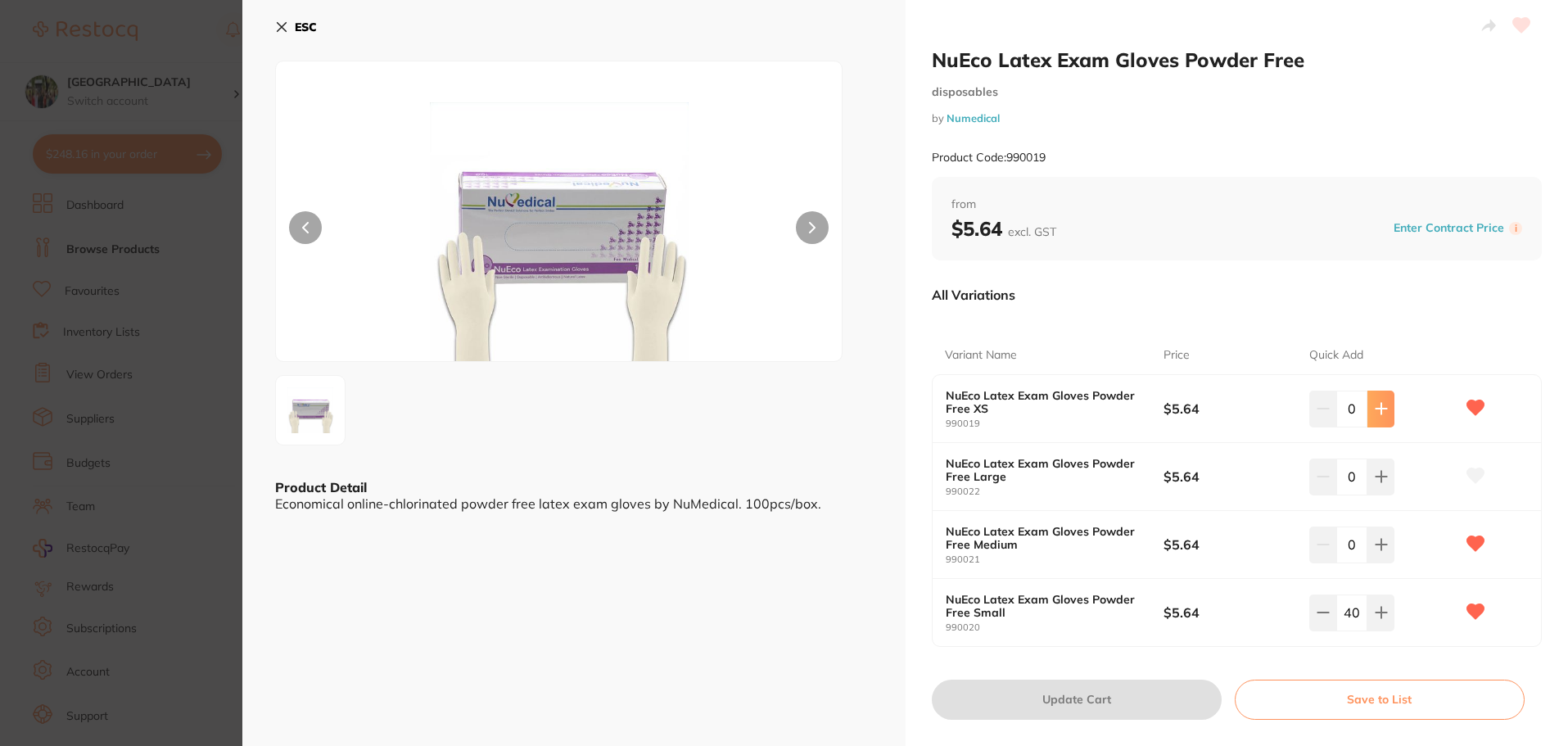
click at [1378, 409] on icon at bounding box center [1380, 408] width 10 height 10
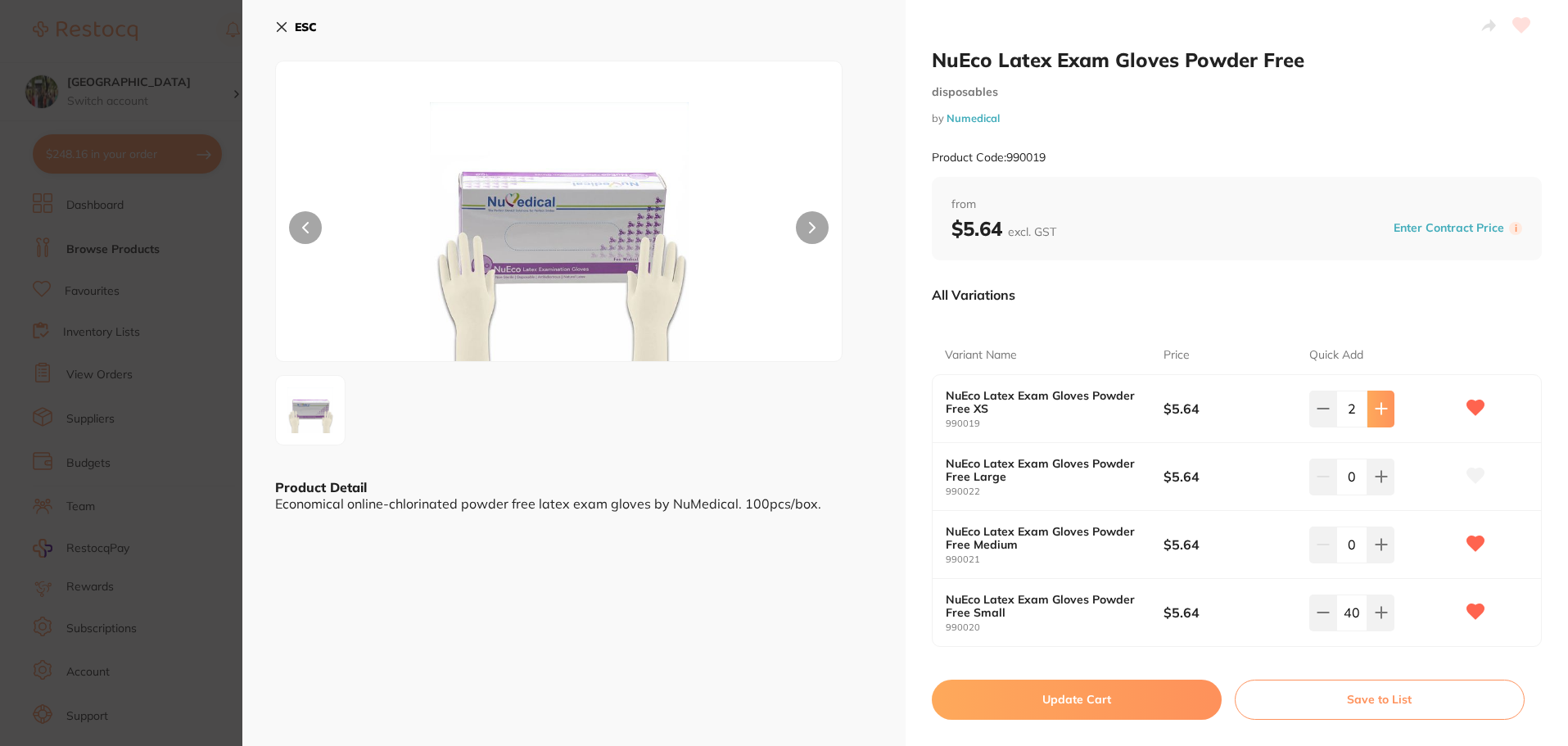
click at [1378, 409] on icon at bounding box center [1380, 408] width 10 height 10
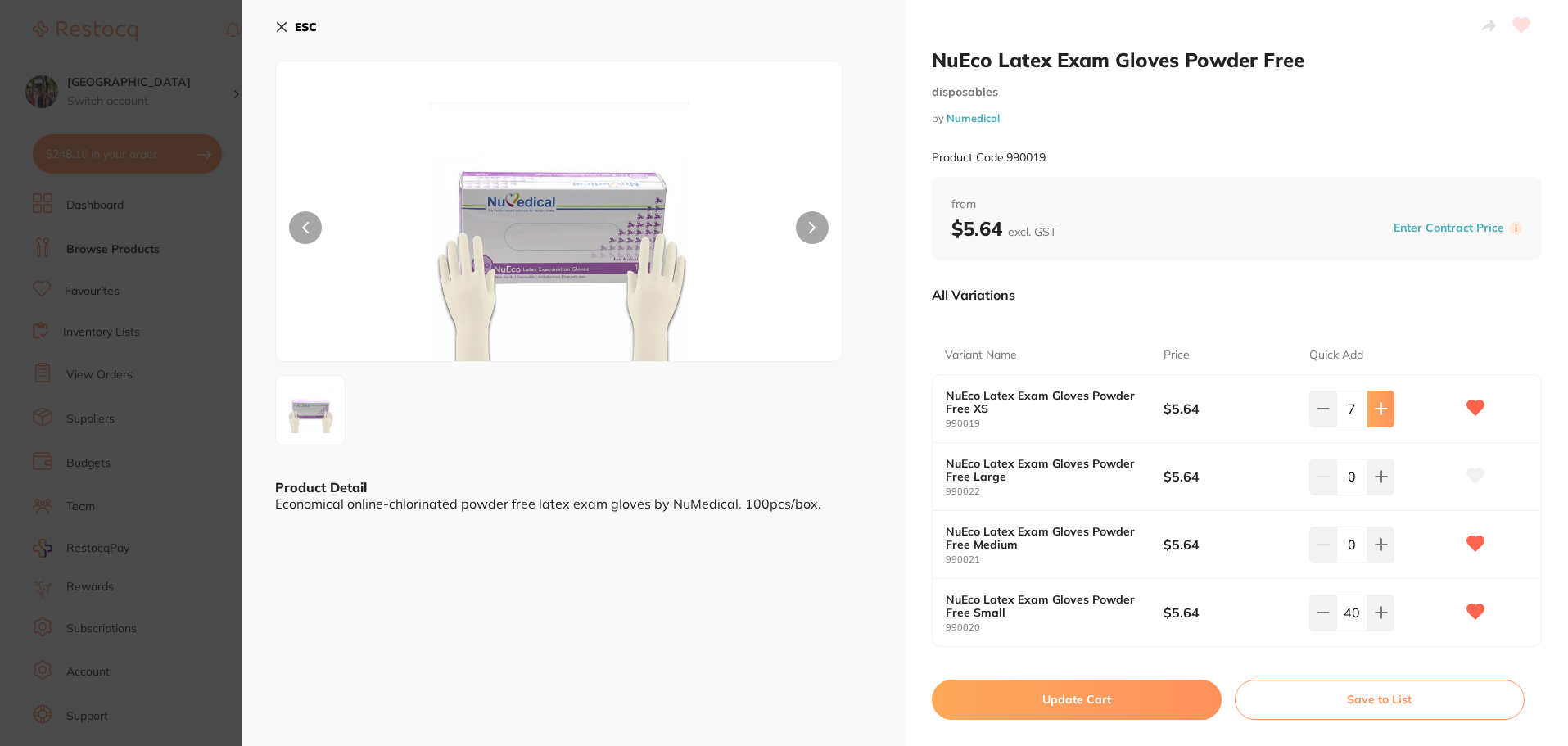
click at [1378, 409] on icon at bounding box center [1380, 408] width 10 height 10
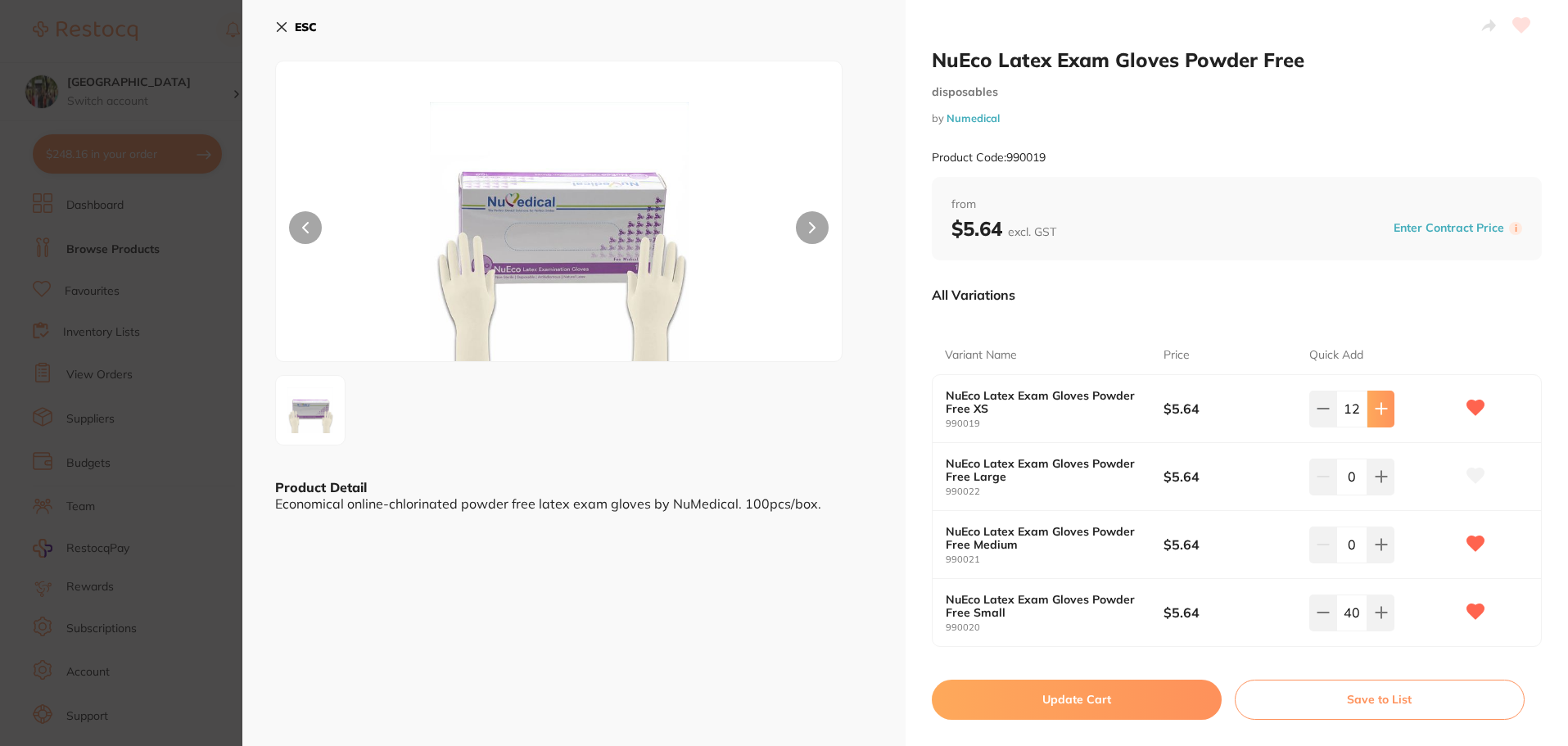
click at [1378, 409] on icon at bounding box center [1380, 408] width 10 height 10
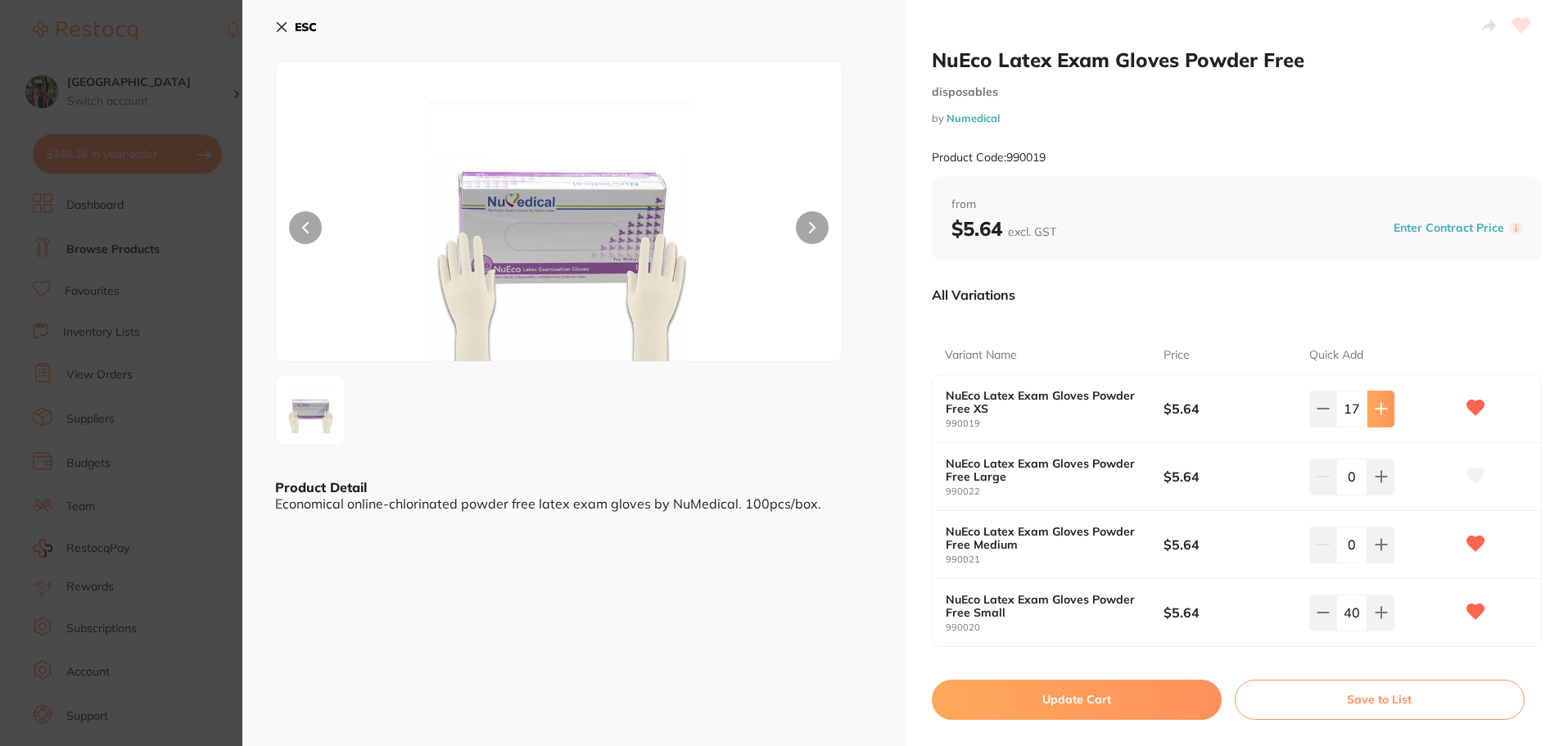
click at [1378, 409] on icon at bounding box center [1380, 408] width 10 height 10
type input "20"
click at [1166, 709] on button "Update Cart" at bounding box center [1077, 699] width 290 height 39
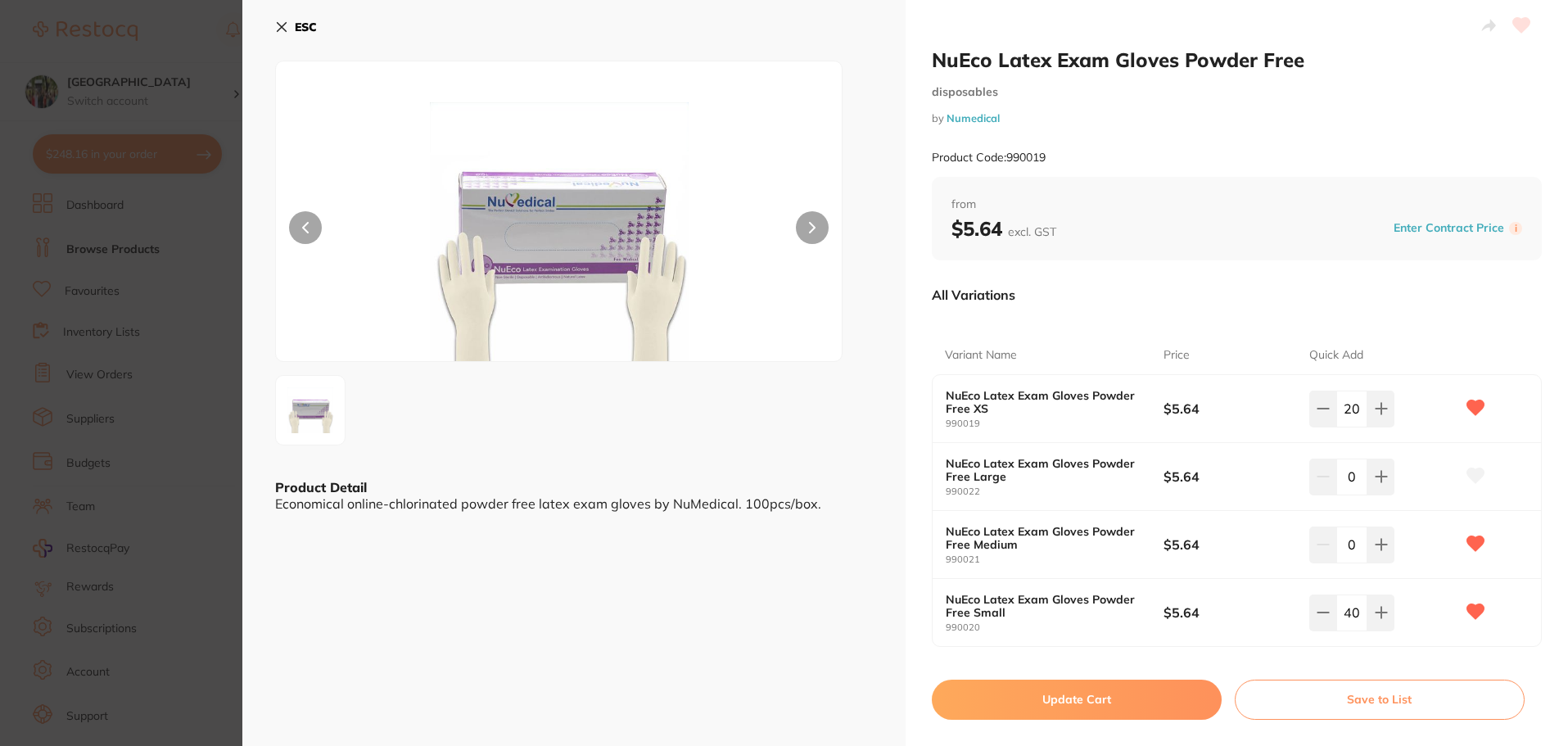
checkbox input "false"
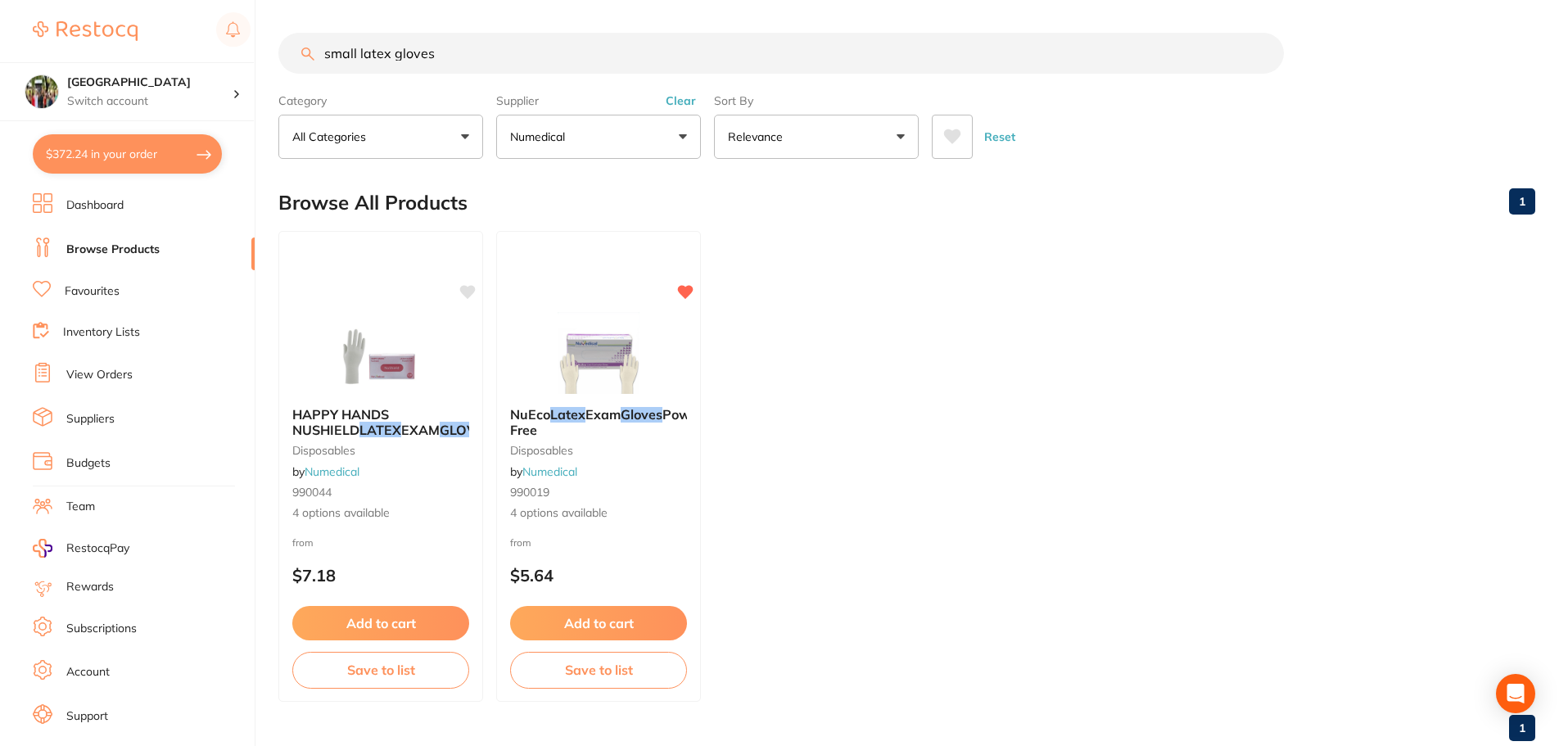
scroll to position [18, 0]
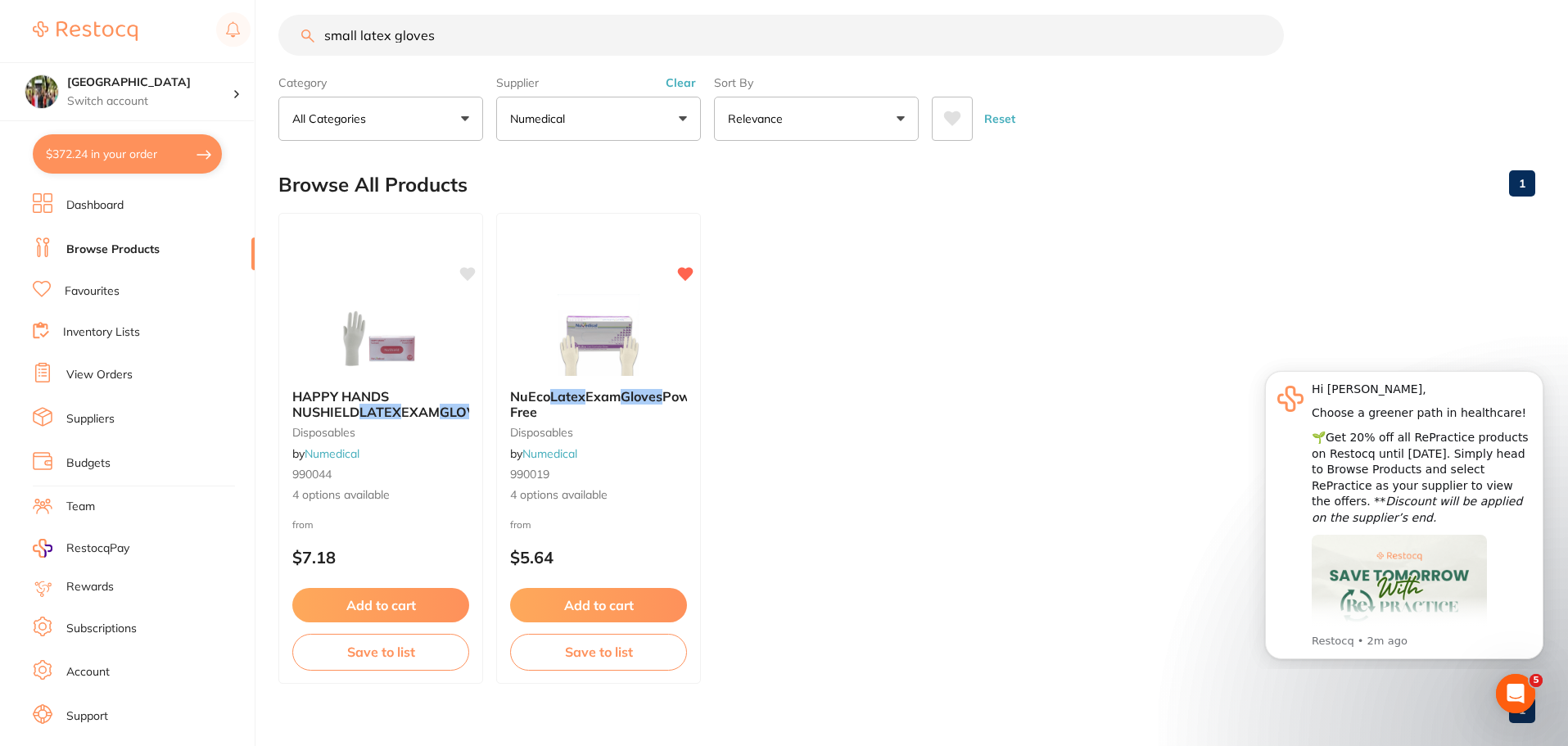
scroll to position [346, 0]
click at [134, 161] on button "$372.24 in your order" at bounding box center [127, 154] width 189 height 39
checkbox input "true"
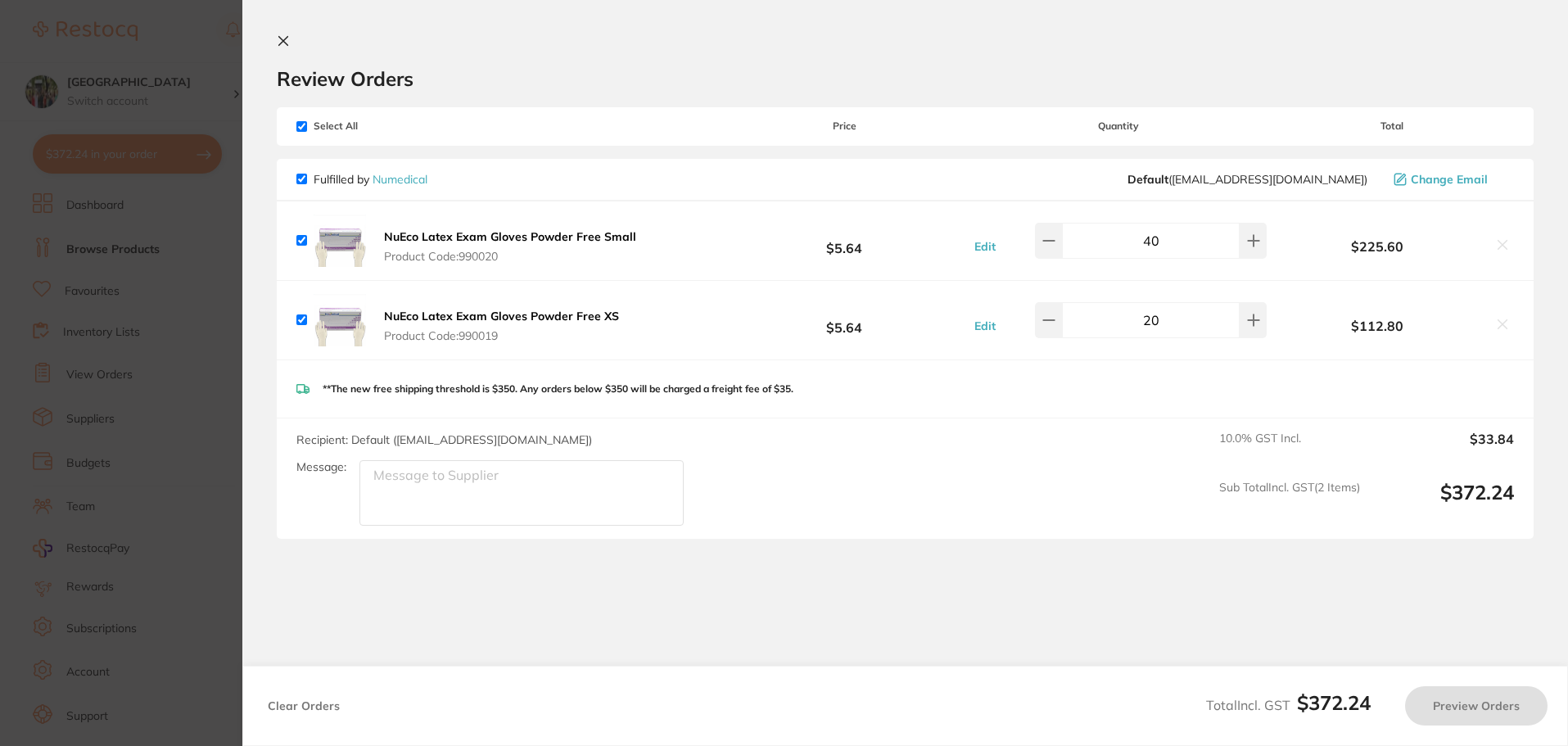
scroll to position [0, 0]
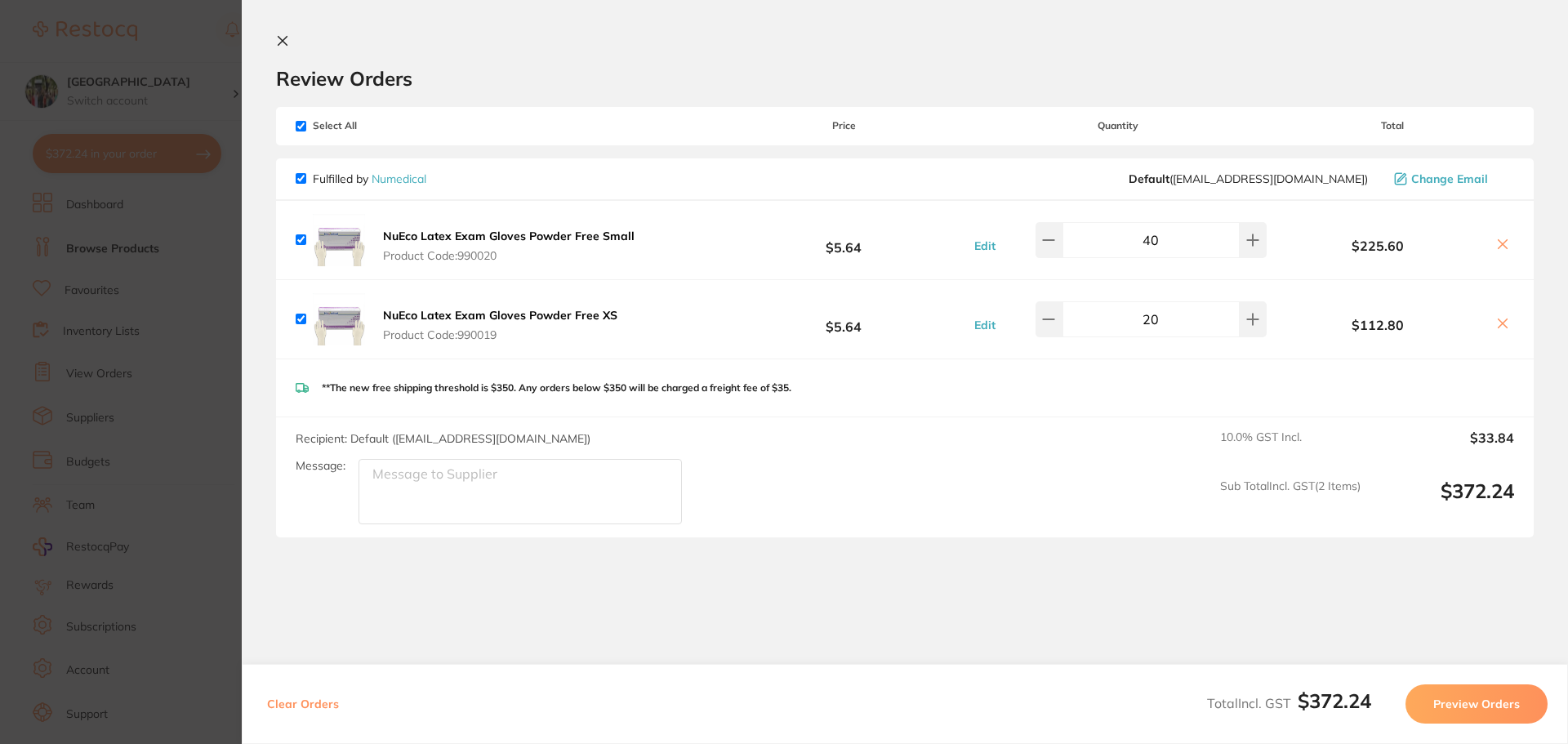
click at [287, 33] on section "Review Orders Your orders are being processed and we will notify you once we ha…" at bounding box center [904, 372] width 1326 height 744
click at [281, 45] on icon at bounding box center [283, 41] width 13 height 13
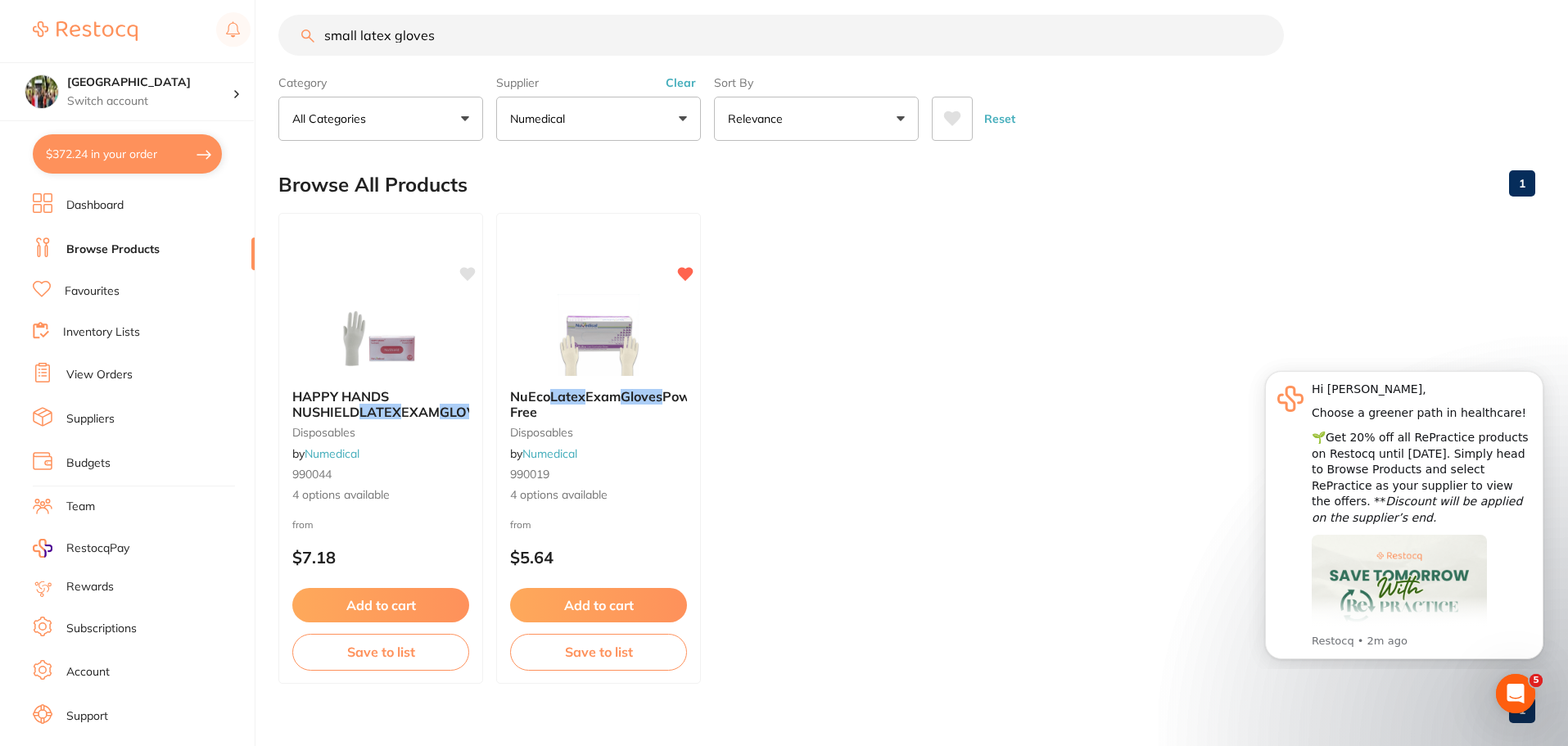
click at [79, 145] on button "$372.24 in your order" at bounding box center [127, 154] width 189 height 39
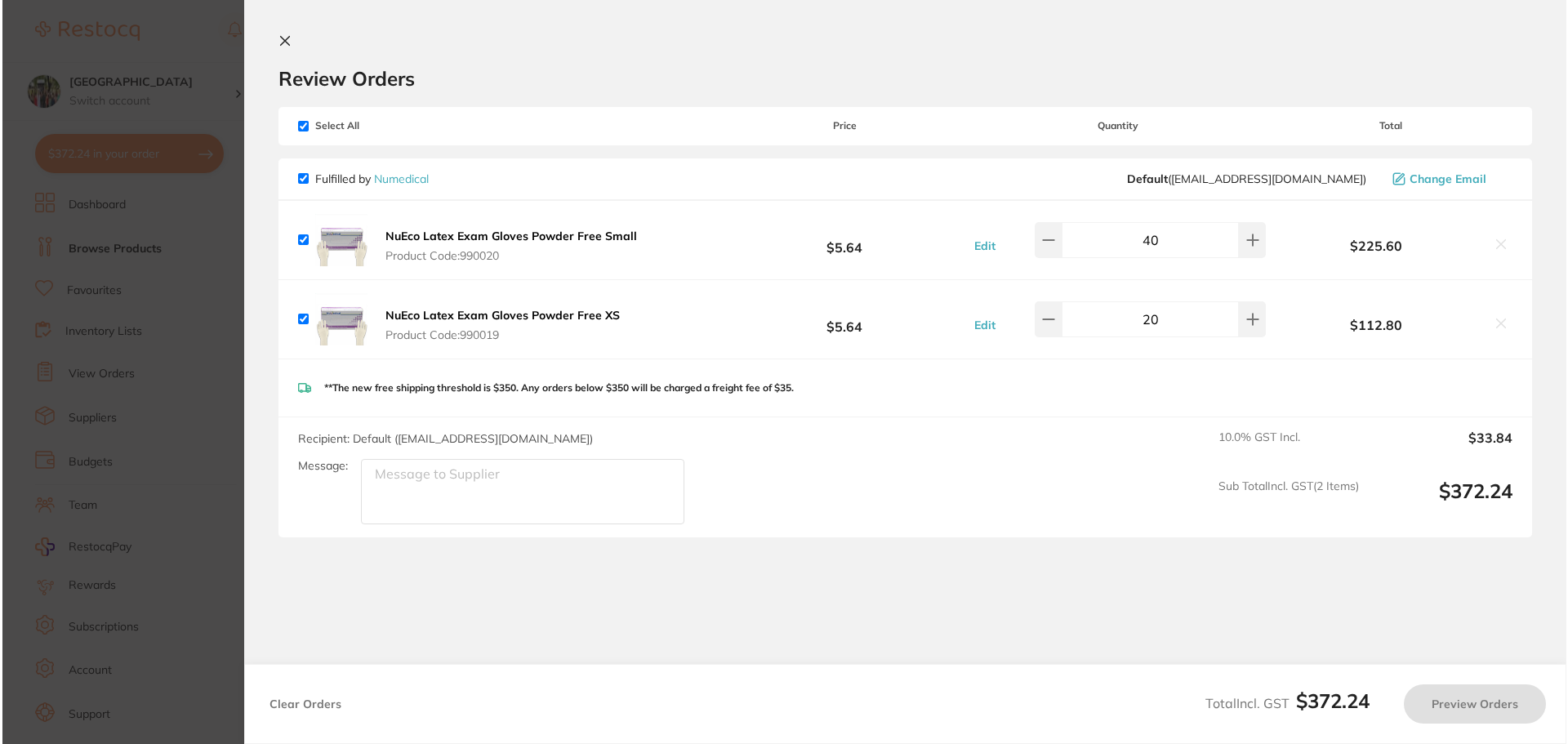
scroll to position [0, 0]
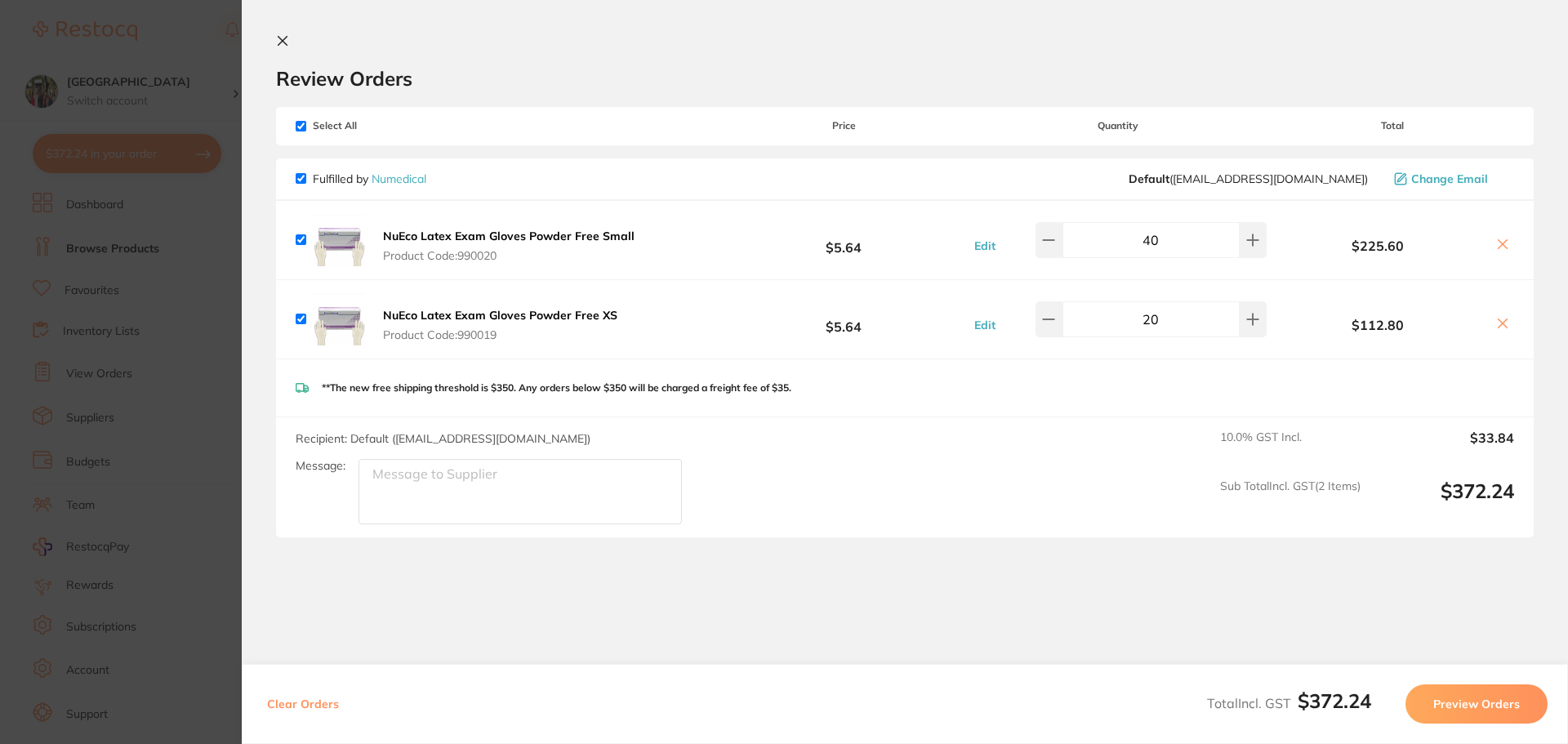
click at [282, 36] on icon at bounding box center [283, 41] width 13 height 13
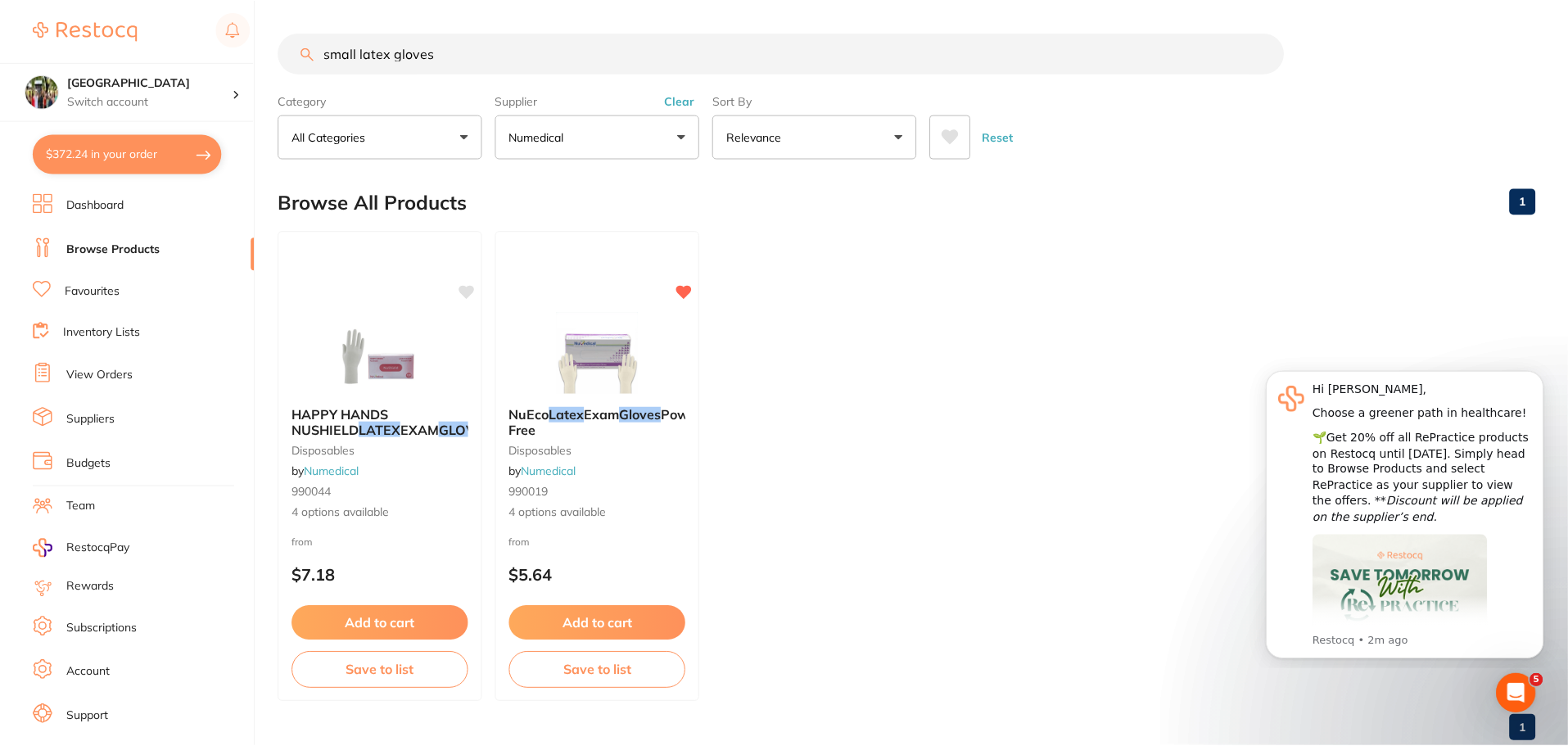
scroll to position [18, 0]
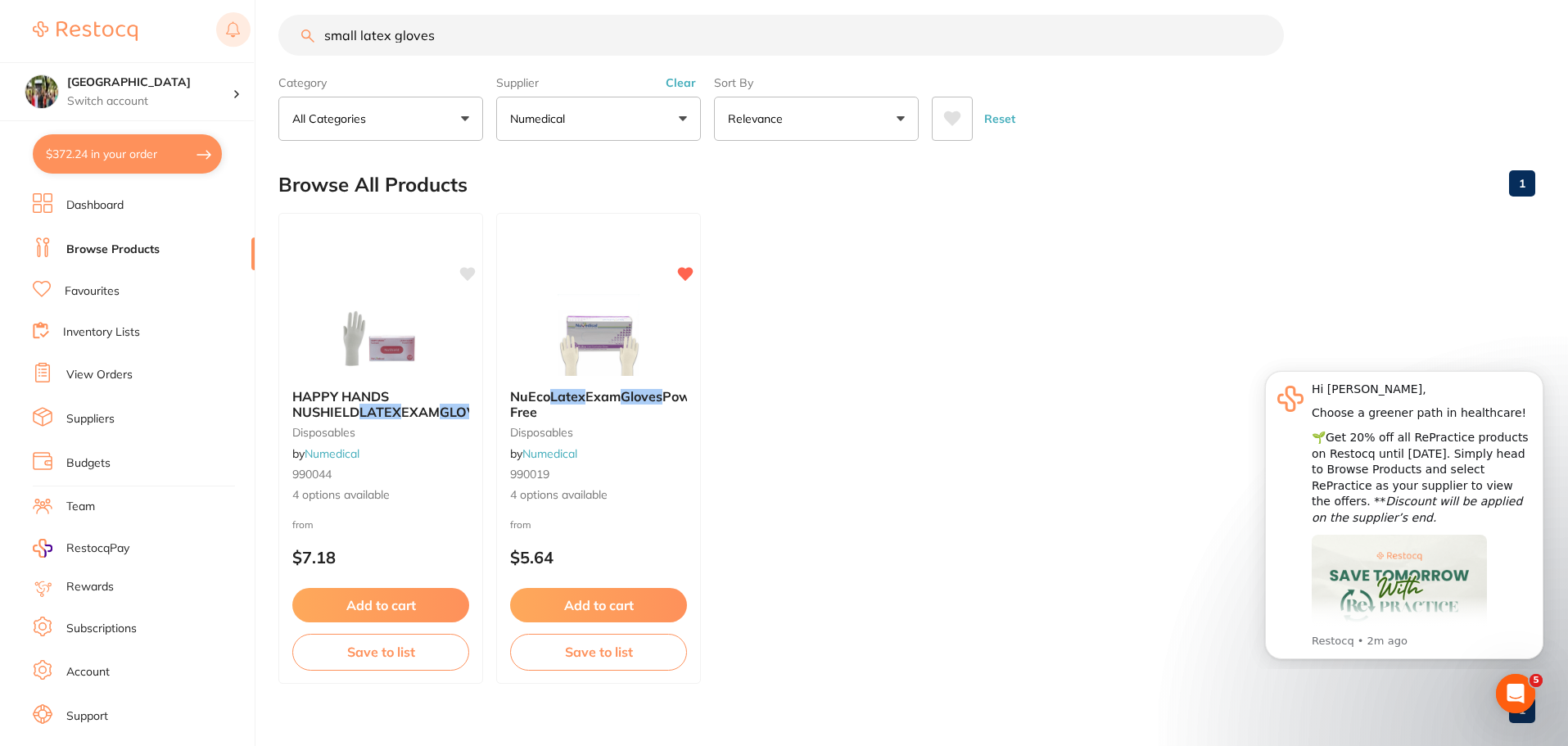
drag, startPoint x: 470, startPoint y: 38, endPoint x: 226, endPoint y: 37, distance: 244.0
click at [226, 37] on div "$372.24 Wanneroo Dental Centre Switch account Wanneroo Dental Centre $372.24 in…" at bounding box center [784, 355] width 1568 height 746
type input "[DEMOGRAPHIC_DATA] masks"
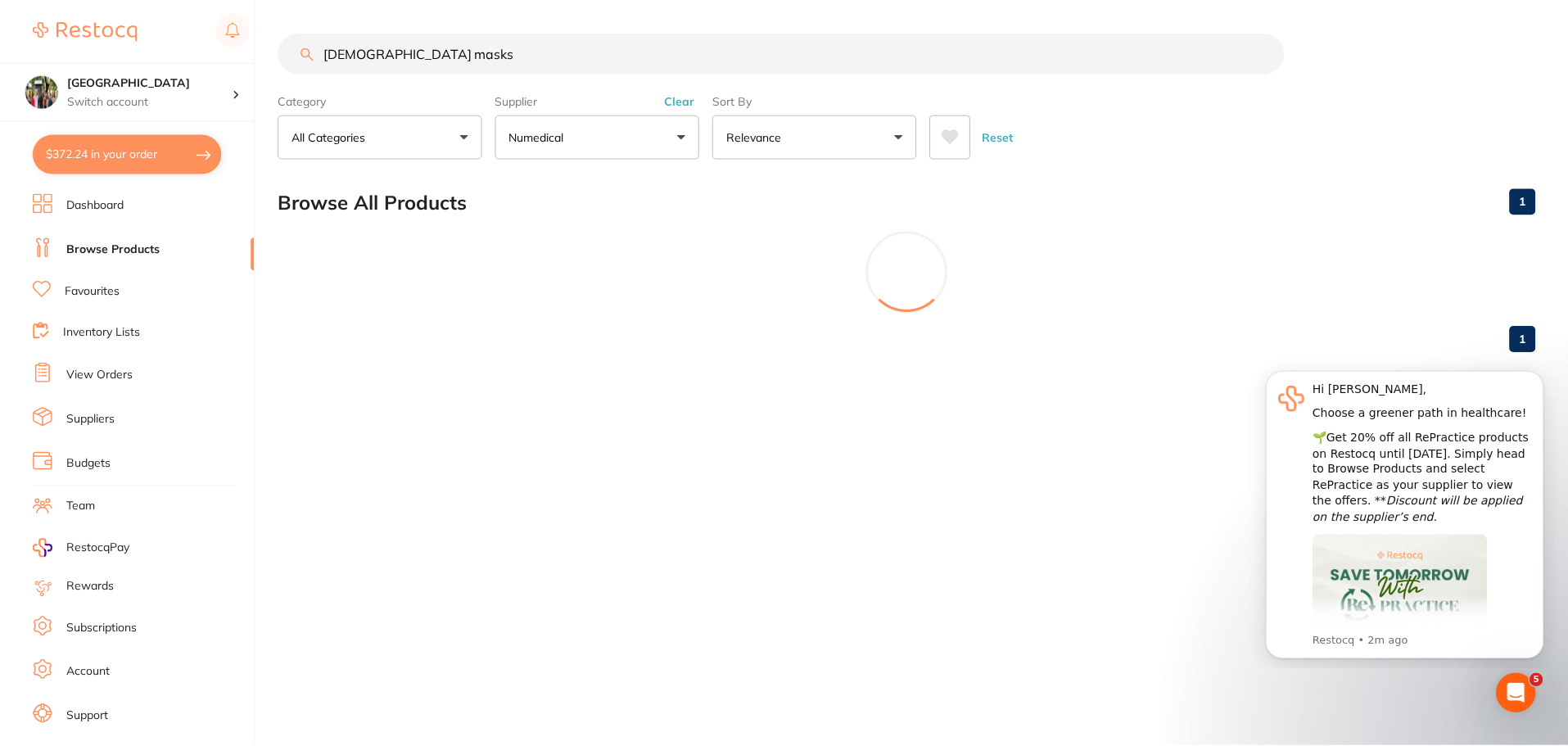
scroll to position [0, 0]
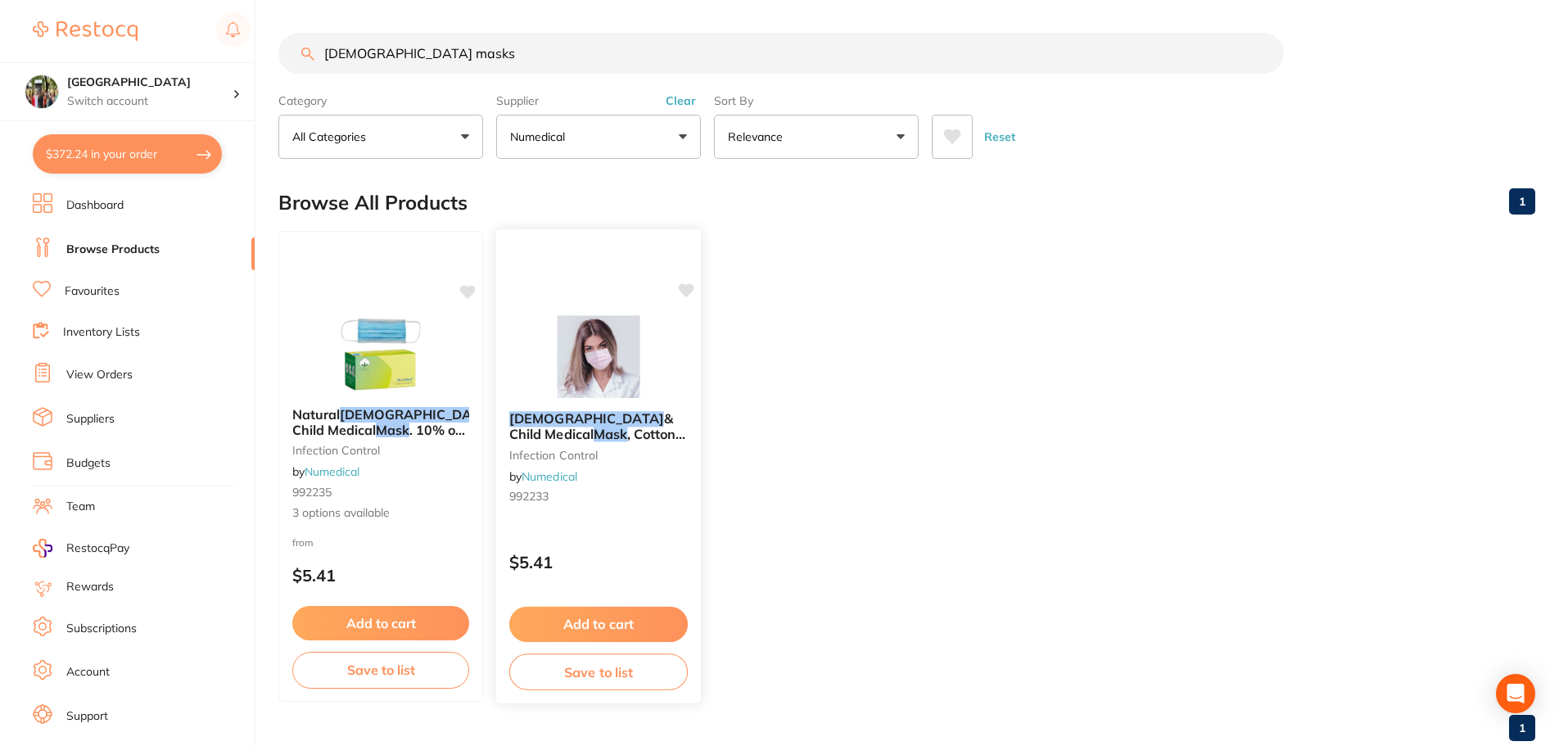
click at [603, 413] on span "& Child Medical" at bounding box center [590, 426] width 164 height 32
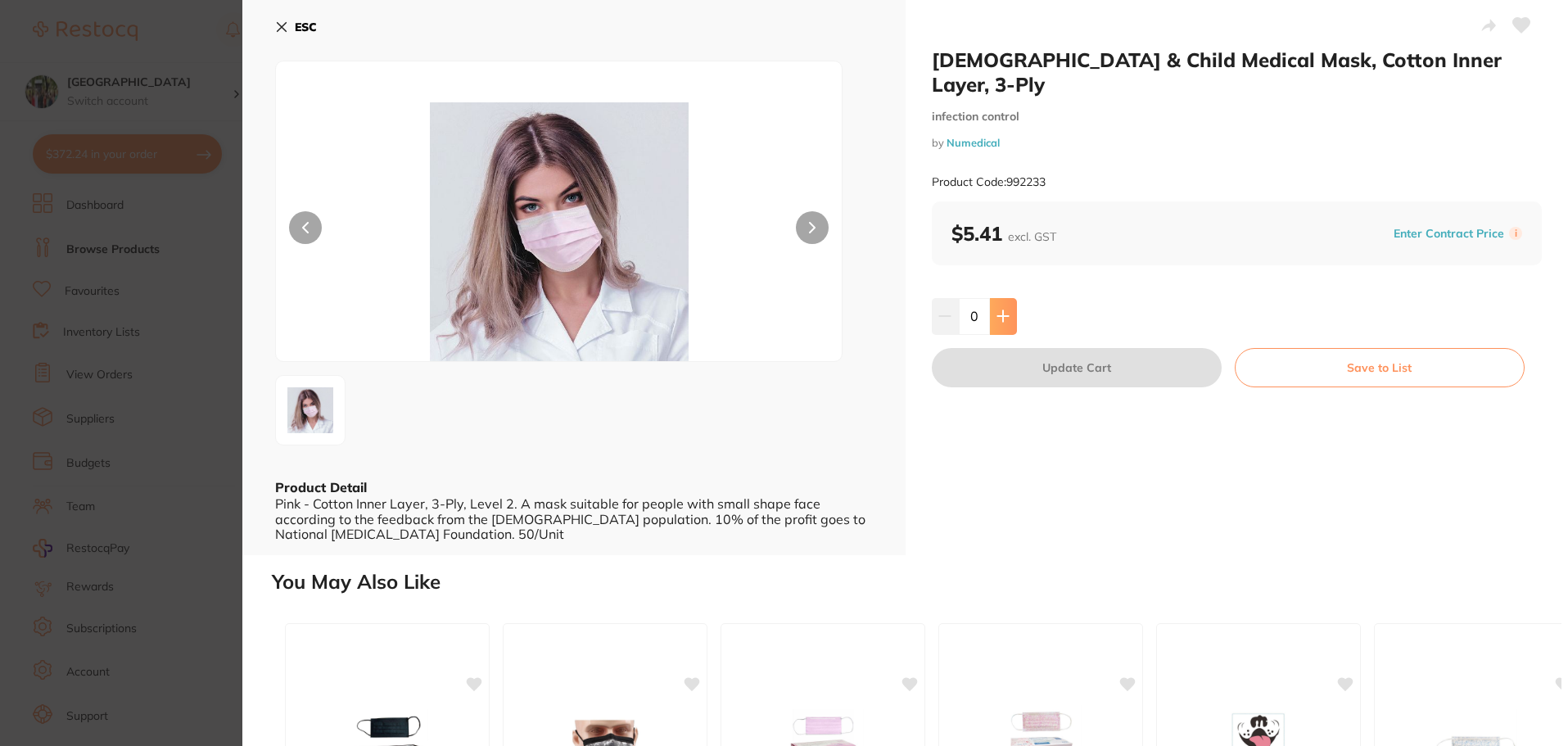
click at [998, 307] on button at bounding box center [1003, 316] width 27 height 37
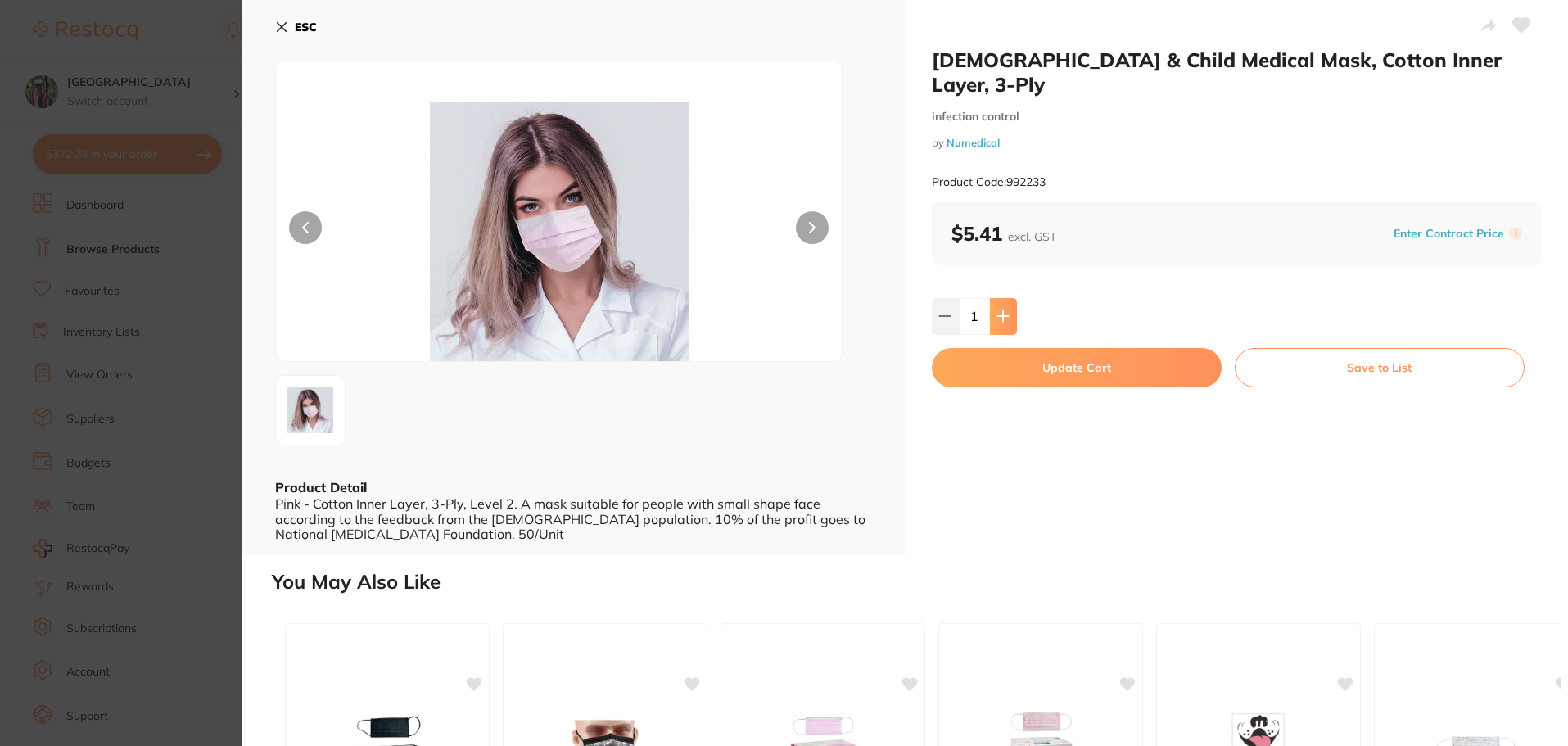
click at [998, 307] on button at bounding box center [1003, 316] width 27 height 37
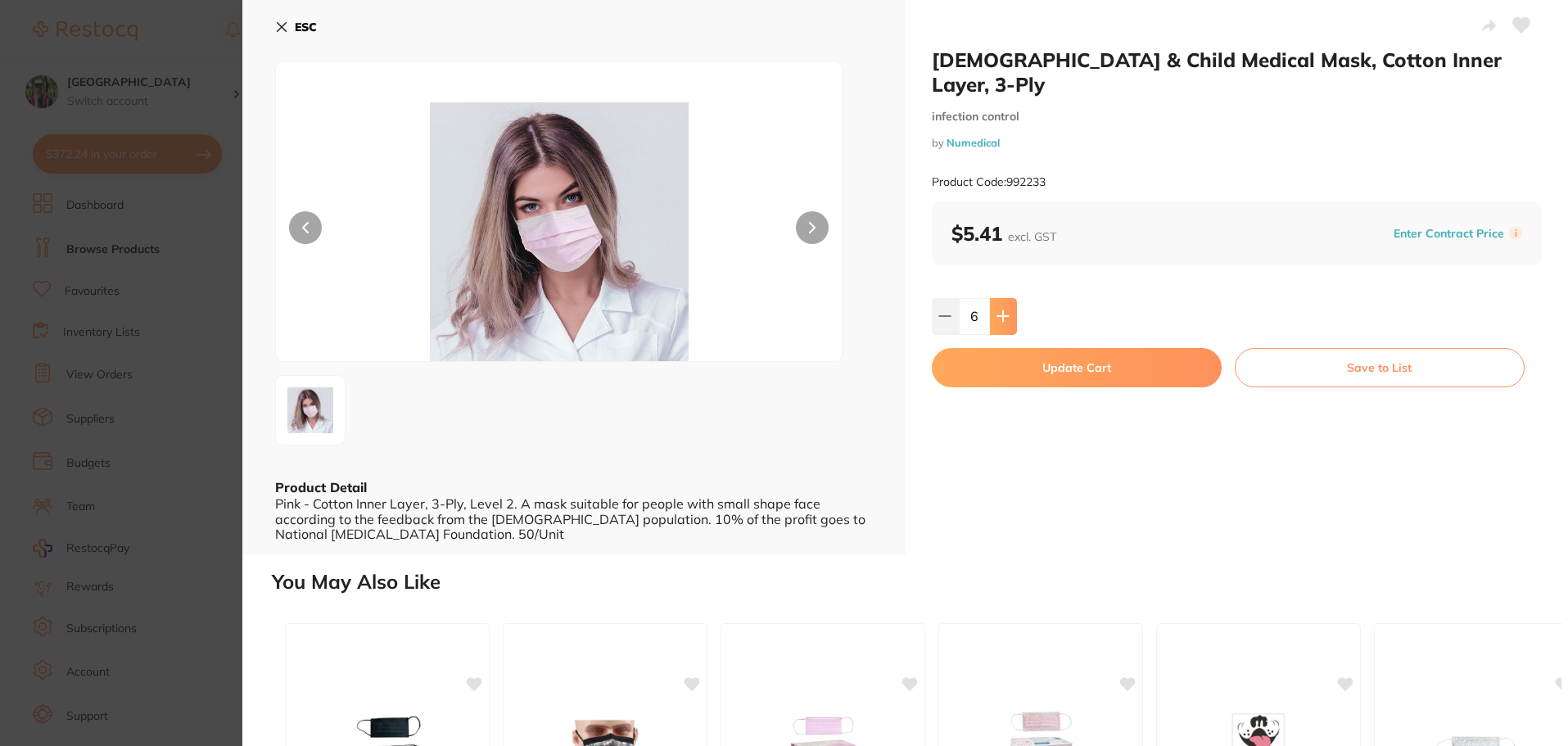
click at [998, 307] on button at bounding box center [1003, 316] width 27 height 37
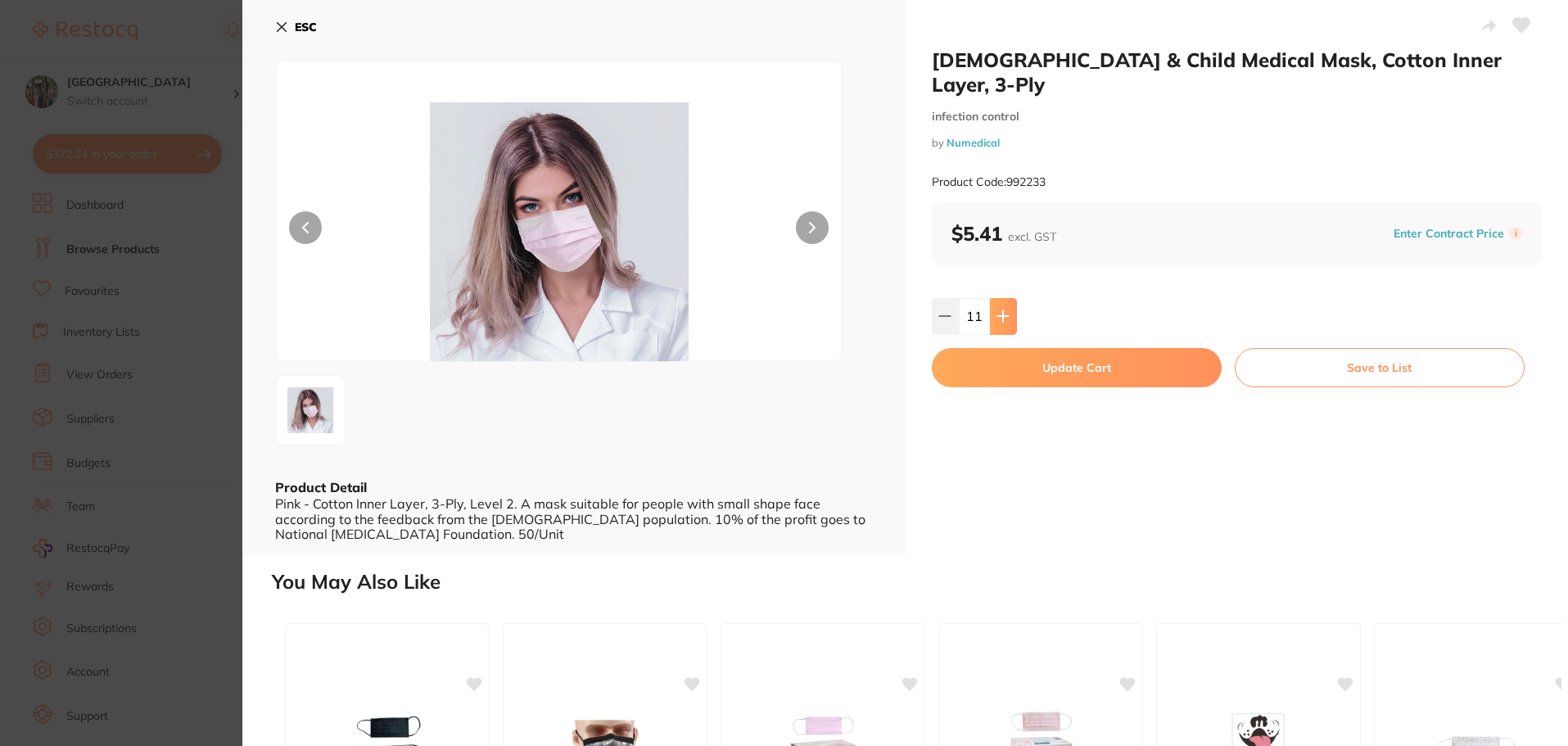
click at [998, 307] on button at bounding box center [1003, 316] width 27 height 37
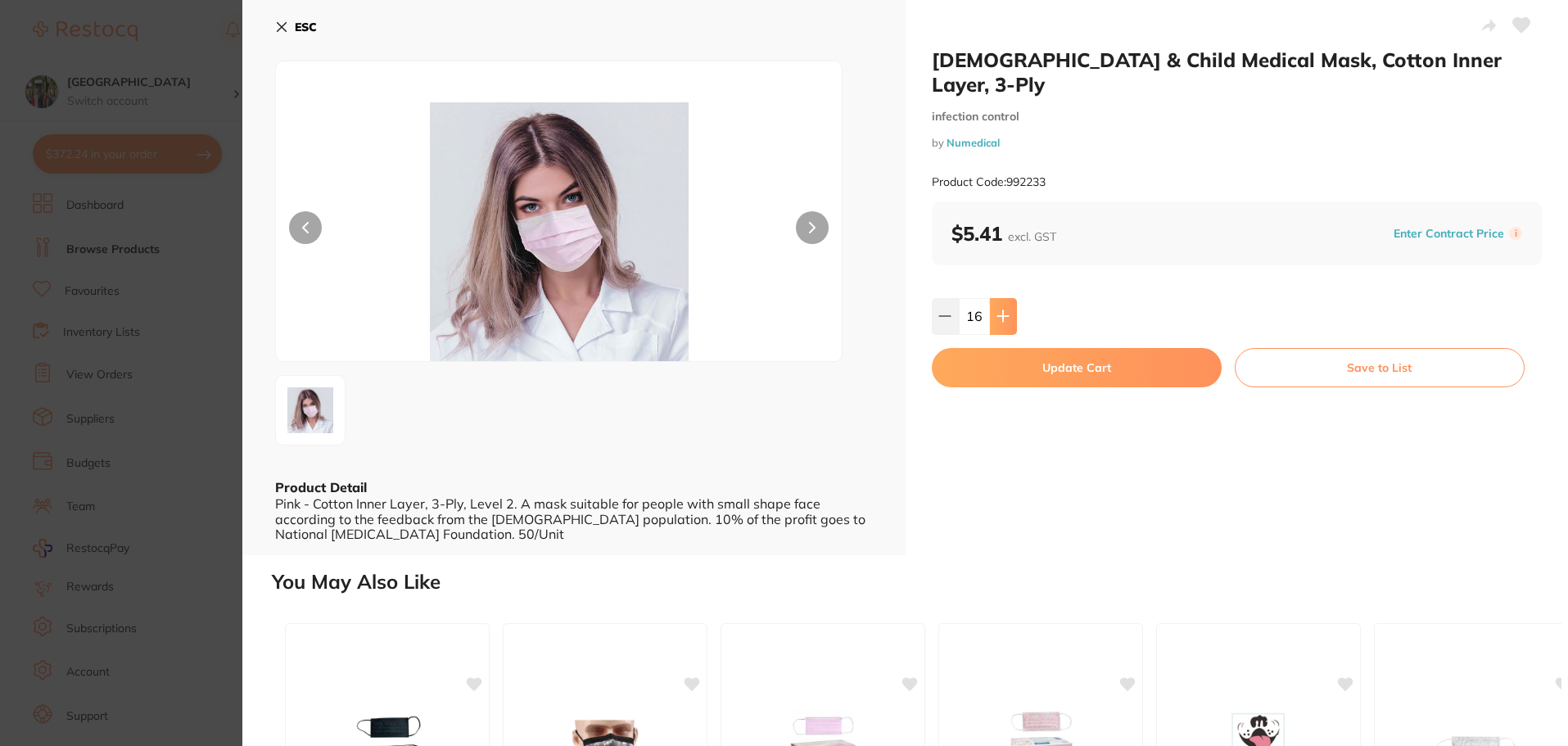
click at [998, 307] on button at bounding box center [1003, 316] width 27 height 37
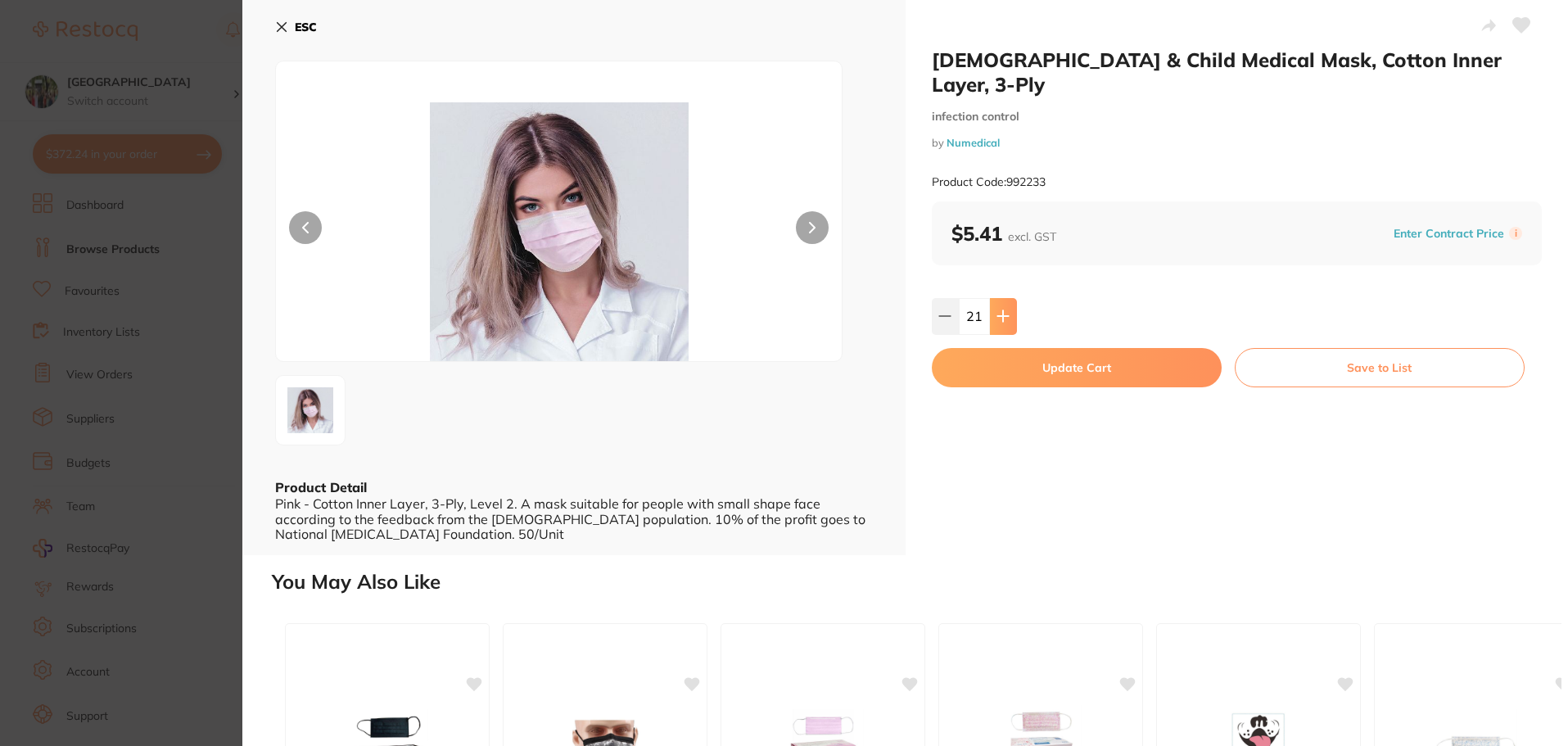
click at [998, 307] on button at bounding box center [1003, 316] width 27 height 37
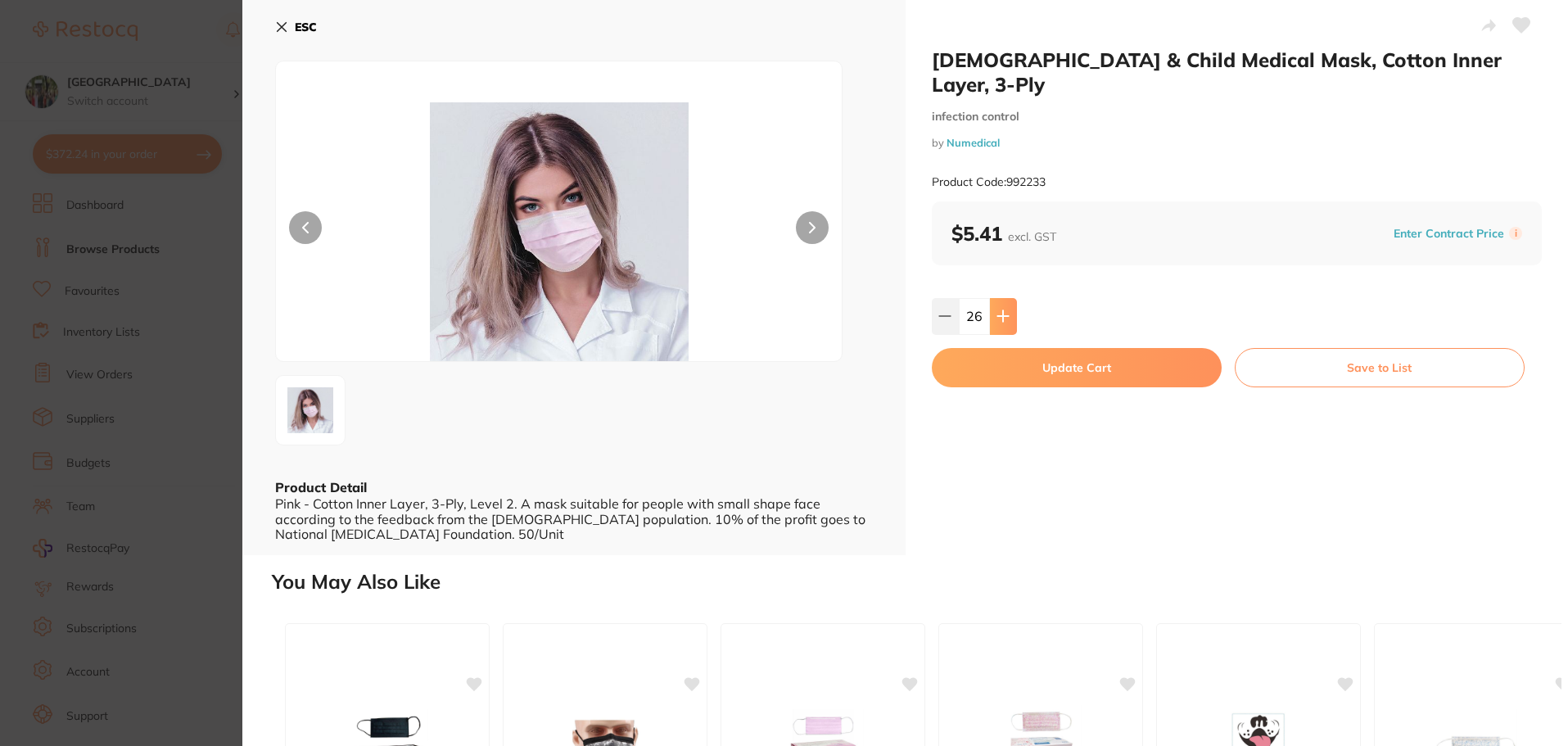
click at [998, 307] on button at bounding box center [1003, 316] width 27 height 37
type input "30"
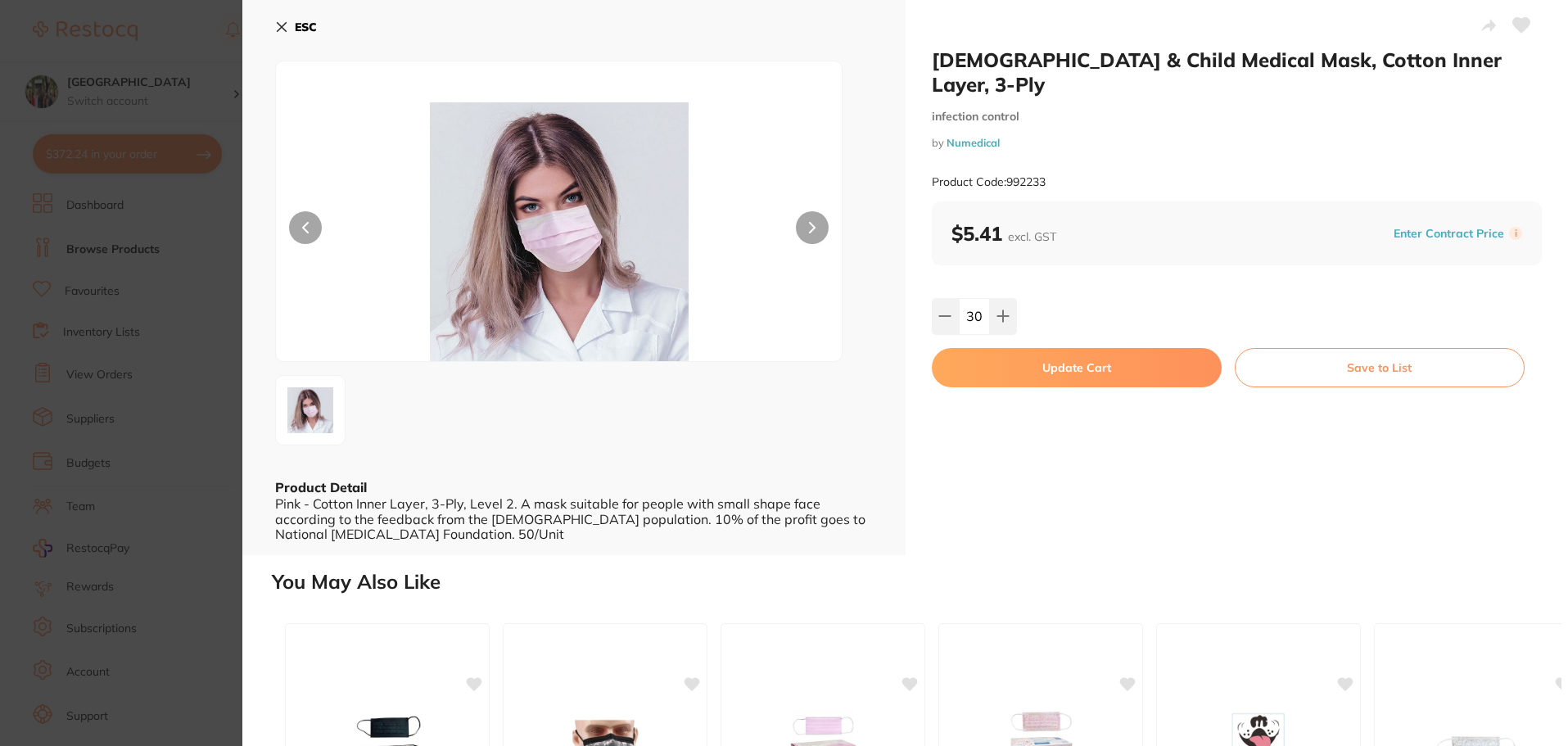
click at [998, 348] on button "Update Cart" at bounding box center [1077, 368] width 290 height 39
checkbox input "false"
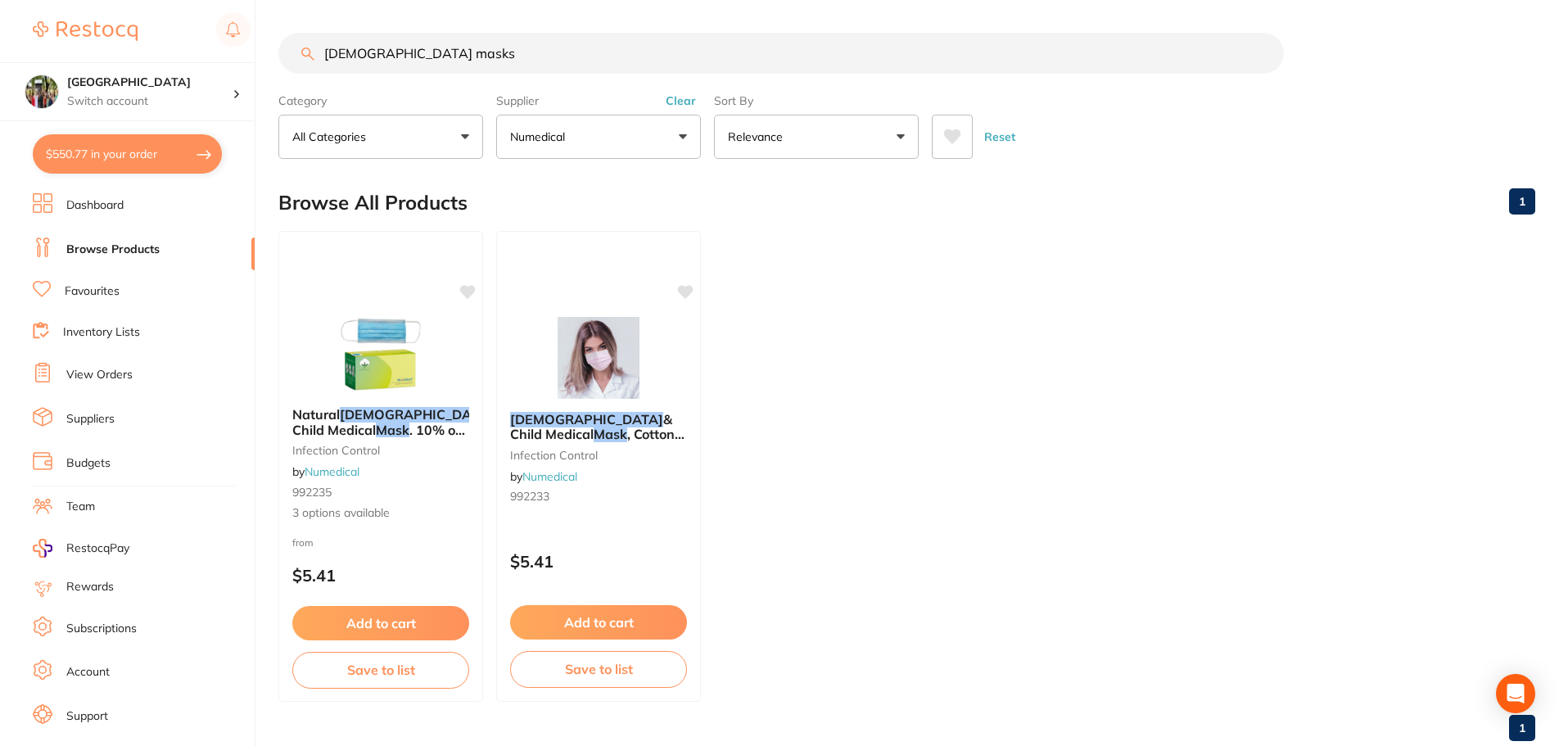
scroll to position [18, 0]
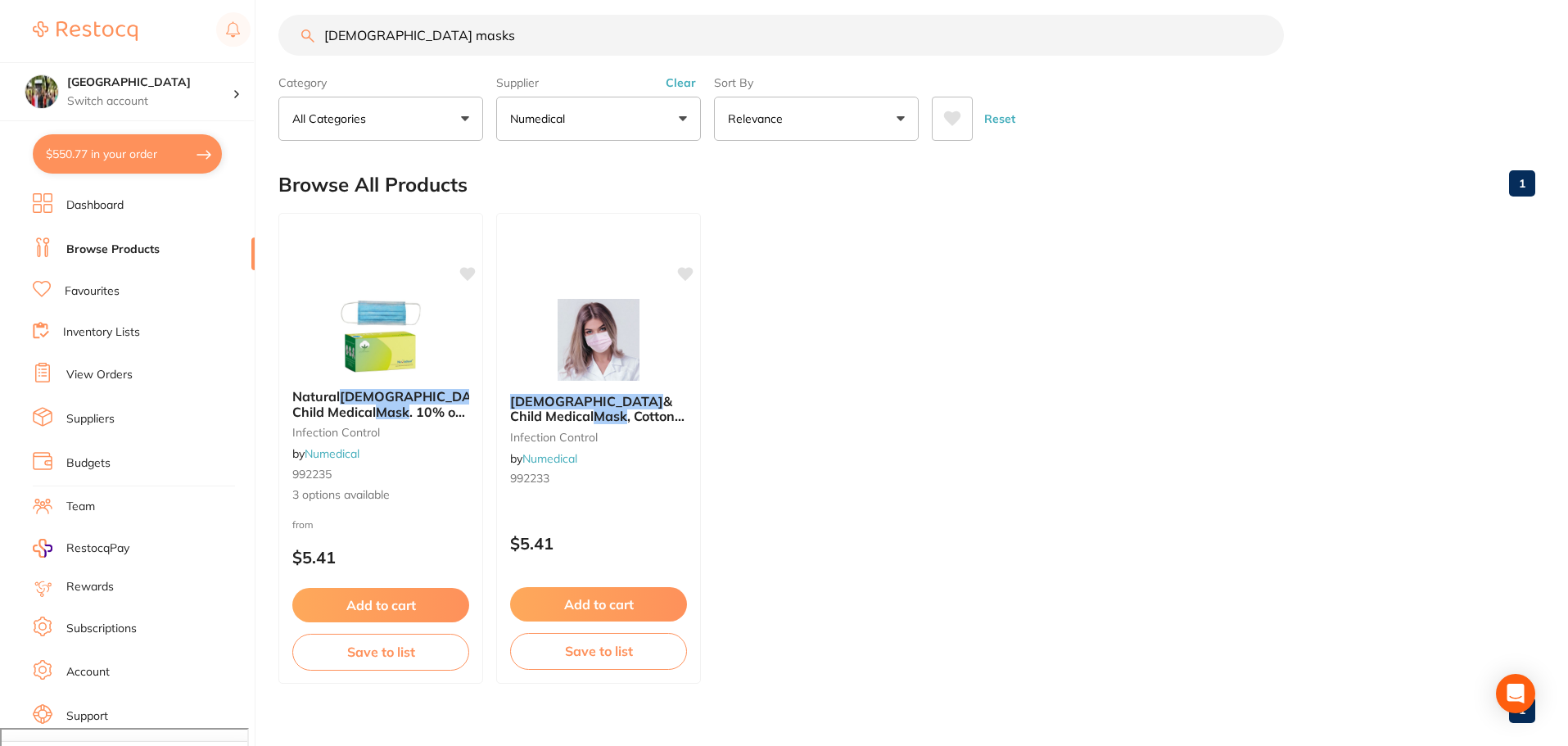
click at [108, 151] on button "$550.77 in your order" at bounding box center [127, 154] width 189 height 39
checkbox input "true"
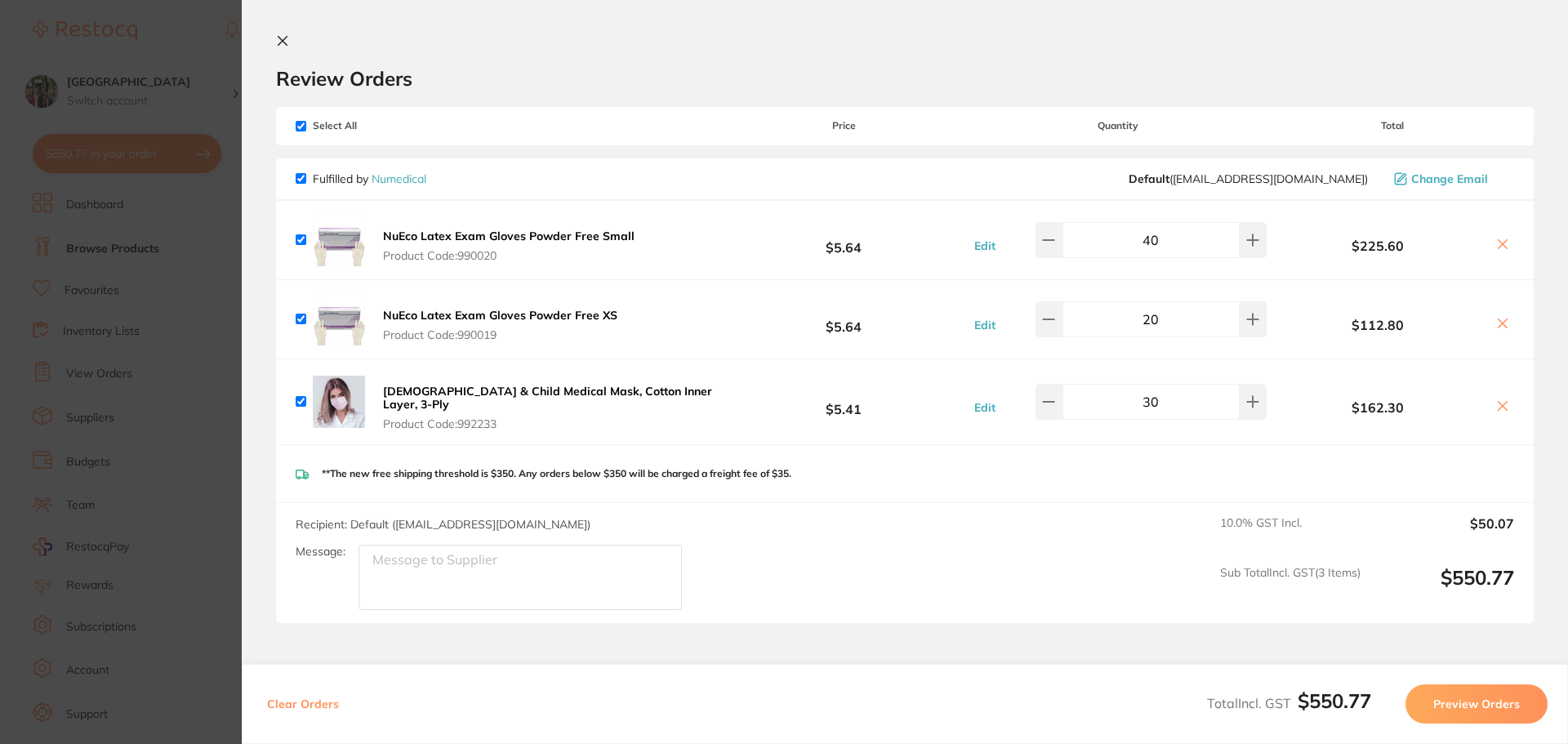
scroll to position [0, 0]
click at [275, 40] on section "Review Orders Your orders are being processed and we will notify you once we ha…" at bounding box center [904, 372] width 1326 height 744
click at [285, 37] on icon at bounding box center [283, 41] width 9 height 9
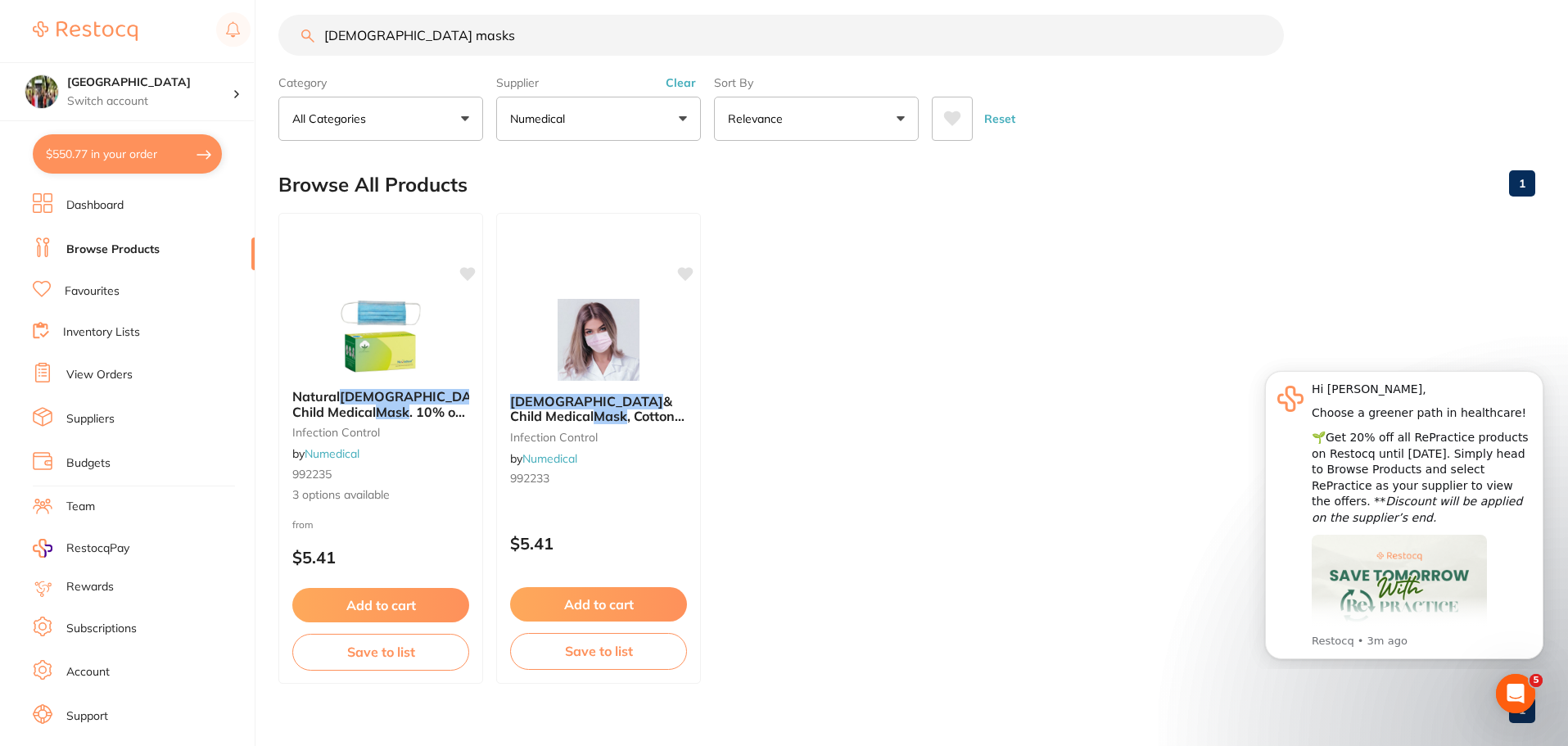
drag, startPoint x: 472, startPoint y: 22, endPoint x: 137, endPoint y: 21, distance: 335.0
click at [155, 23] on div "$550.77 Wanneroo Dental Centre Switch account Wanneroo Dental Centre $550.77 in…" at bounding box center [784, 355] width 1568 height 746
type input "xantasil"
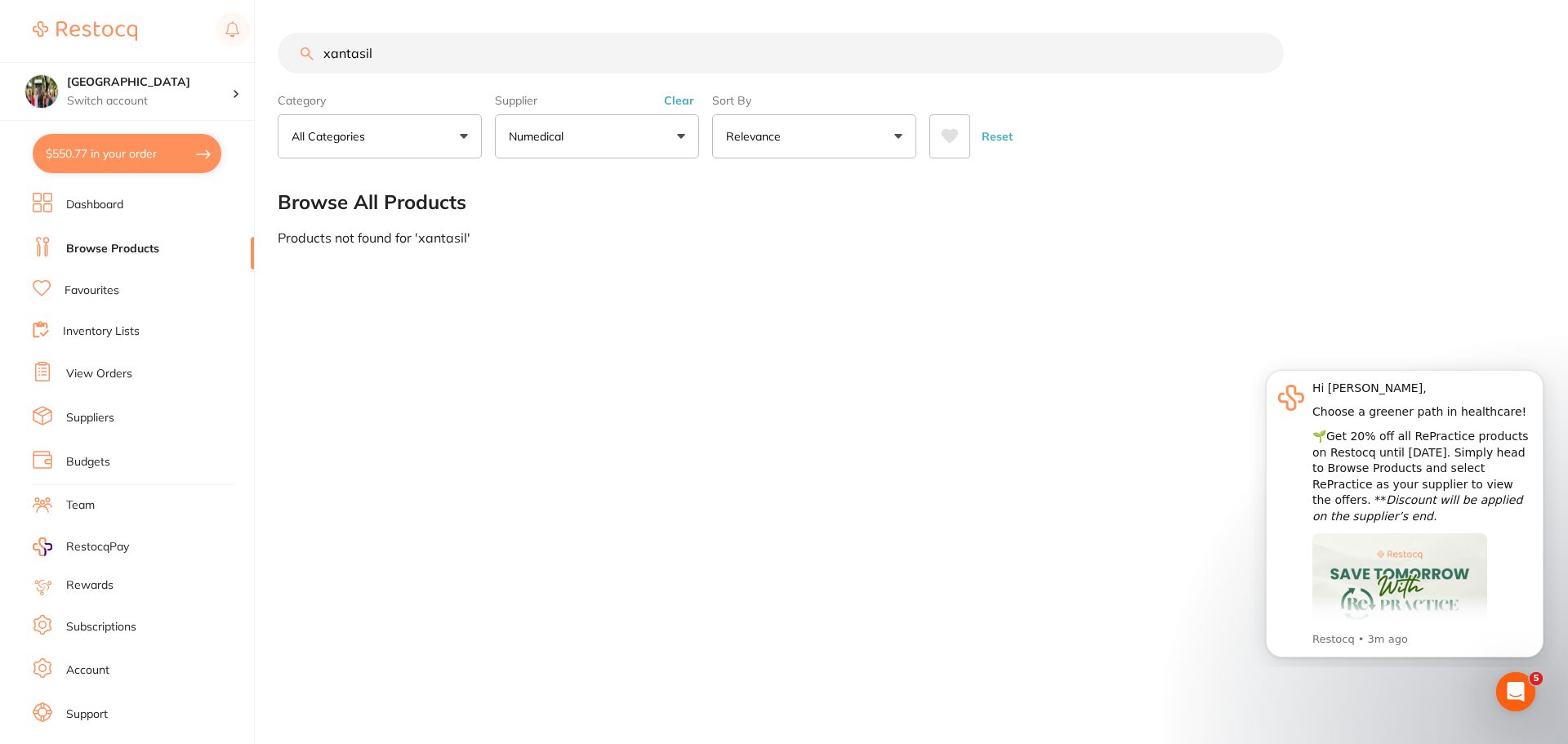
click at [581, 150] on button "Numedical" at bounding box center [596, 136] width 204 height 44
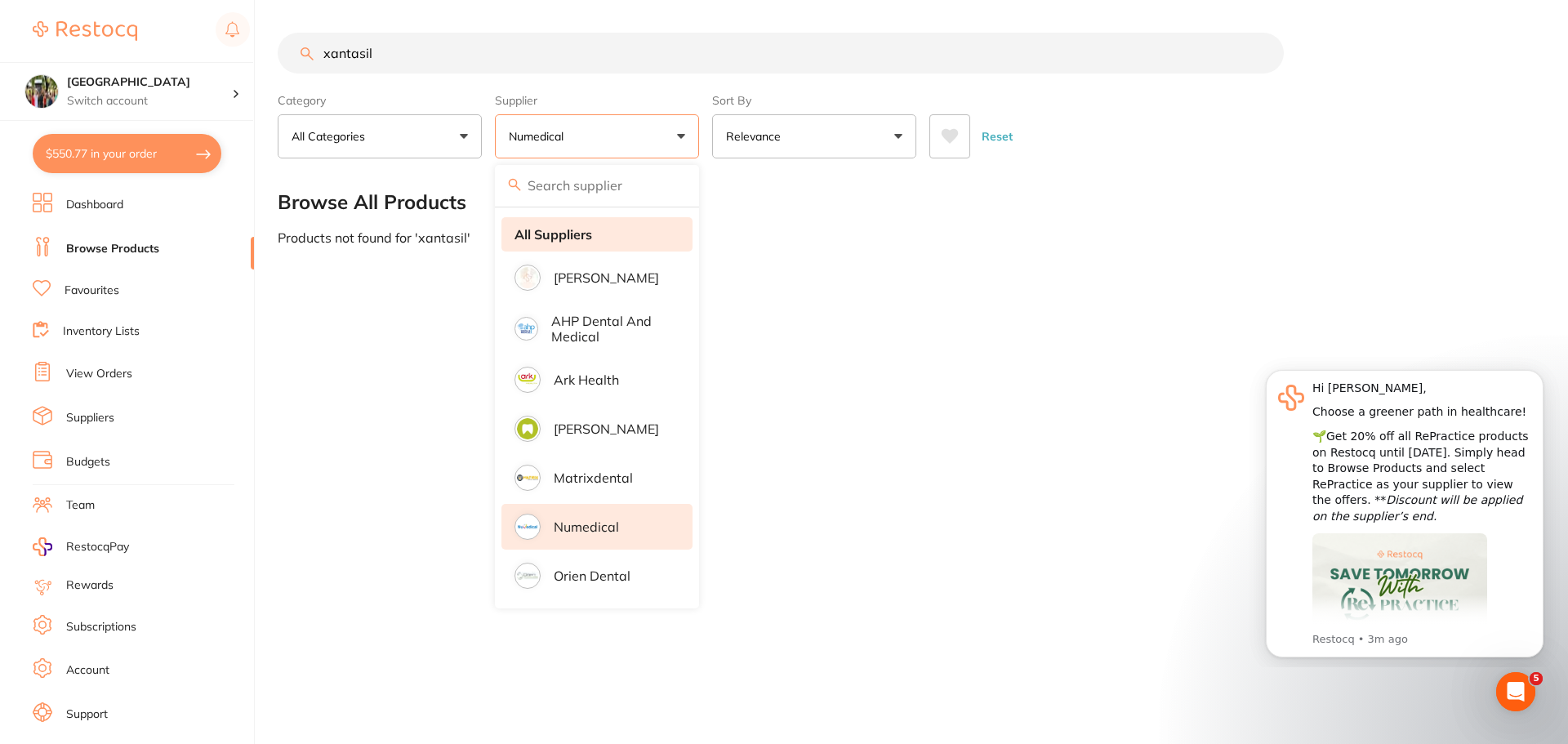
click at [579, 243] on li "All Suppliers" at bounding box center [596, 234] width 191 height 35
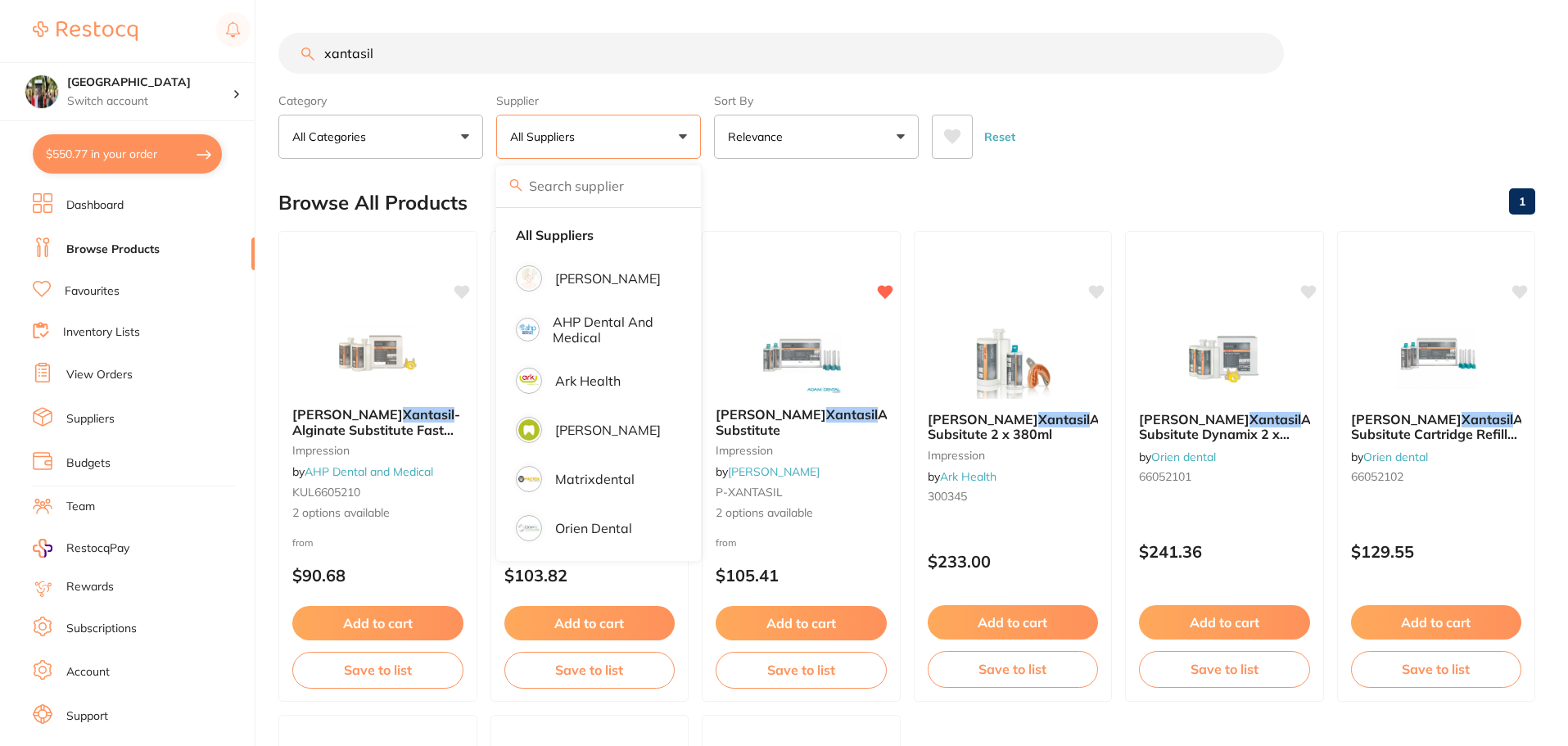
click at [1202, 159] on div "Reset" at bounding box center [1227, 130] width 590 height 57
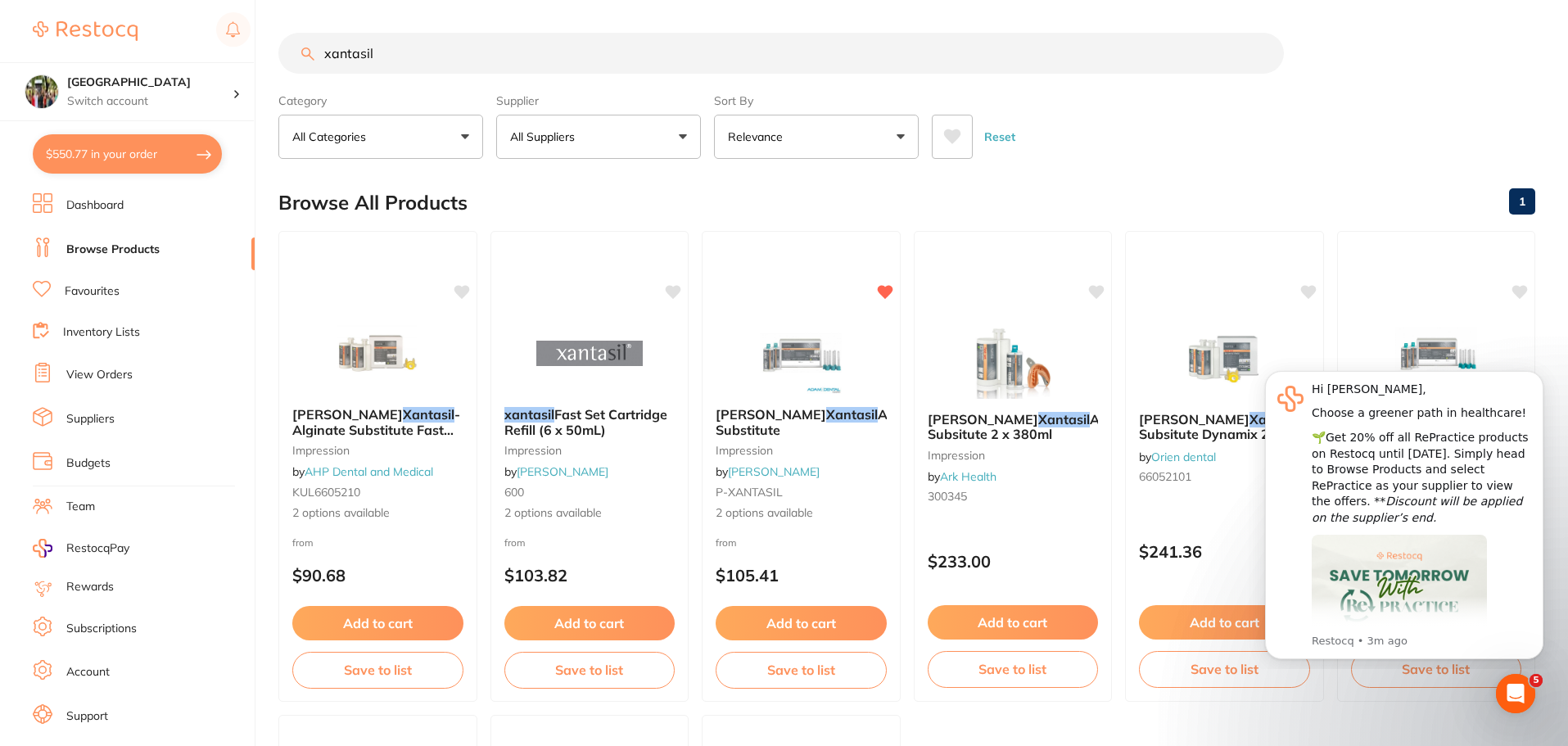
click at [1244, 156] on div "Reset" at bounding box center [1227, 130] width 590 height 57
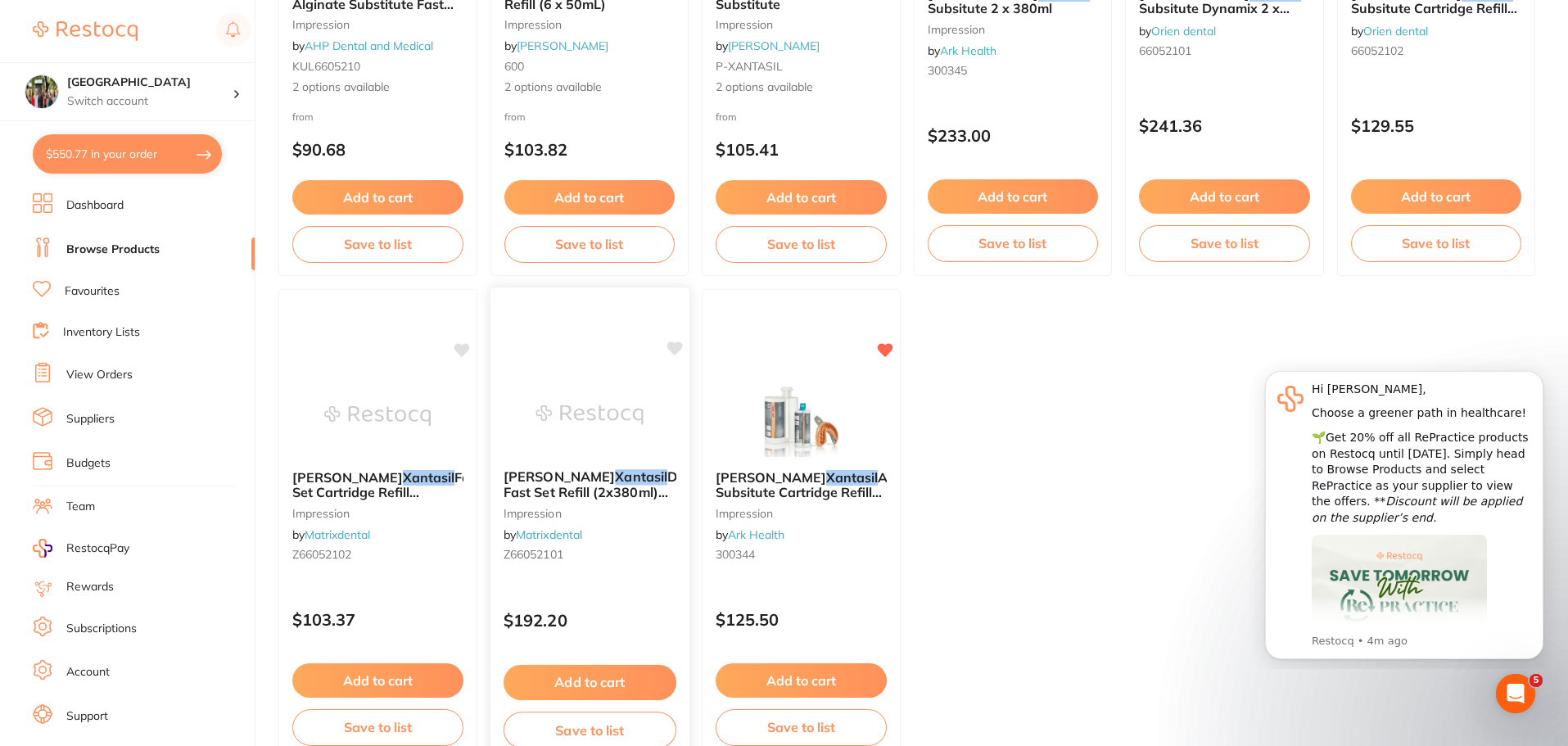
scroll to position [436, 0]
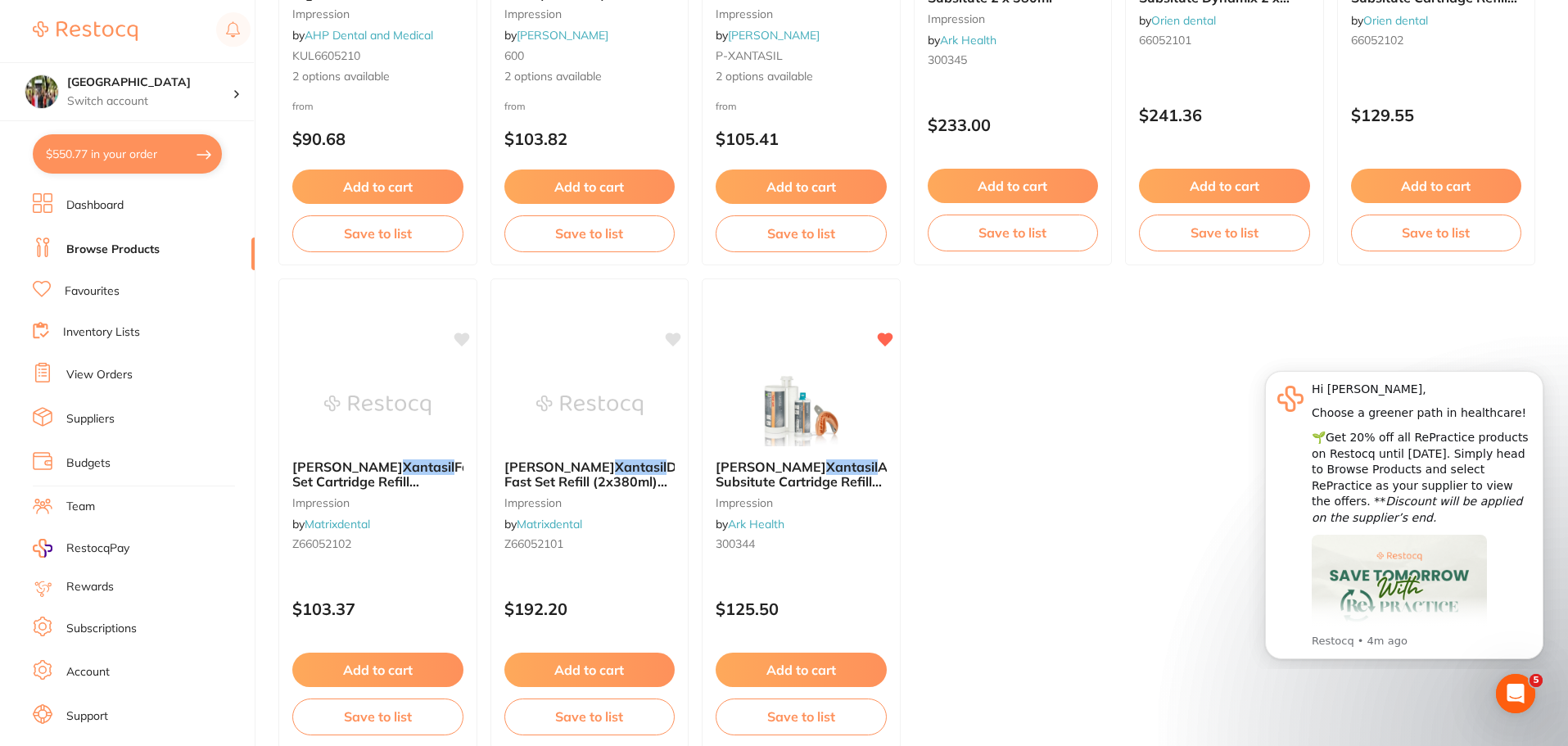
click at [115, 422] on link "Suppliers" at bounding box center [91, 419] width 49 height 17
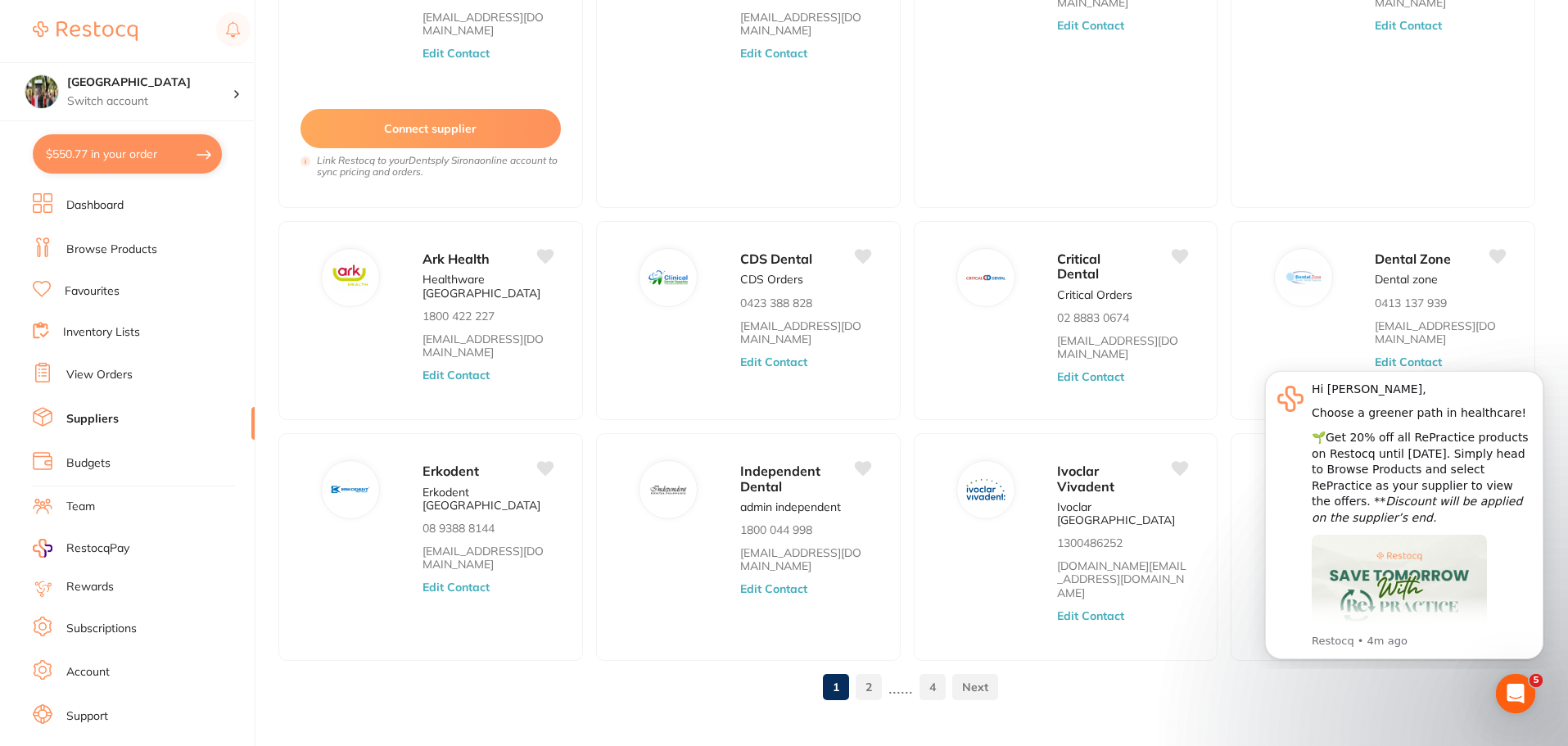
click at [872, 671] on link "2" at bounding box center [868, 687] width 26 height 33
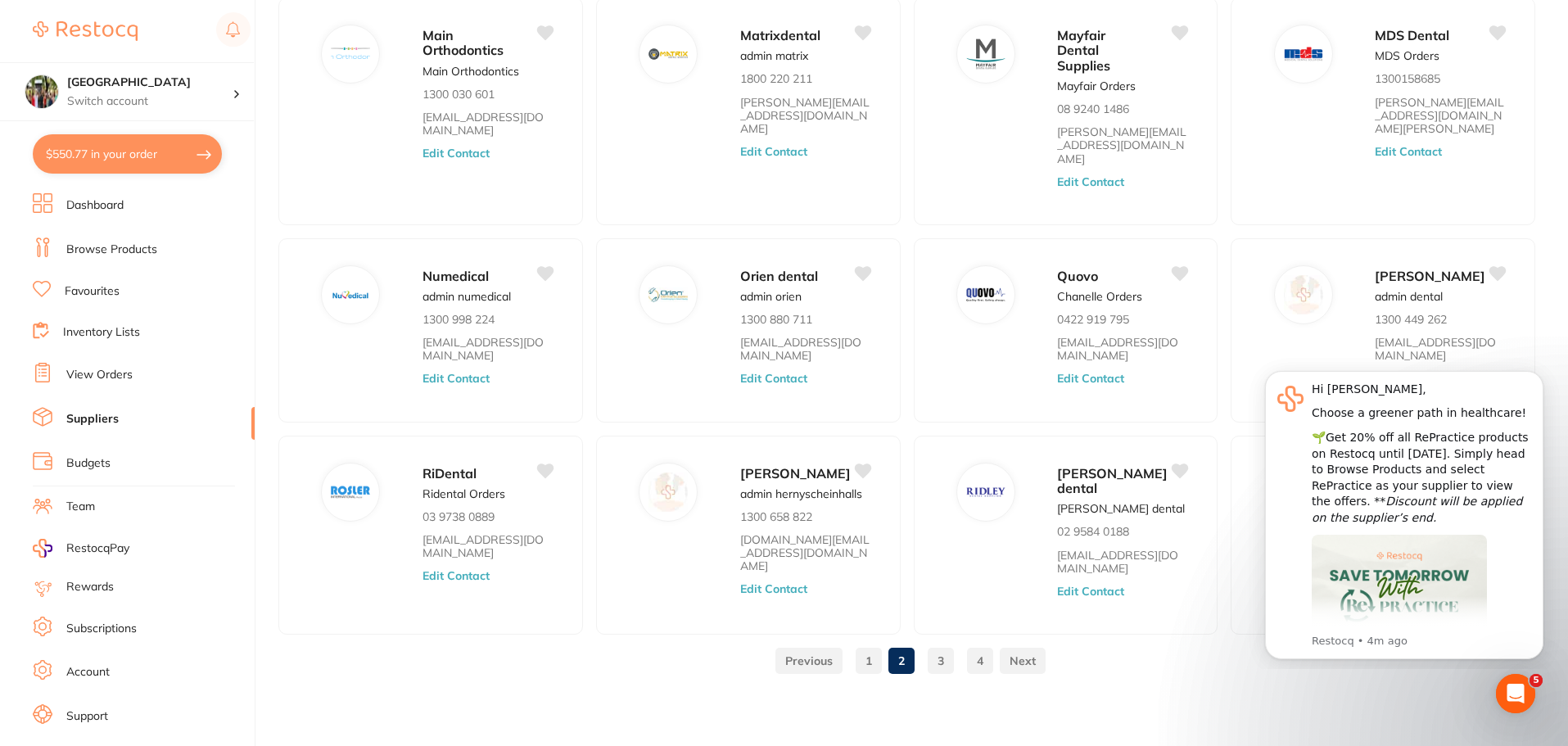
scroll to position [114, 0]
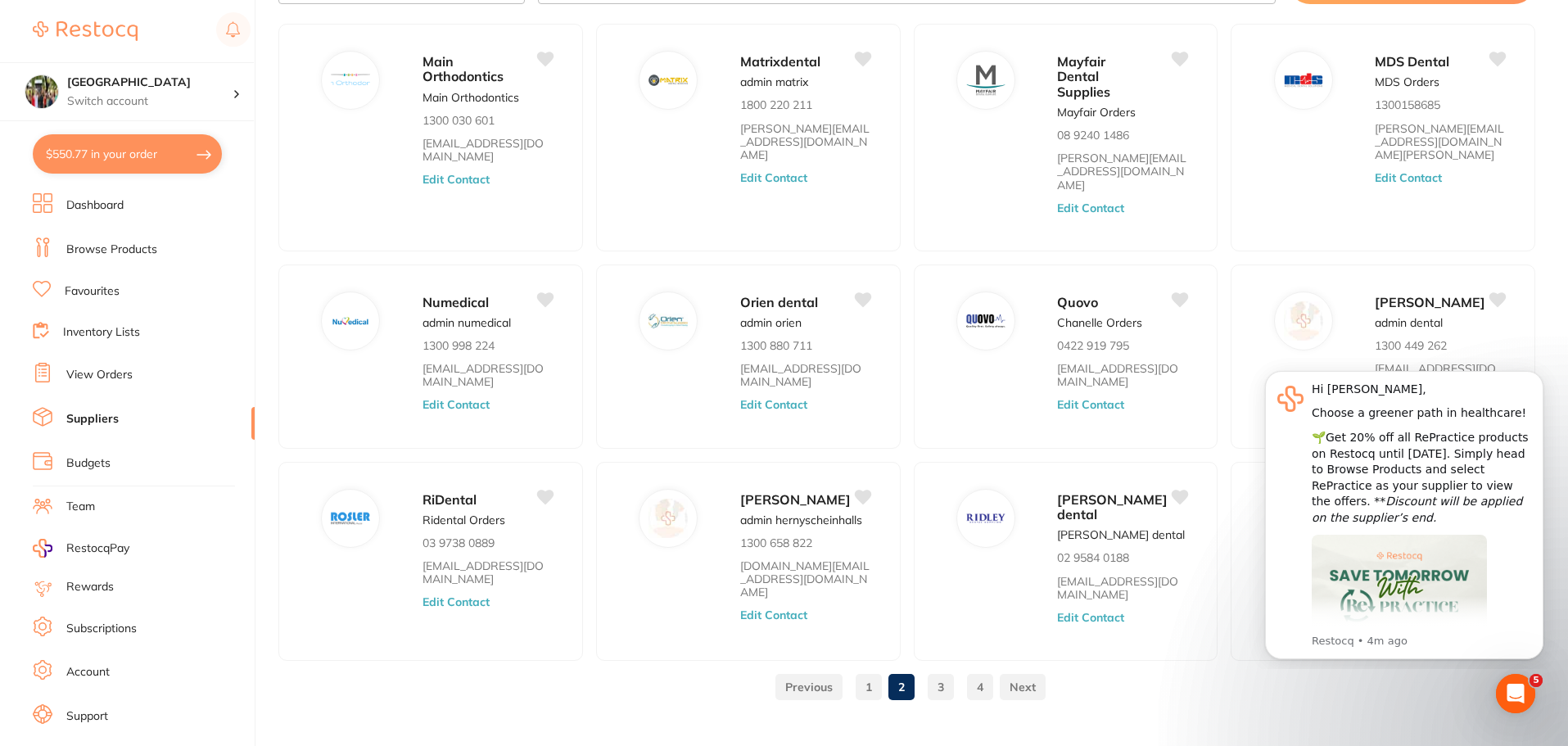
click at [109, 240] on li "Browse Products" at bounding box center [143, 250] width 222 height 24
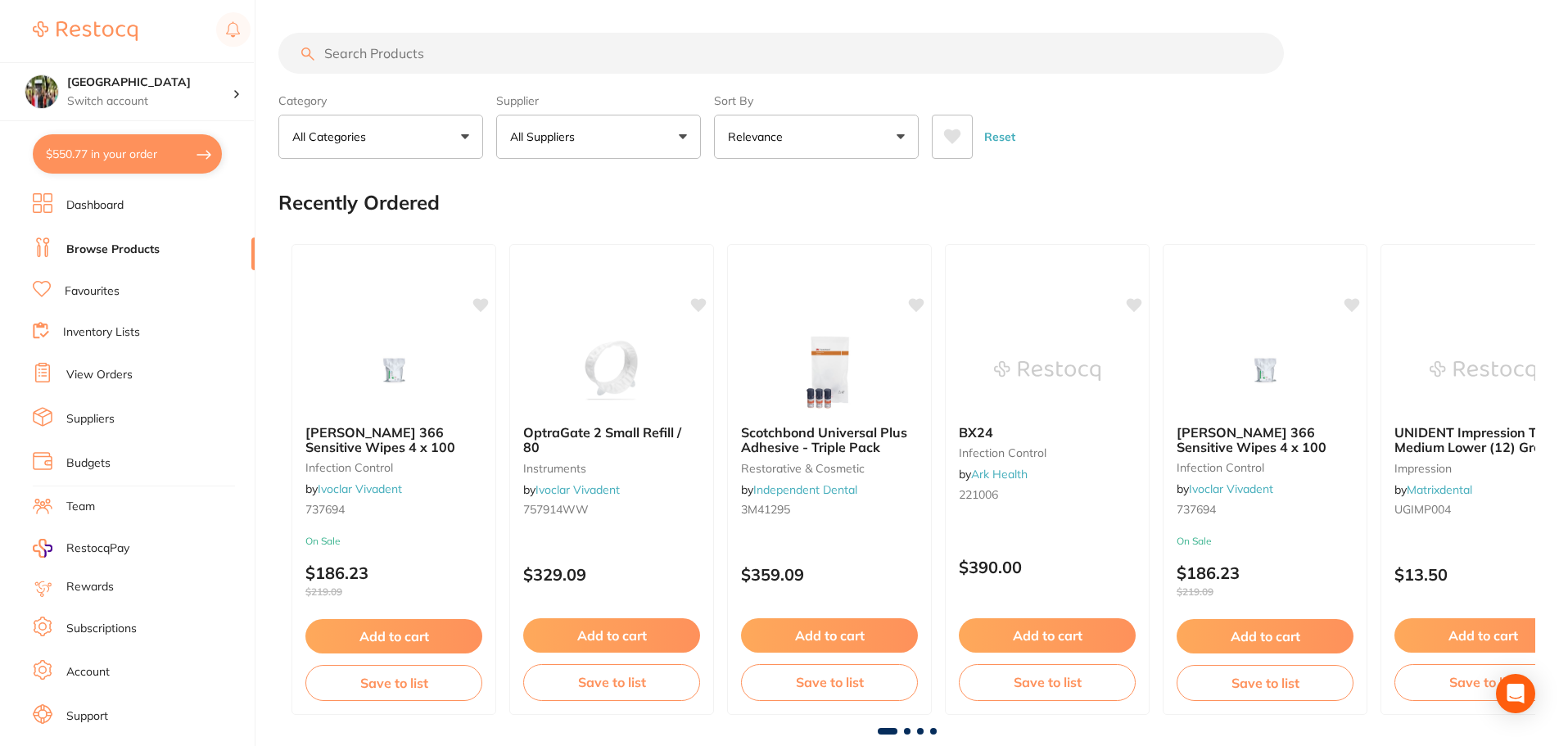
click at [462, 47] on input "search" at bounding box center [781, 53] width 1006 height 41
type input "xantasil"
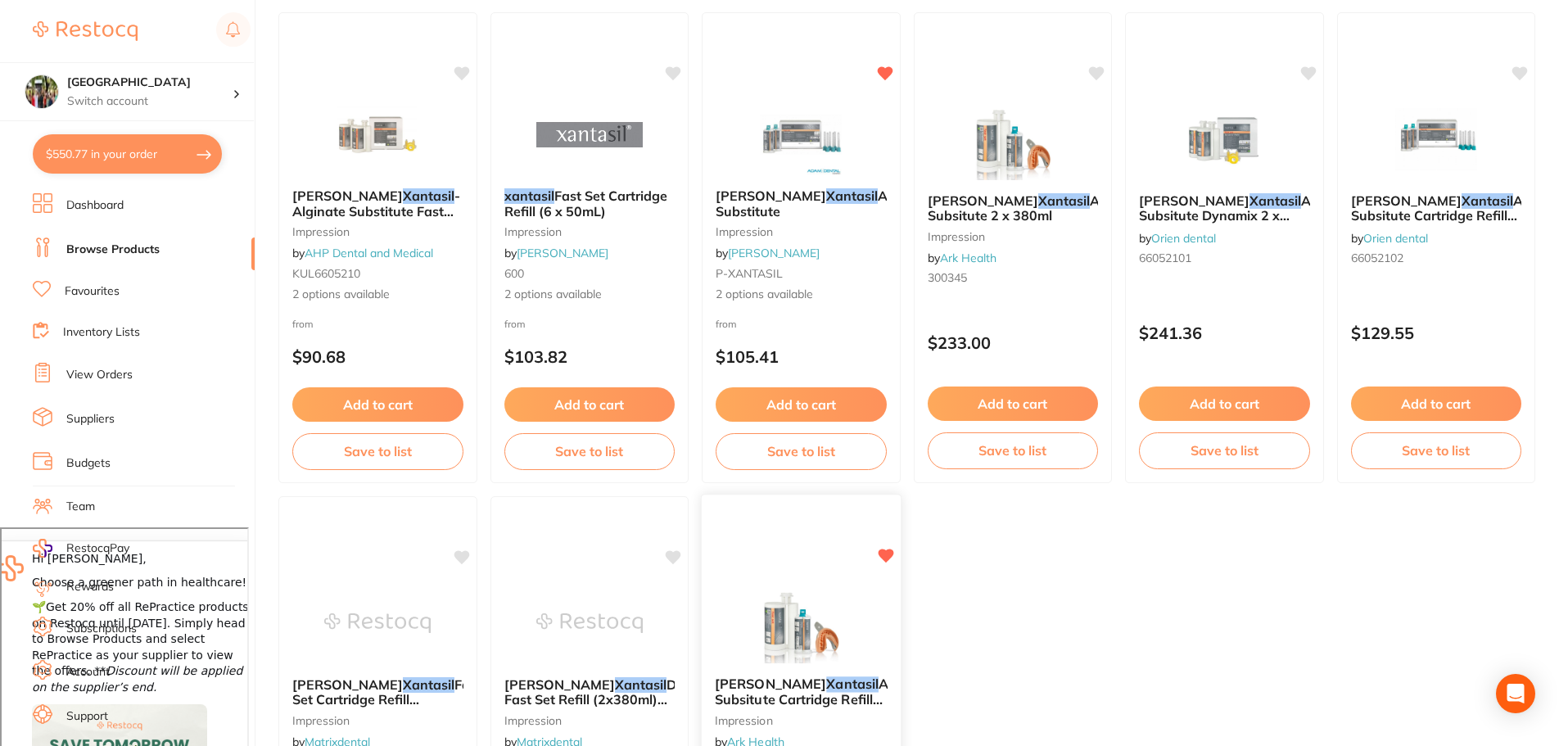
scroll to position [436, 0]
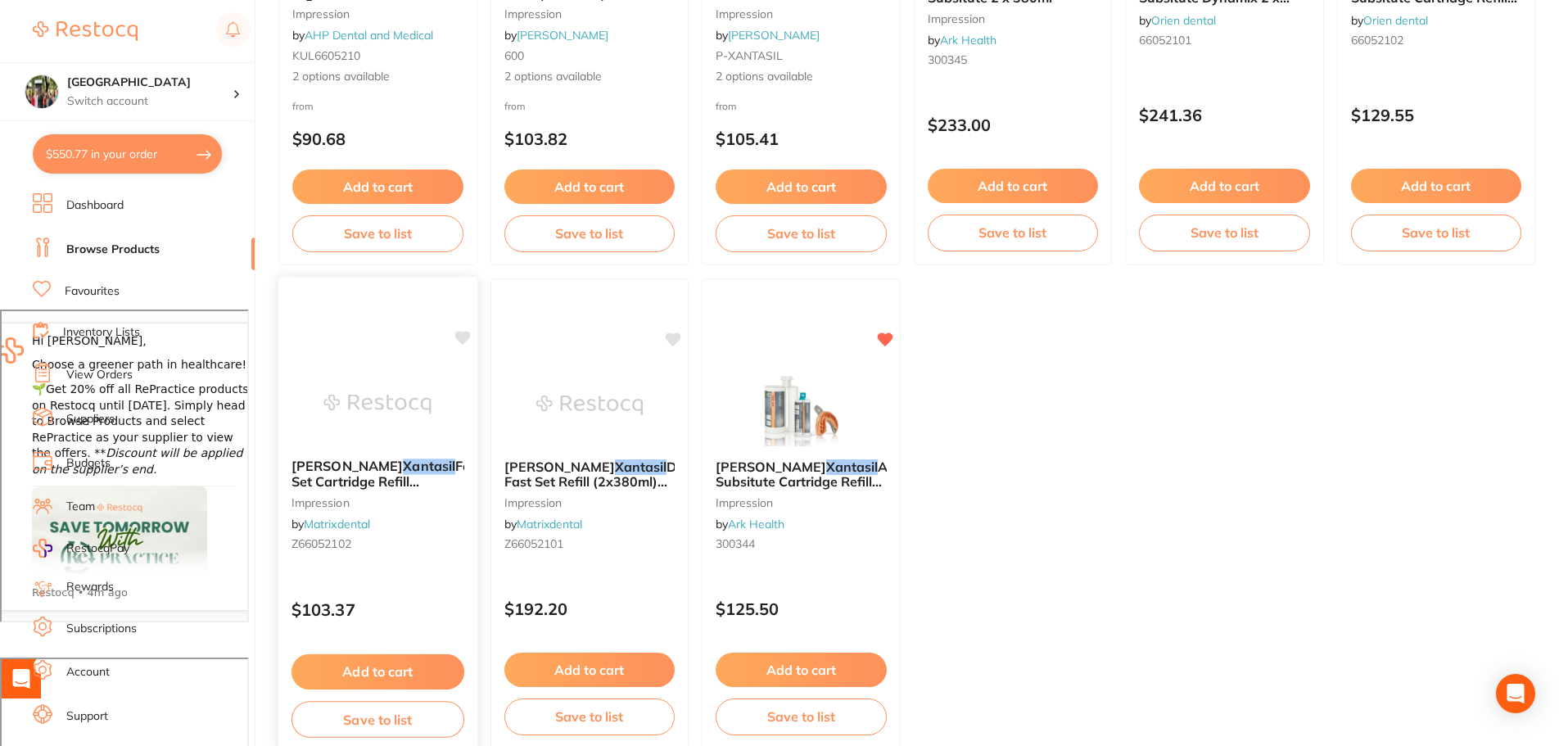
click at [401, 675] on button "Add to cart" at bounding box center [378, 672] width 173 height 36
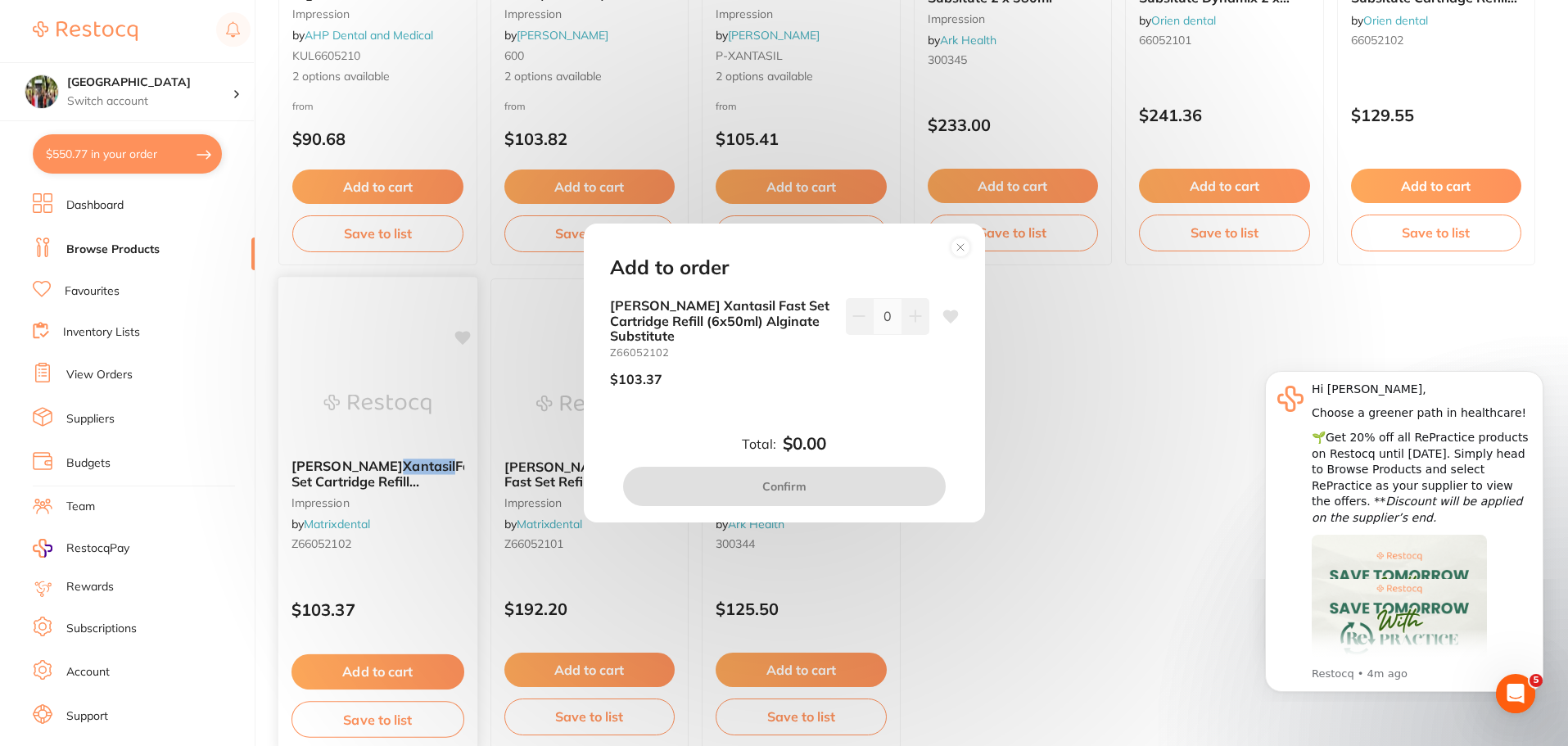
scroll to position [0, 0]
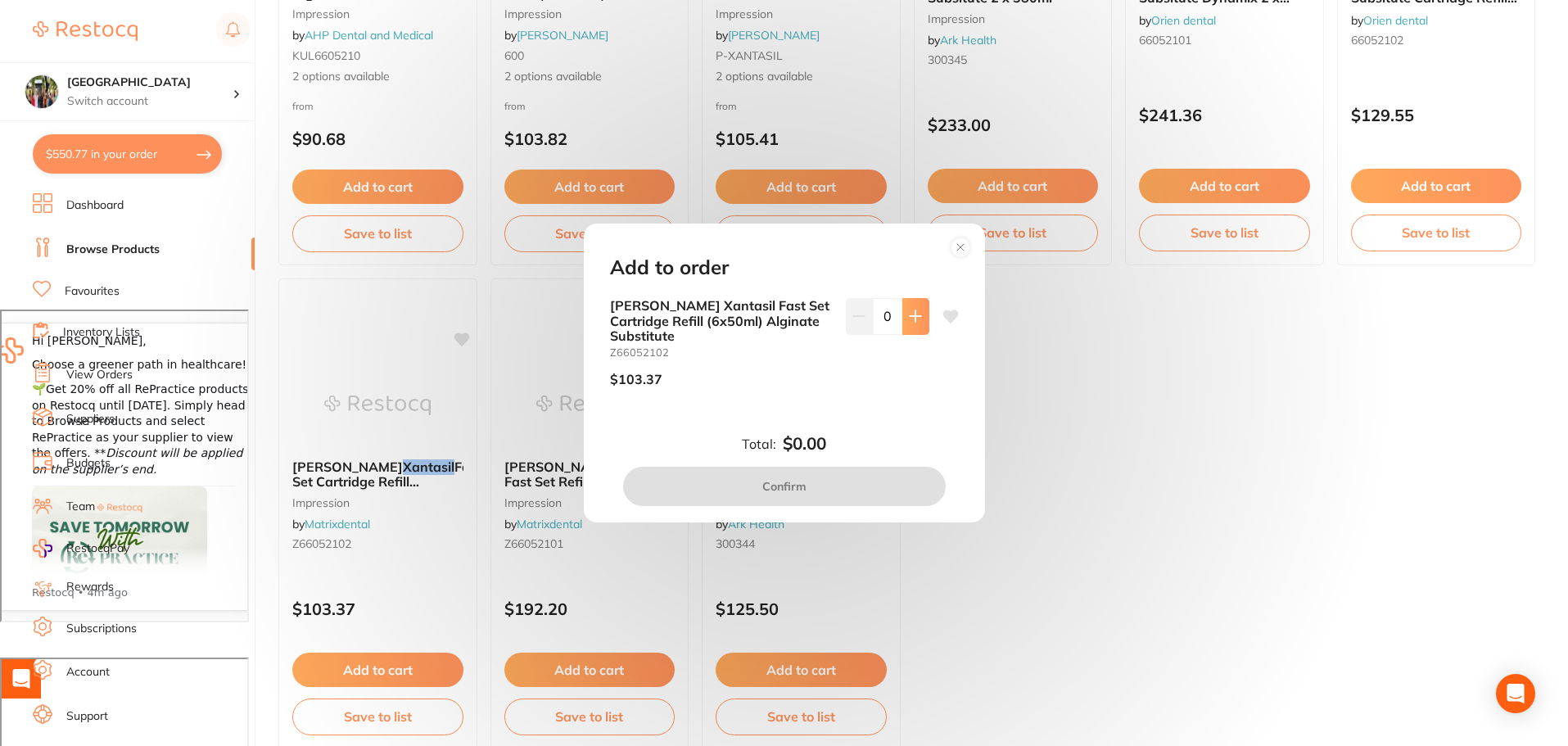
click at [909, 322] on icon at bounding box center [914, 316] width 10 height 10
type input "1"
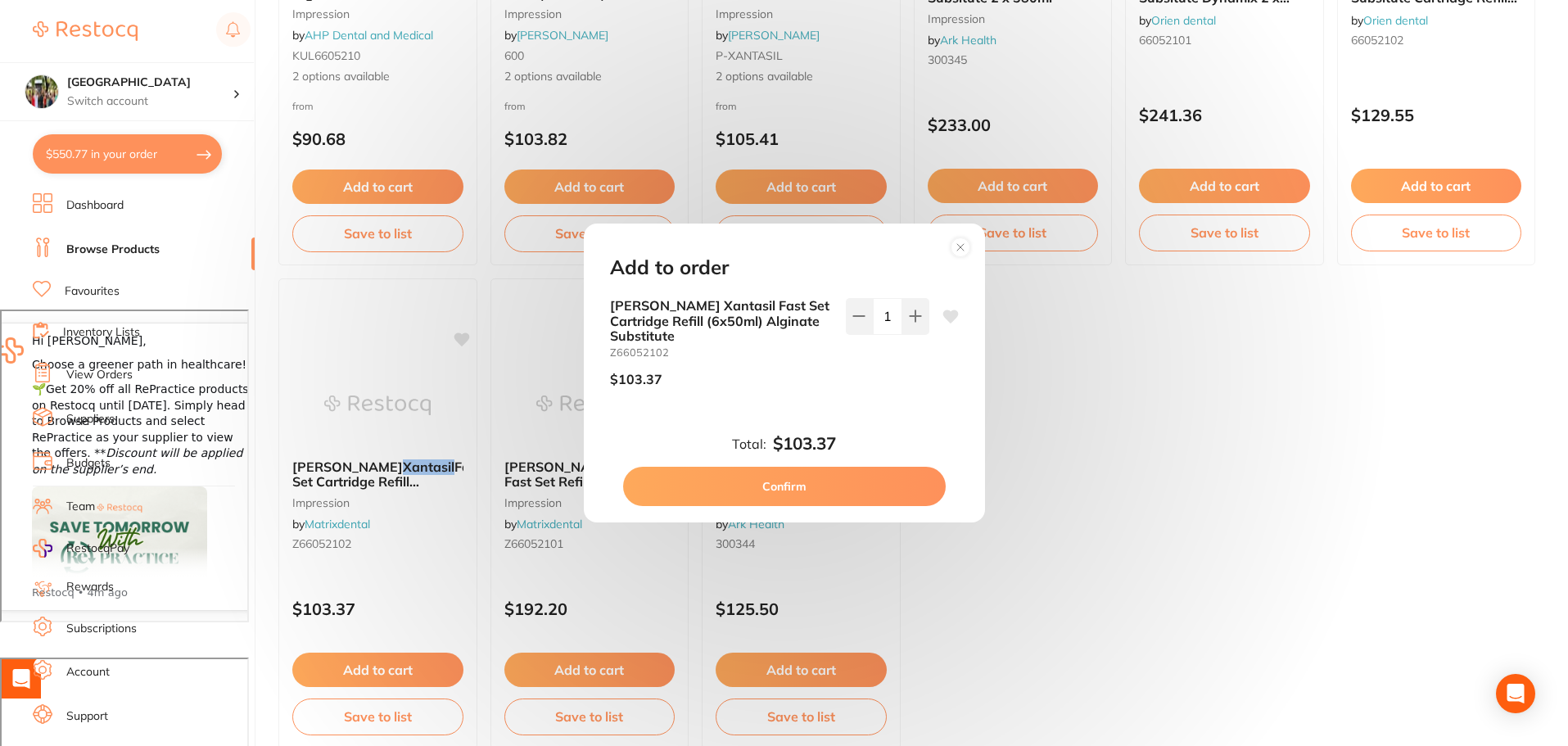
click at [884, 490] on button "Confirm" at bounding box center [784, 487] width 323 height 39
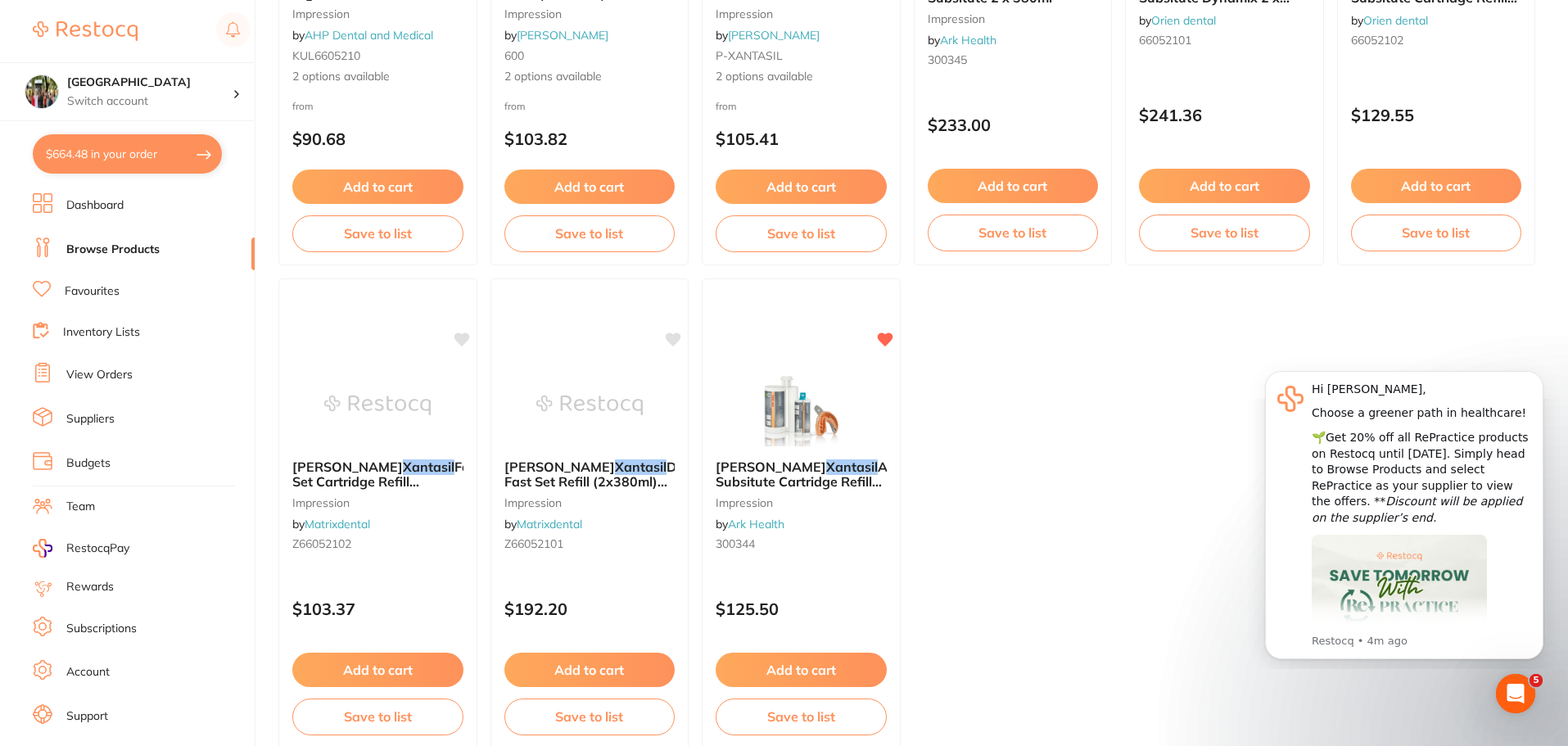
click at [82, 168] on button "$664.48 in your order" at bounding box center [127, 154] width 189 height 39
checkbox input "true"
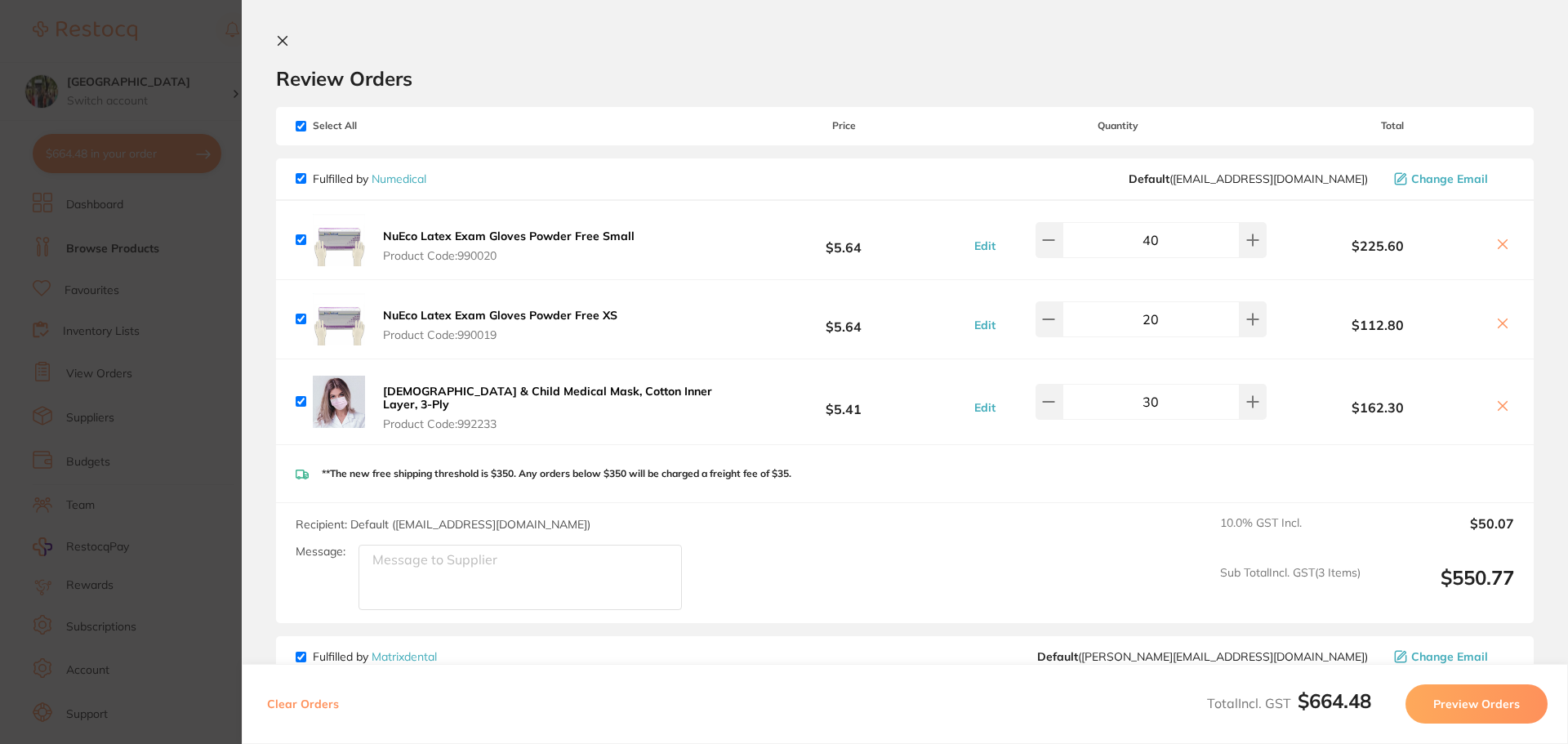
click at [282, 40] on icon at bounding box center [283, 41] width 9 height 9
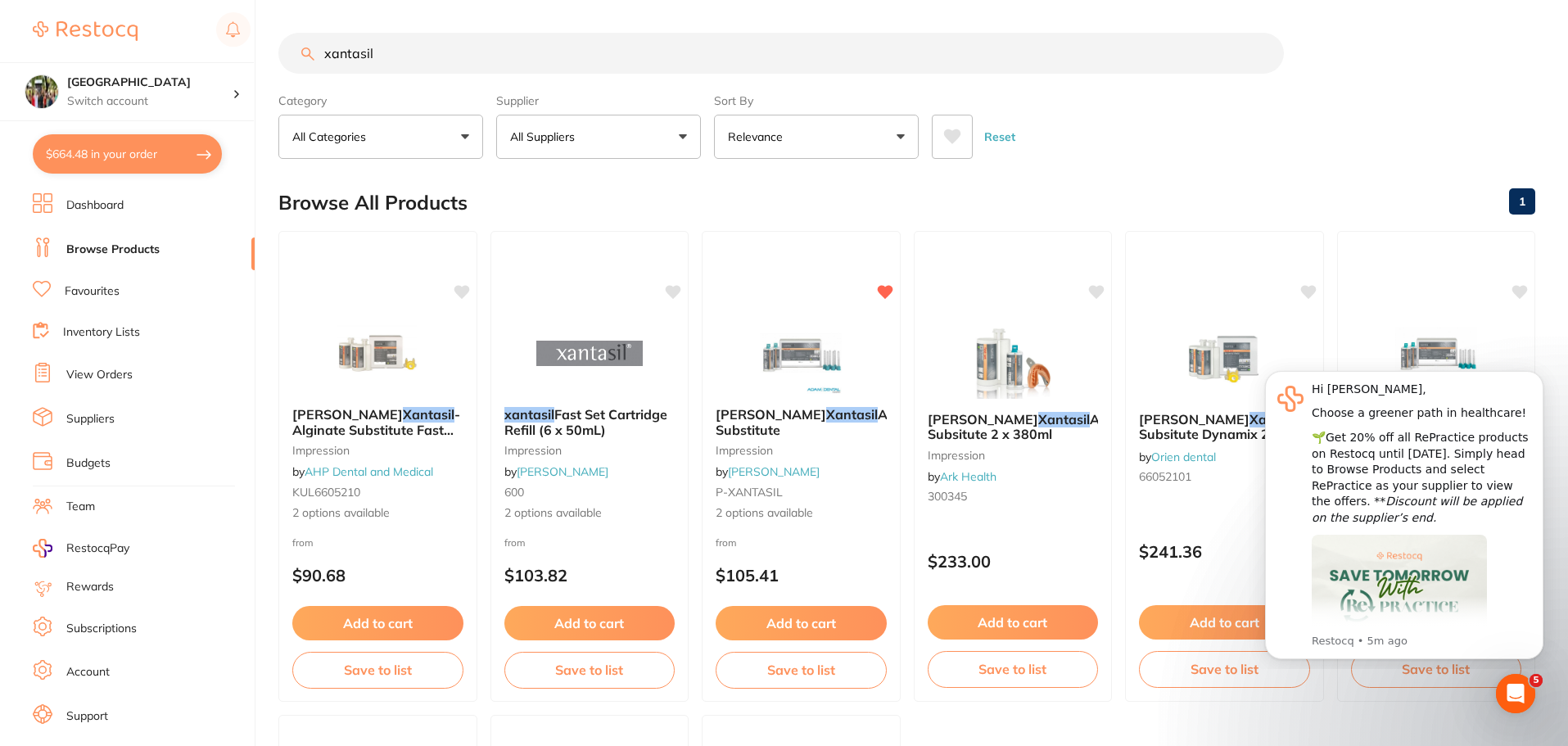
click at [102, 150] on button "$664.48 in your order" at bounding box center [127, 154] width 189 height 39
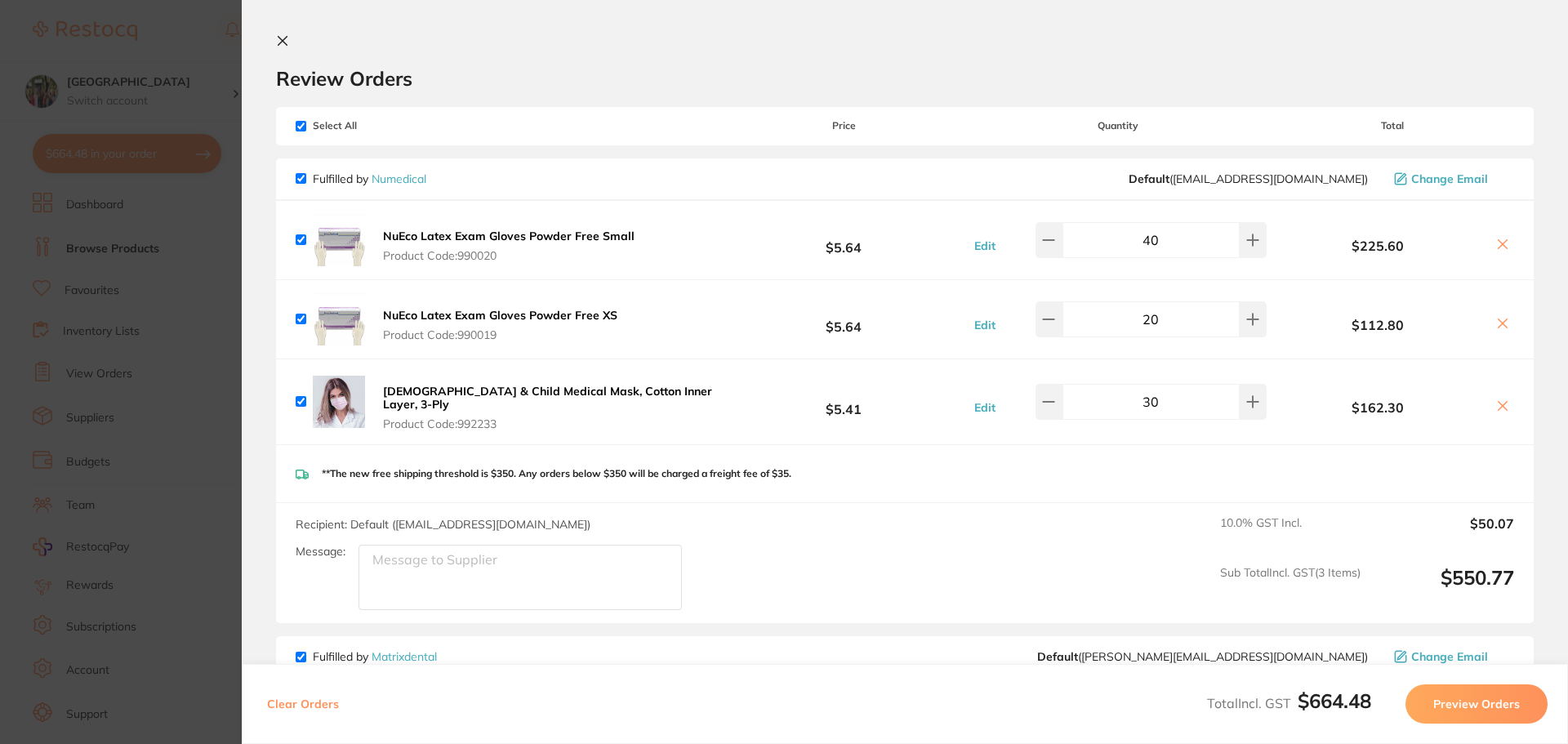
click at [287, 40] on icon at bounding box center [283, 41] width 13 height 13
